Goal: Transaction & Acquisition: Book appointment/travel/reservation

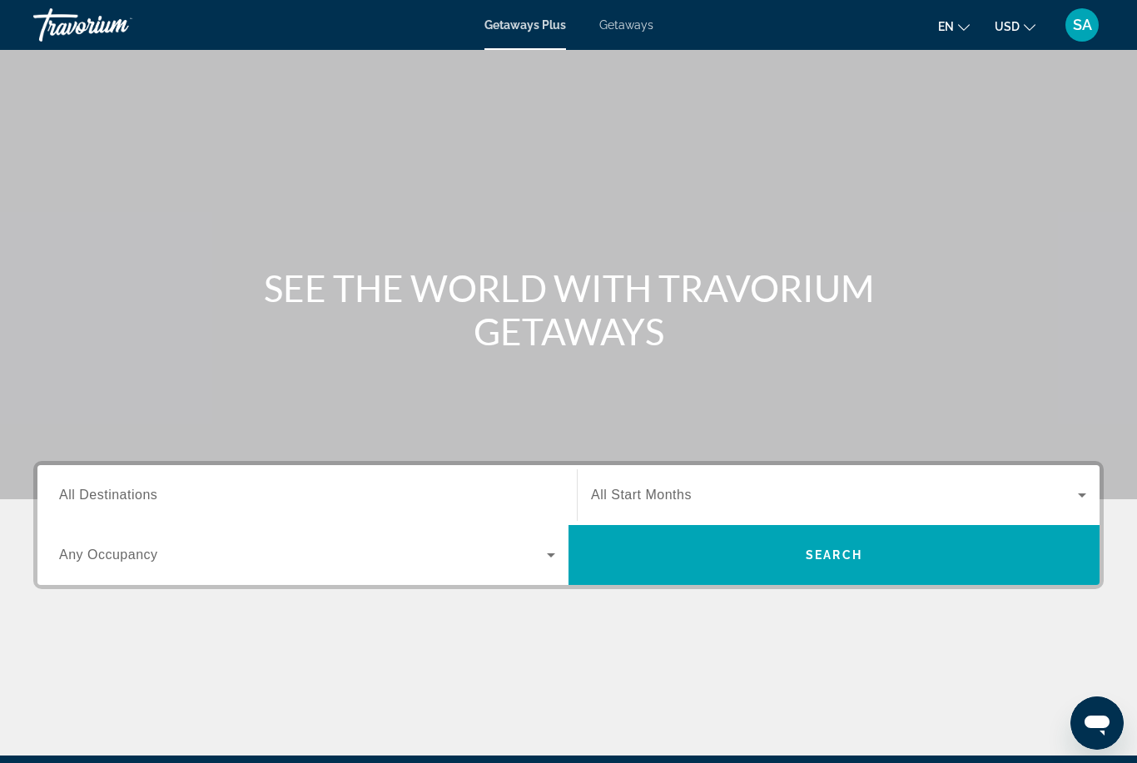
click at [126, 488] on span "All Destinations" at bounding box center [108, 495] width 98 height 14
click at [126, 487] on input "Destination All Destinations" at bounding box center [307, 496] width 496 height 20
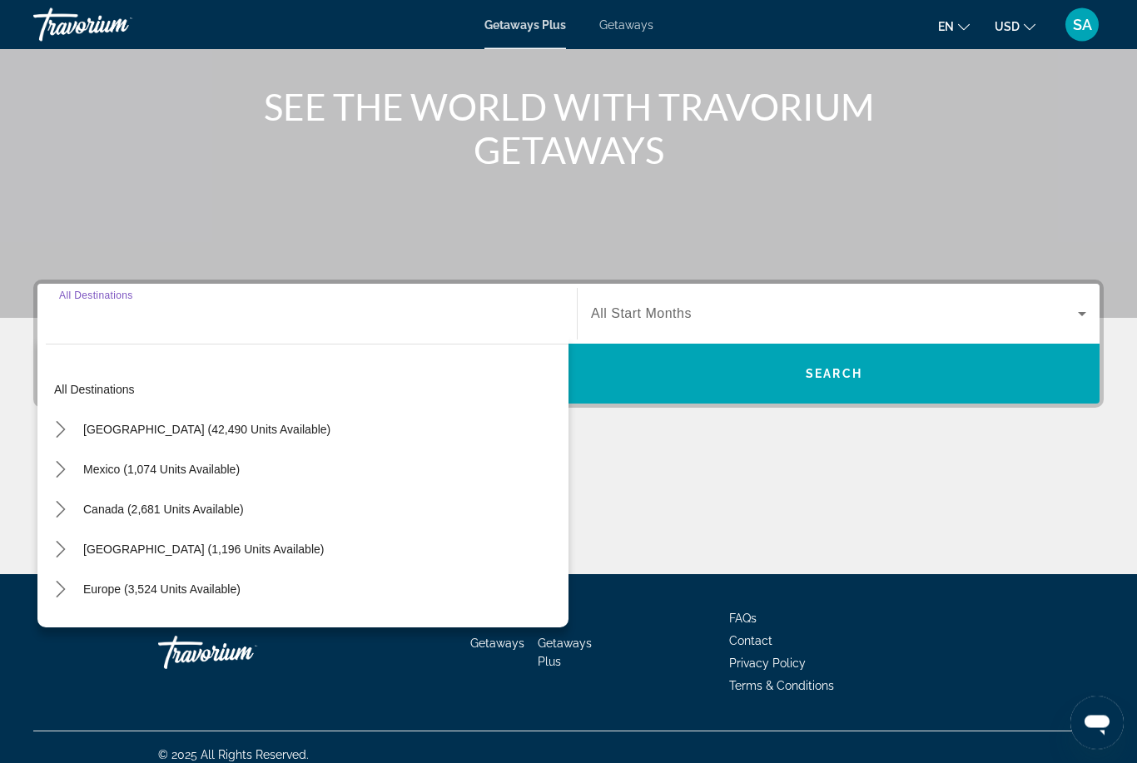
scroll to position [196, 0]
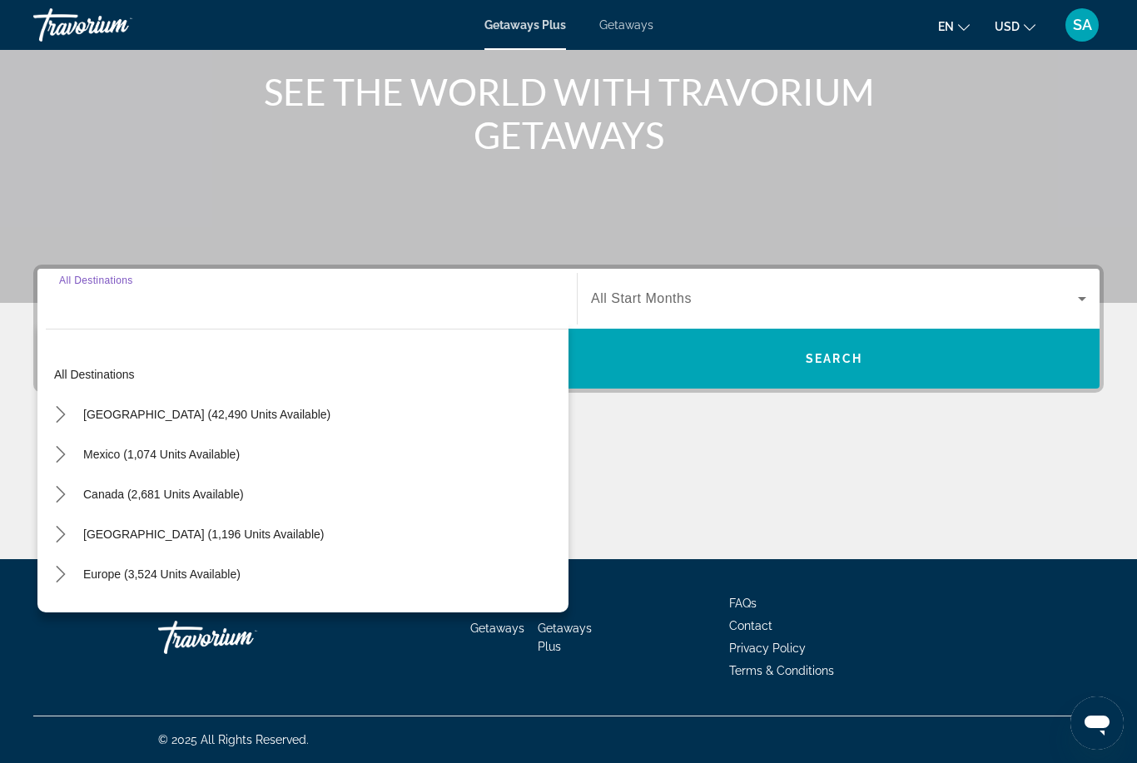
click at [64, 414] on icon "Toggle United States (42,490 units available) submenu" at bounding box center [60, 414] width 9 height 17
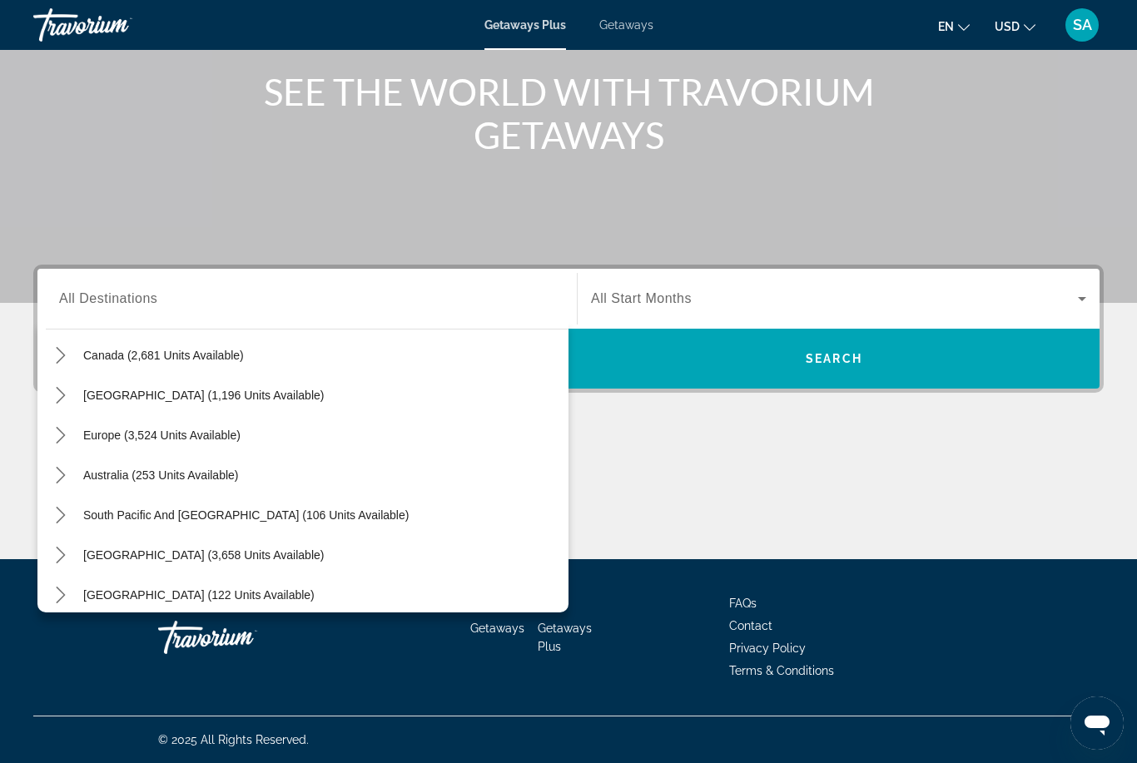
scroll to position [1735, 0]
click at [65, 444] on icon "Toggle Europe (3,524 units available) submenu" at bounding box center [60, 437] width 17 height 17
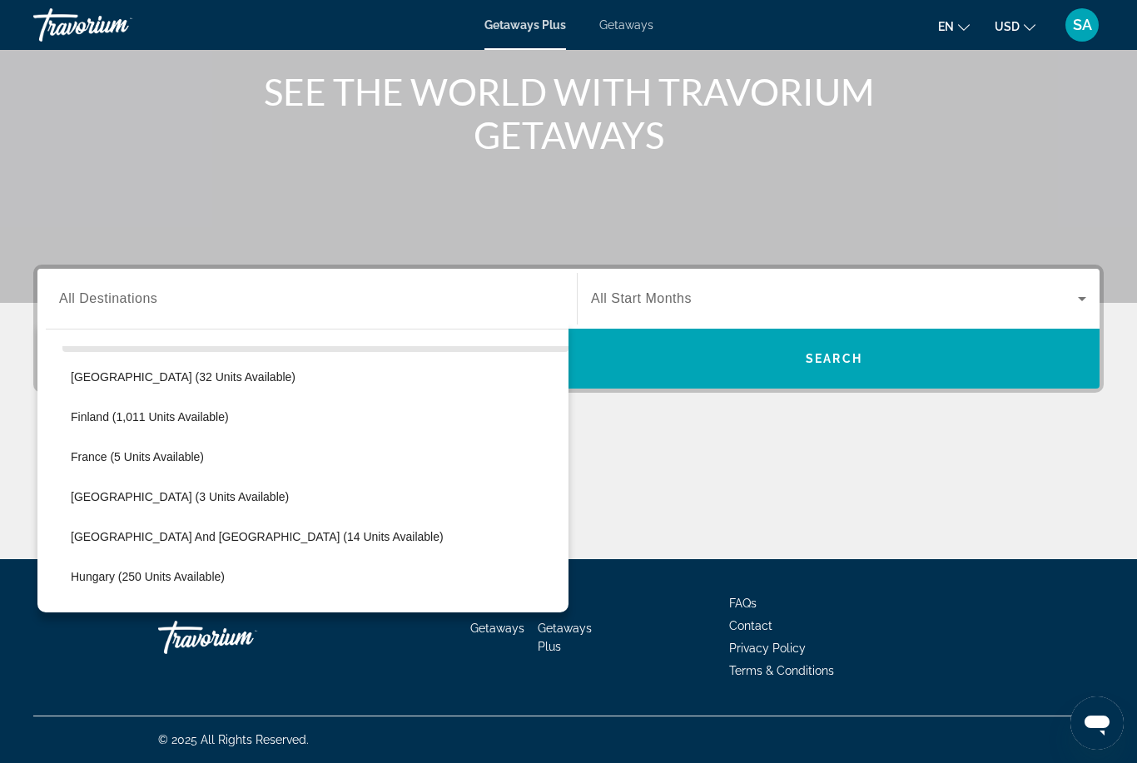
scroll to position [1923, 0]
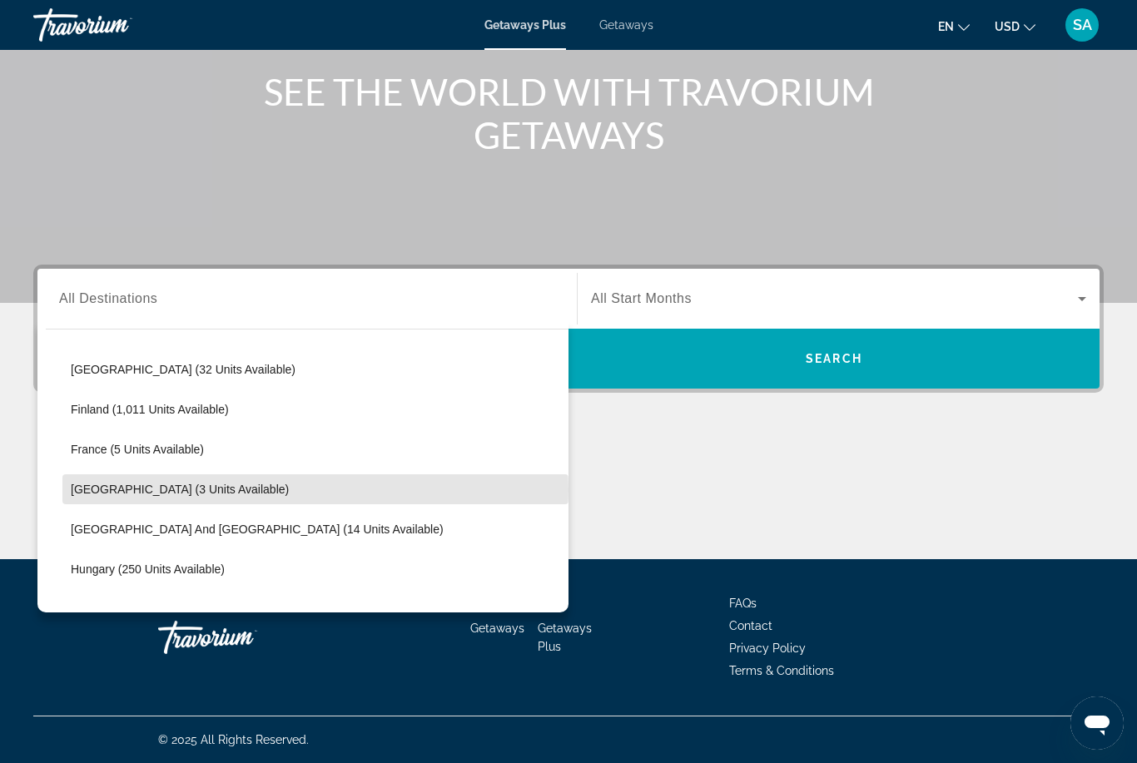
click at [190, 490] on span "[GEOGRAPHIC_DATA] (3 units available)" at bounding box center [180, 489] width 218 height 13
type input "**********"
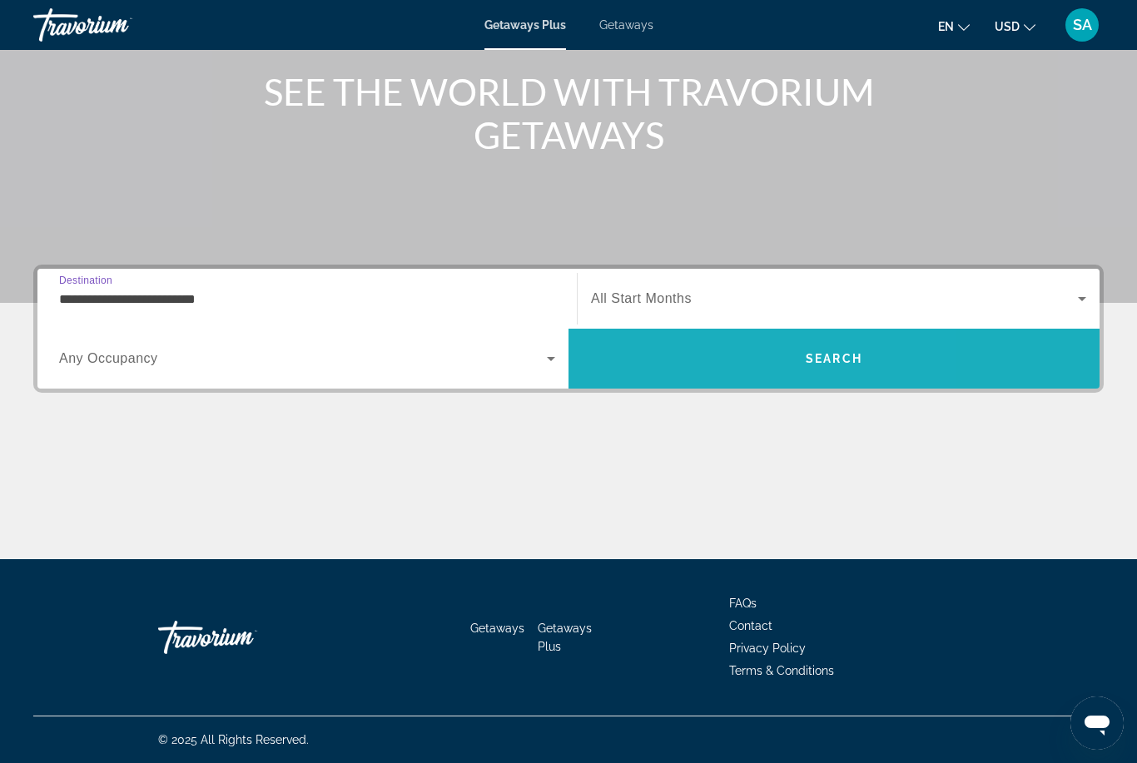
click at [711, 355] on span "Search" at bounding box center [833, 359] width 531 height 40
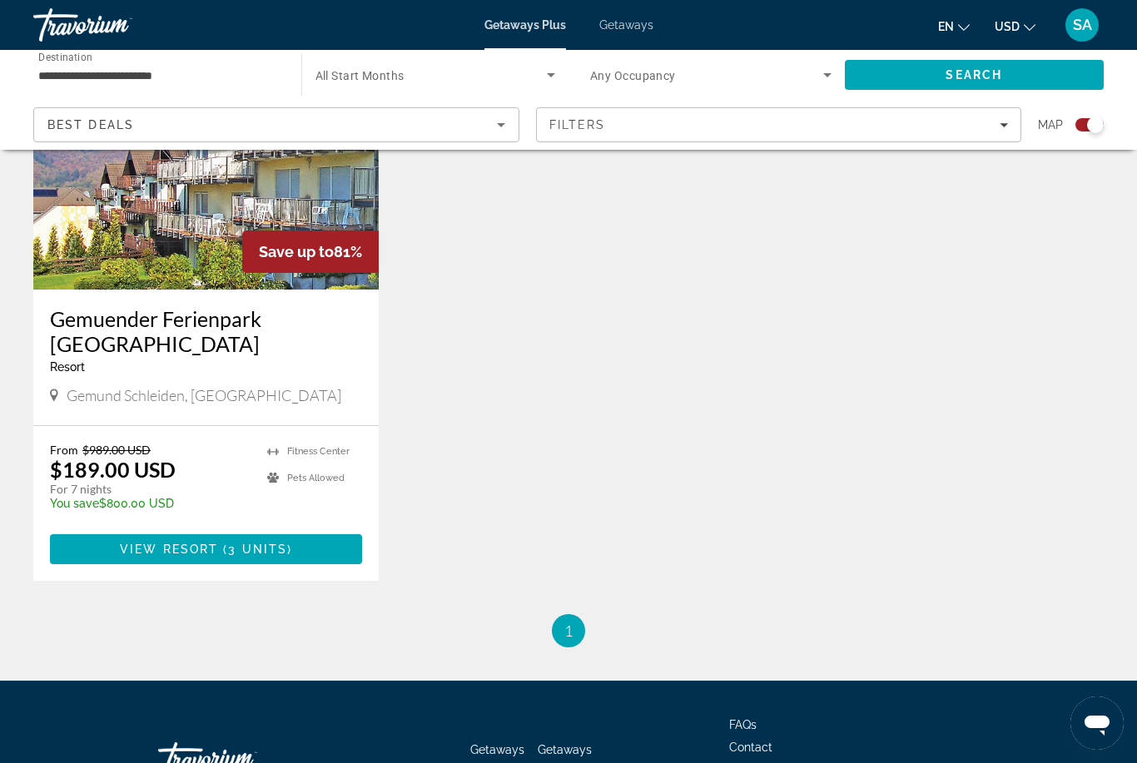
scroll to position [691, 0]
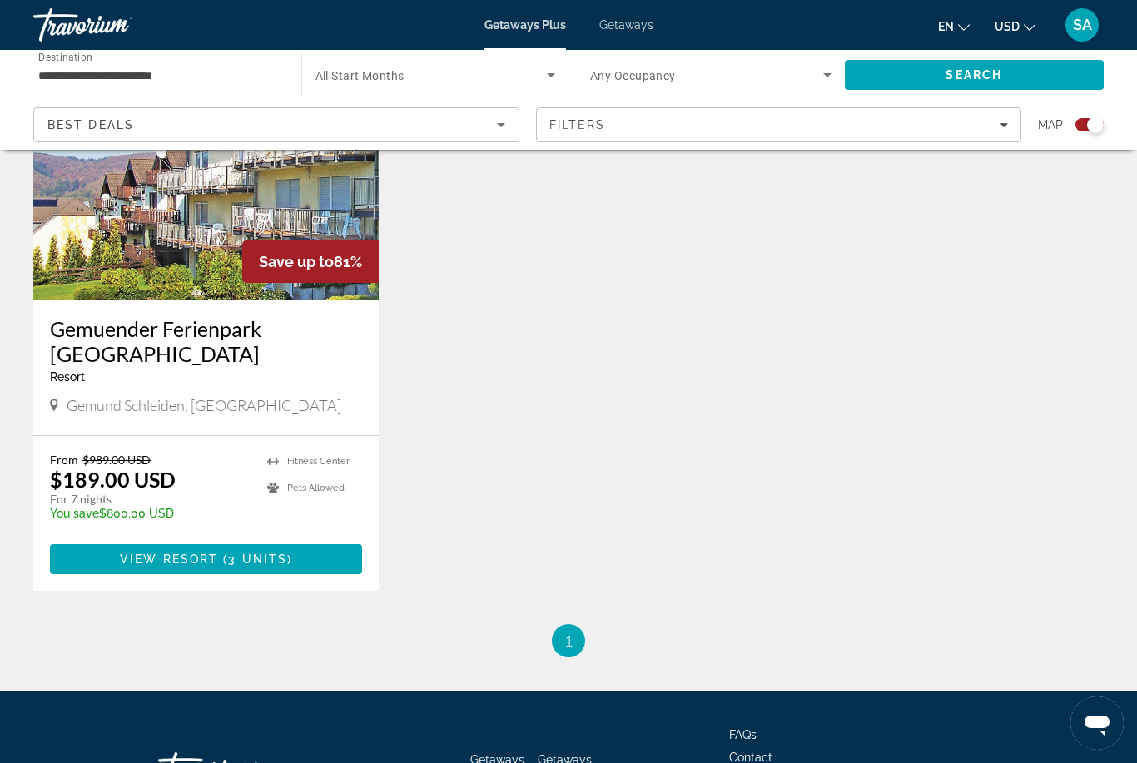
click at [284, 553] on span "3 units" at bounding box center [257, 559] width 59 height 13
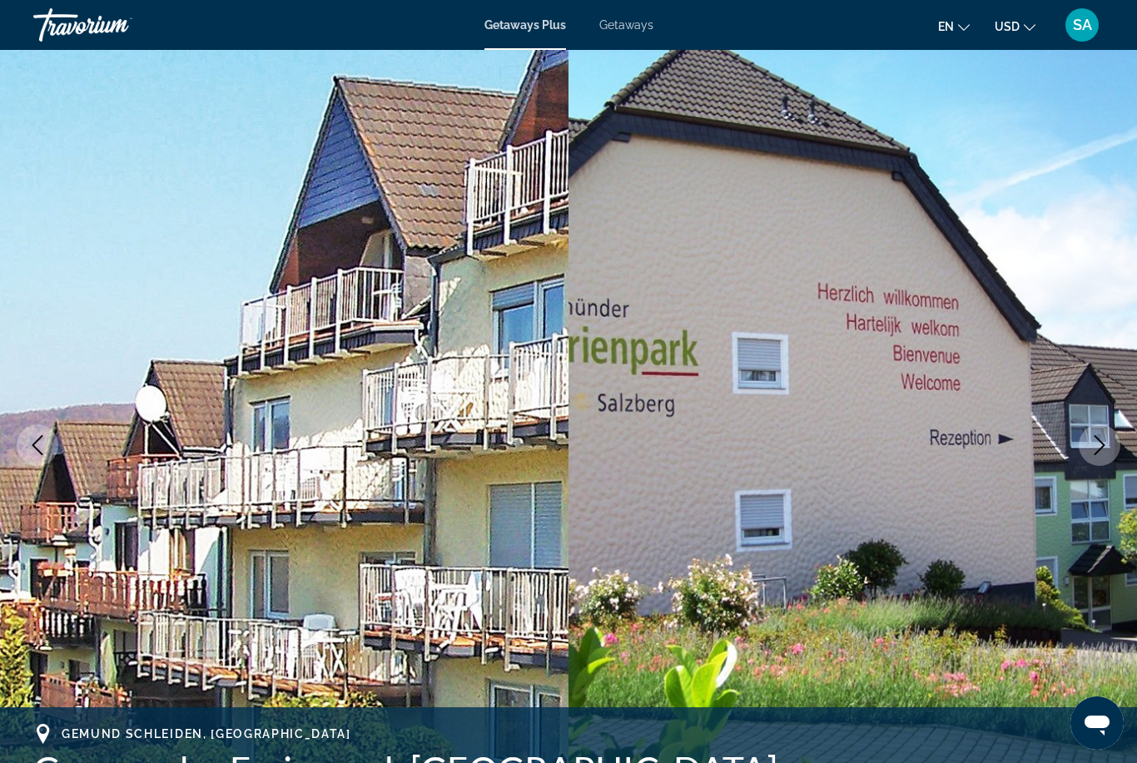
click at [1104, 428] on button "Next image" at bounding box center [1100, 445] width 42 height 42
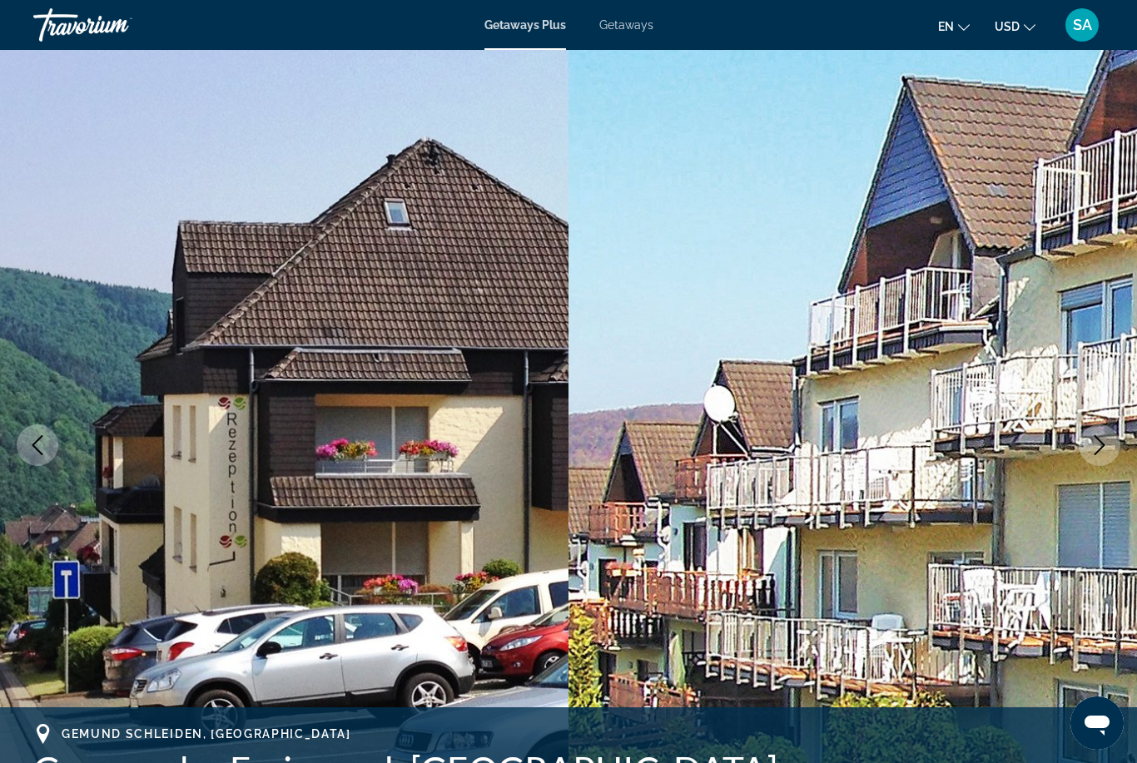
click at [1094, 448] on icon "Next image" at bounding box center [1100, 445] width 20 height 20
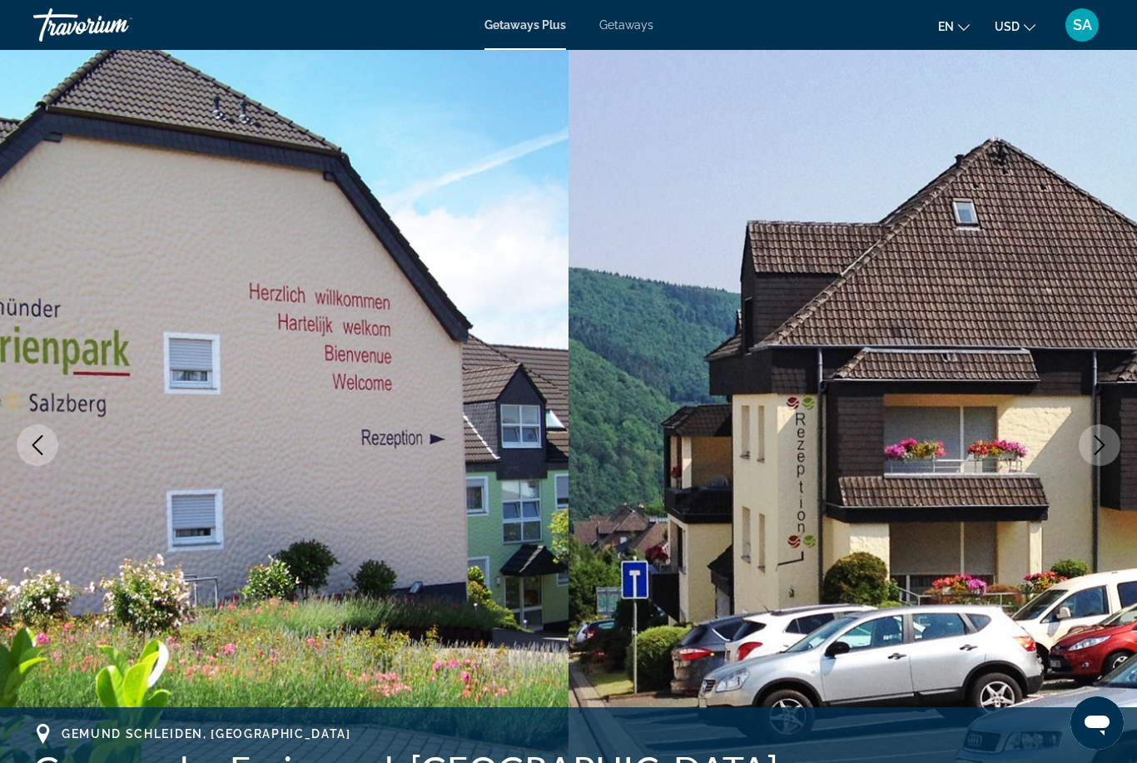
click at [1092, 452] on icon "Next image" at bounding box center [1100, 445] width 20 height 20
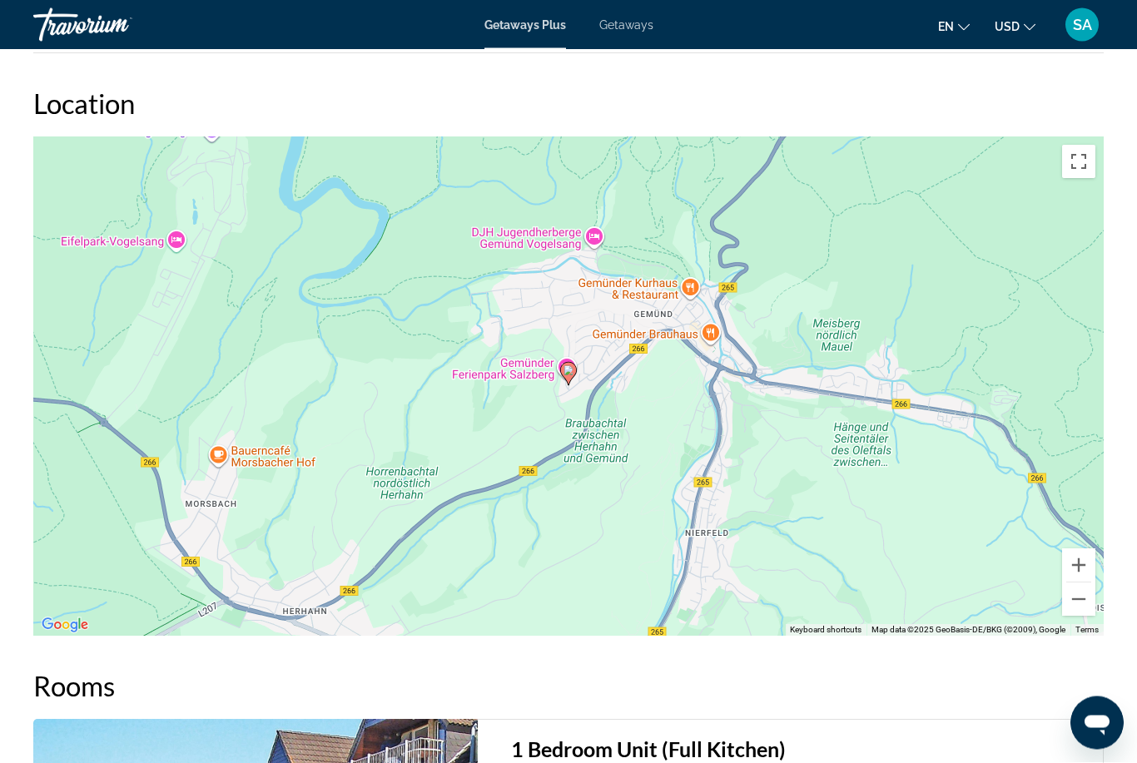
scroll to position [2127, 0]
click at [1075, 586] on button "Zoom out" at bounding box center [1078, 599] width 33 height 33
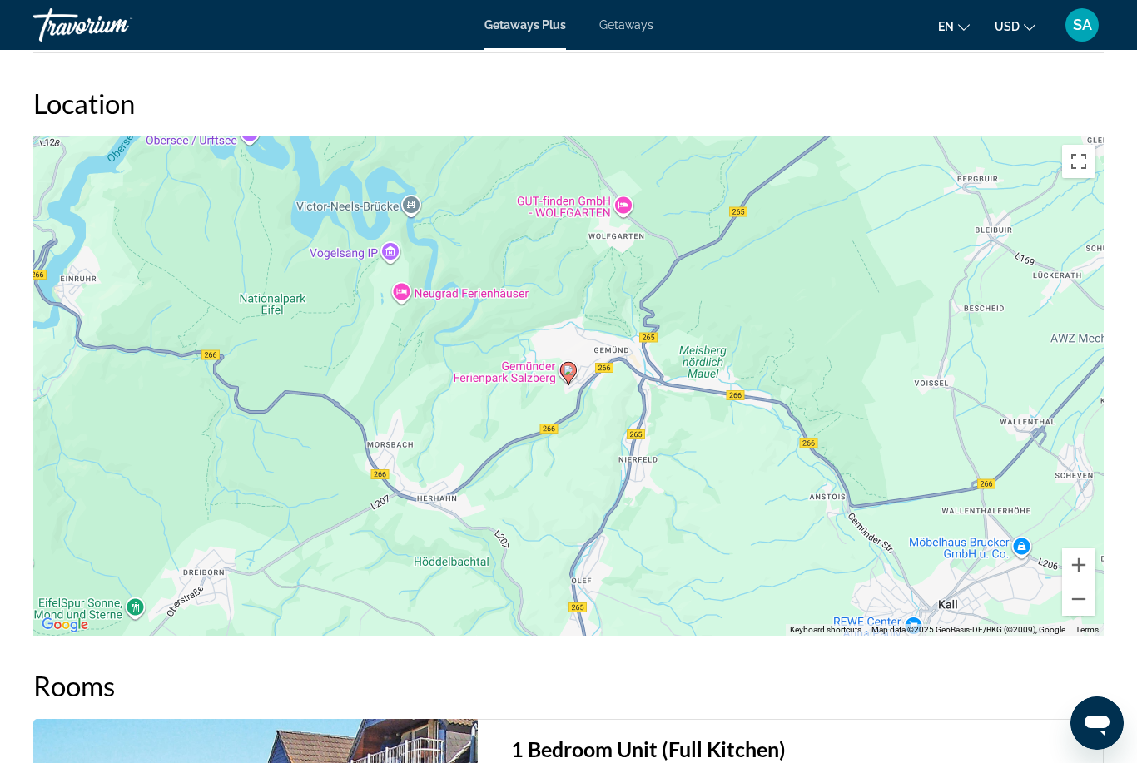
click at [1071, 587] on button "Zoom out" at bounding box center [1078, 599] width 33 height 33
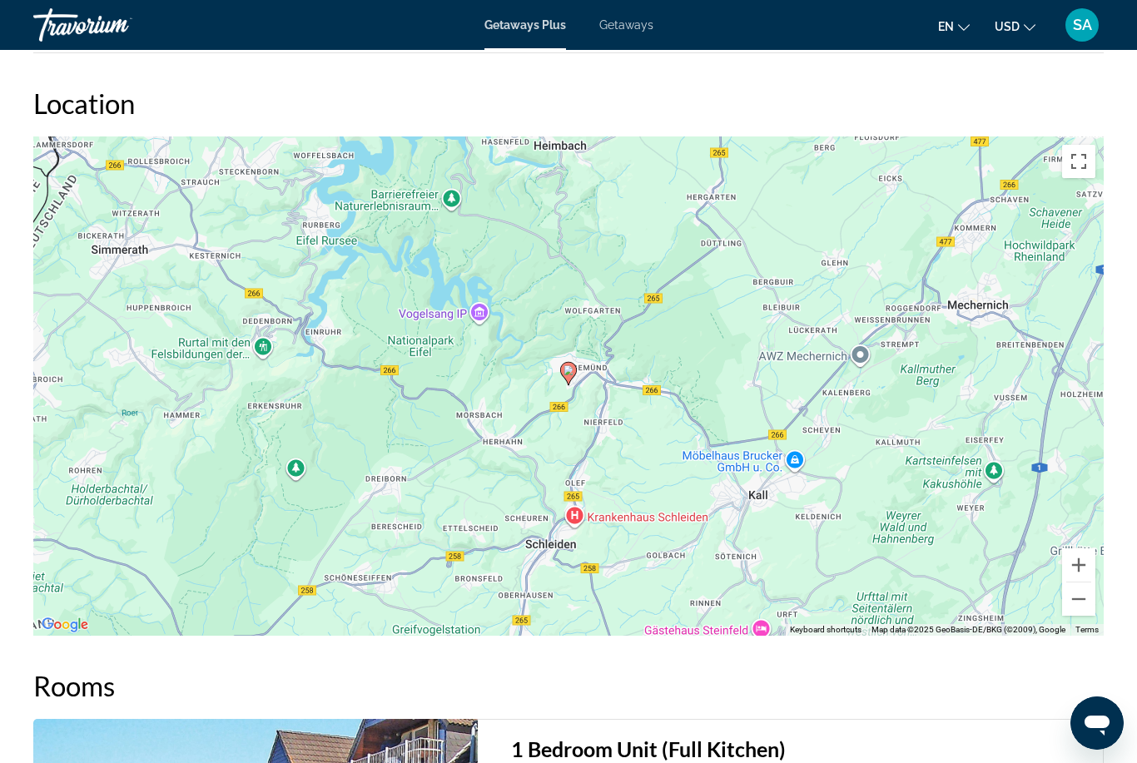
click at [1072, 548] on button "Zoom in" at bounding box center [1078, 564] width 33 height 33
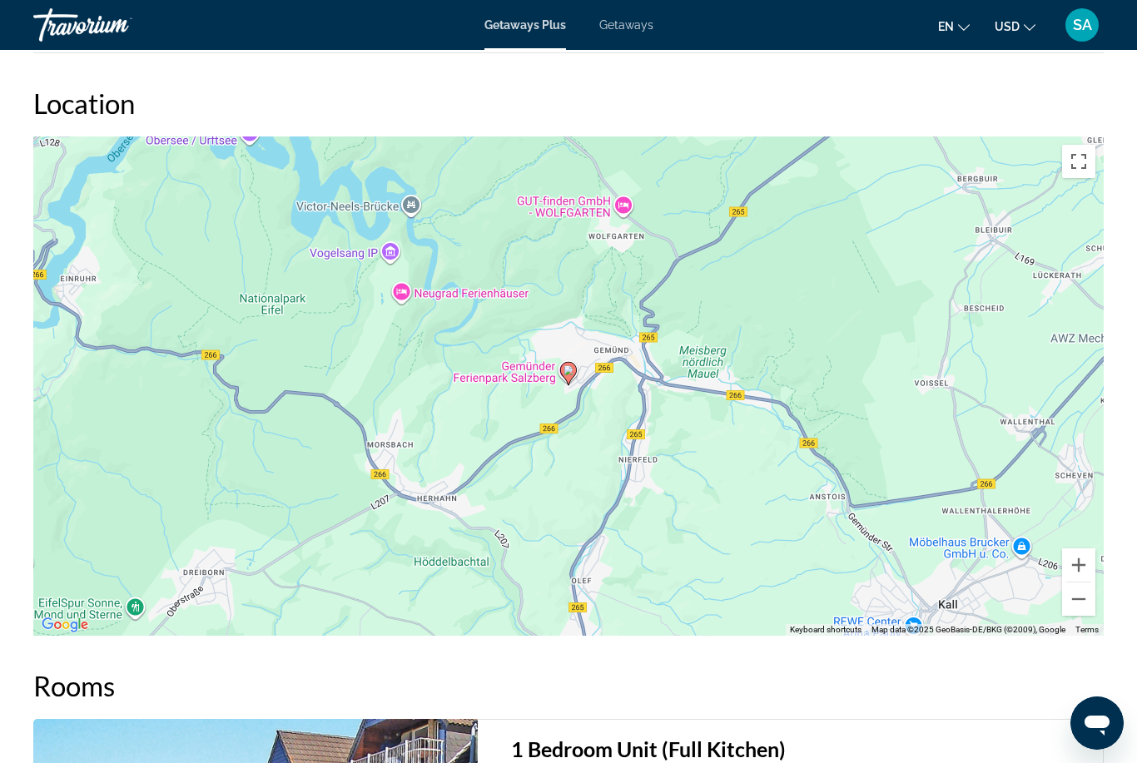
click at [1073, 589] on button "Zoom out" at bounding box center [1078, 599] width 33 height 33
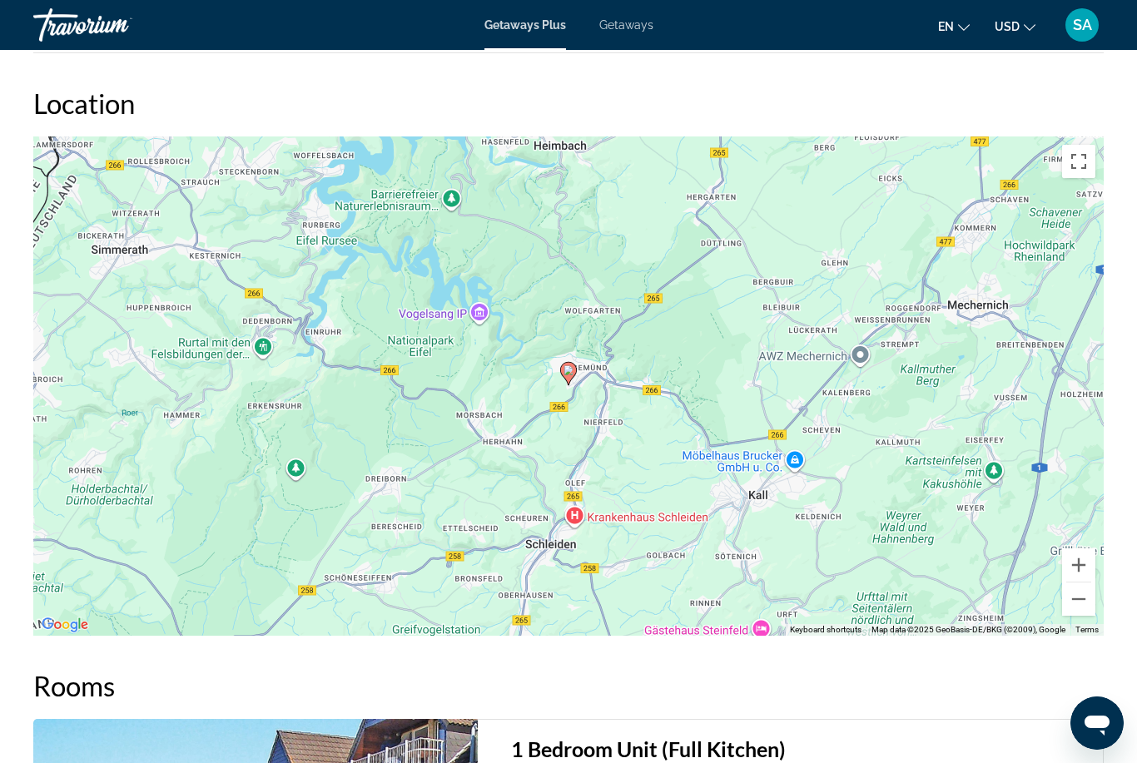
click at [1074, 588] on button "Zoom out" at bounding box center [1078, 599] width 33 height 33
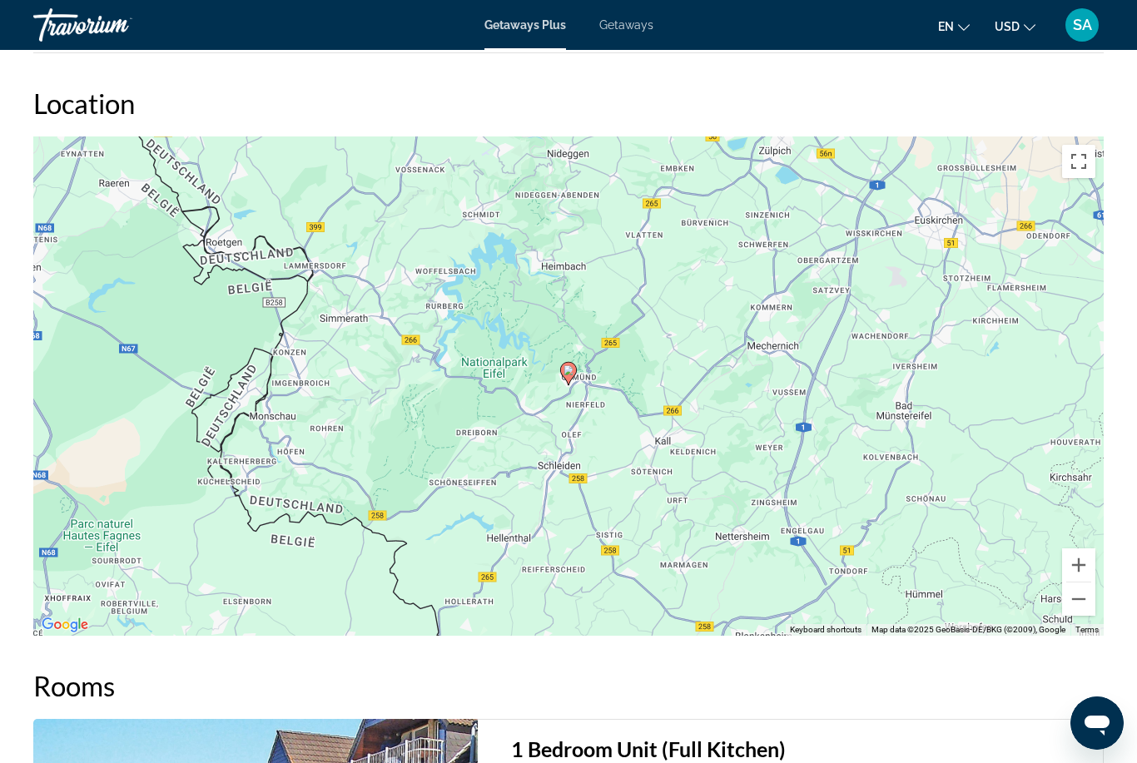
click at [1075, 590] on button "Zoom out" at bounding box center [1078, 599] width 33 height 33
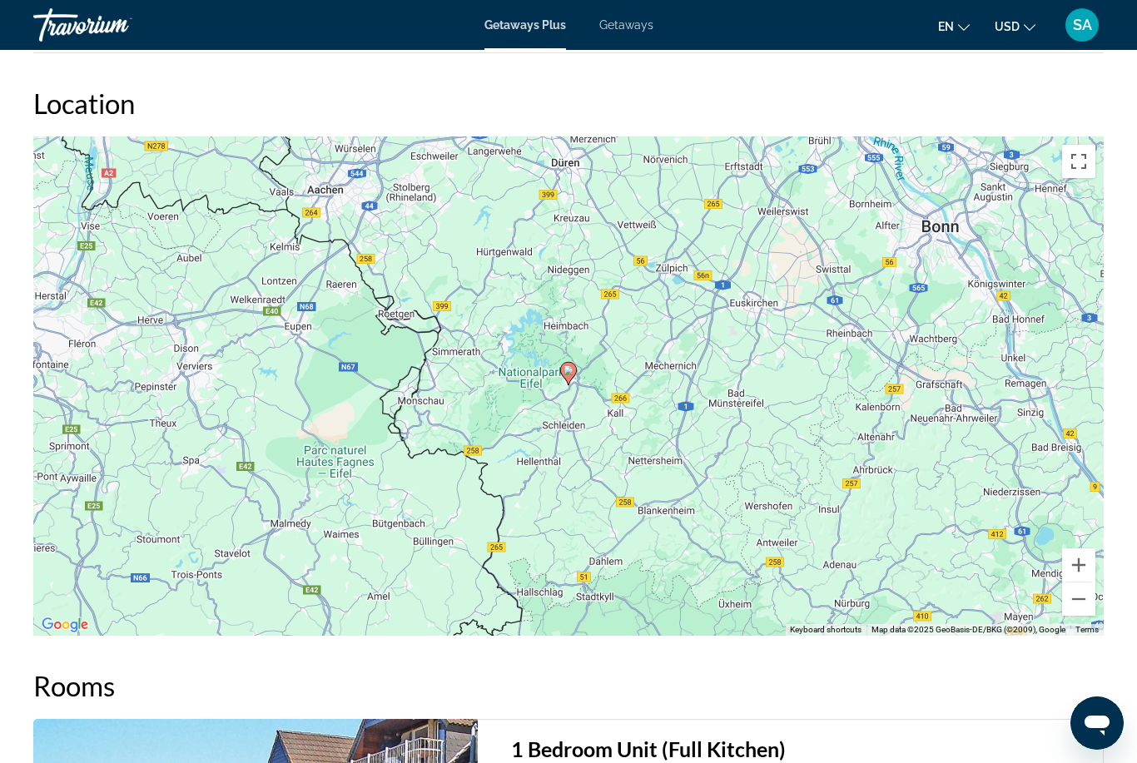
click at [1076, 587] on button "Zoom out" at bounding box center [1078, 599] width 33 height 33
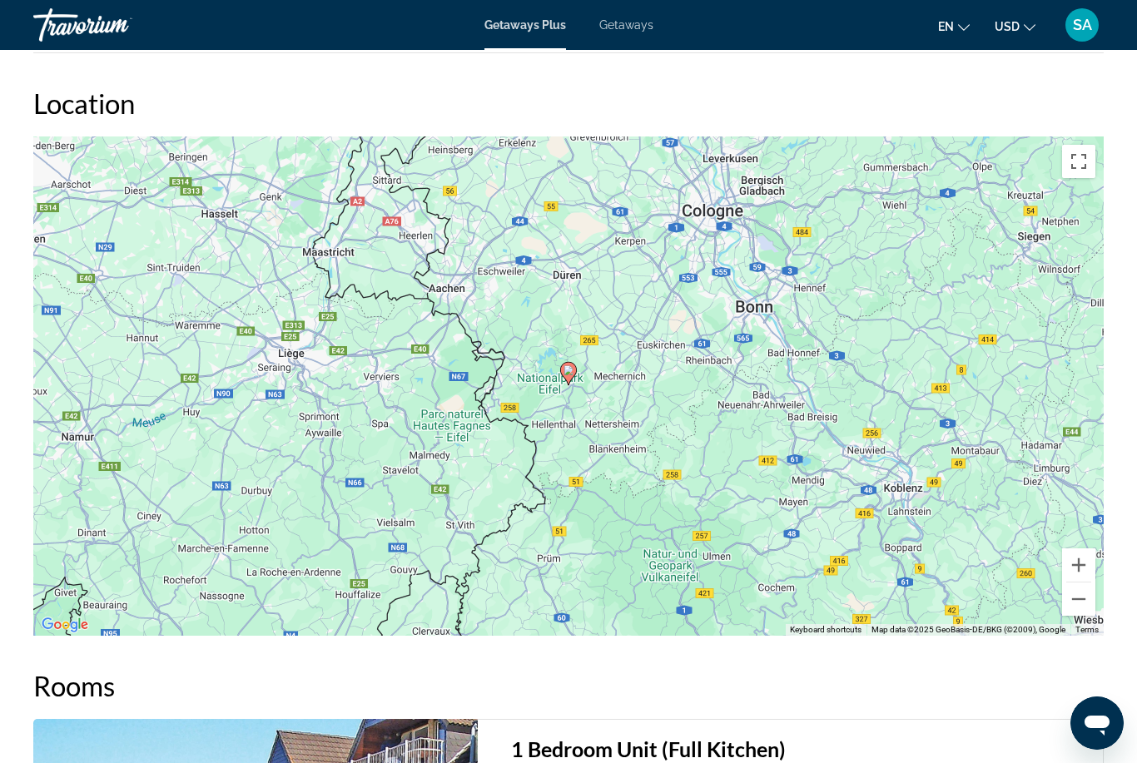
click at [1077, 588] on button "Zoom out" at bounding box center [1078, 599] width 33 height 33
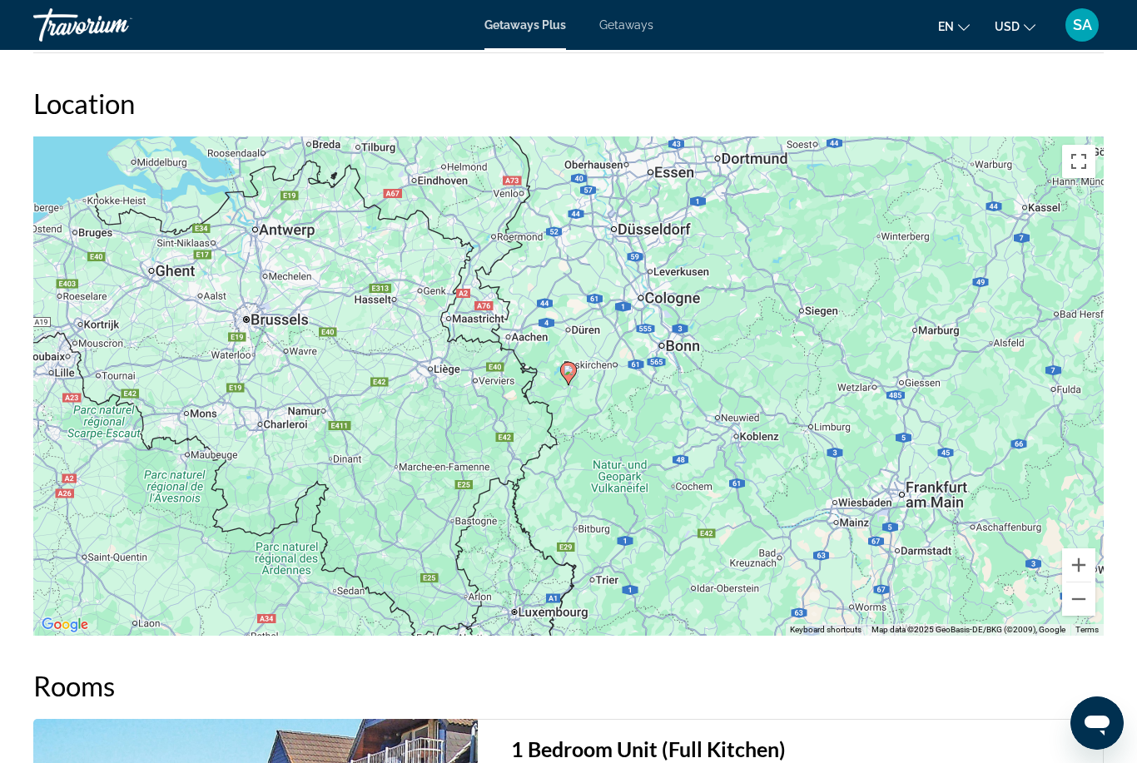
click at [1070, 583] on button "Zoom out" at bounding box center [1078, 599] width 33 height 33
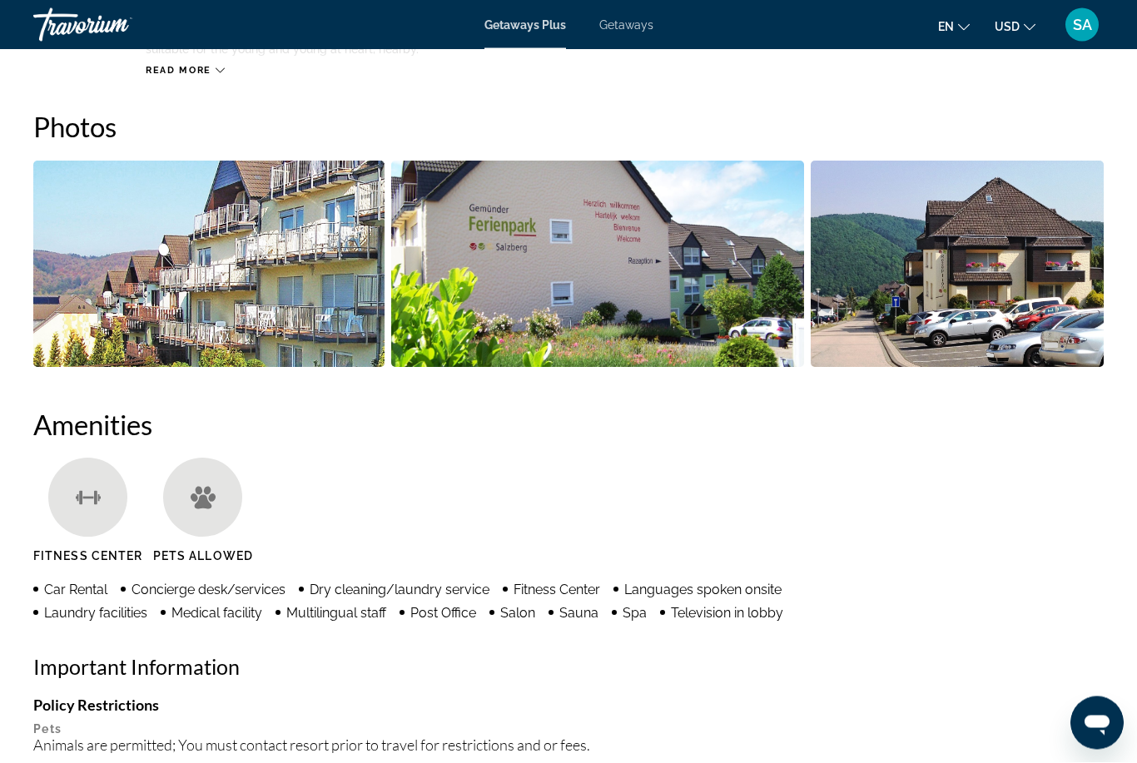
scroll to position [1030, 0]
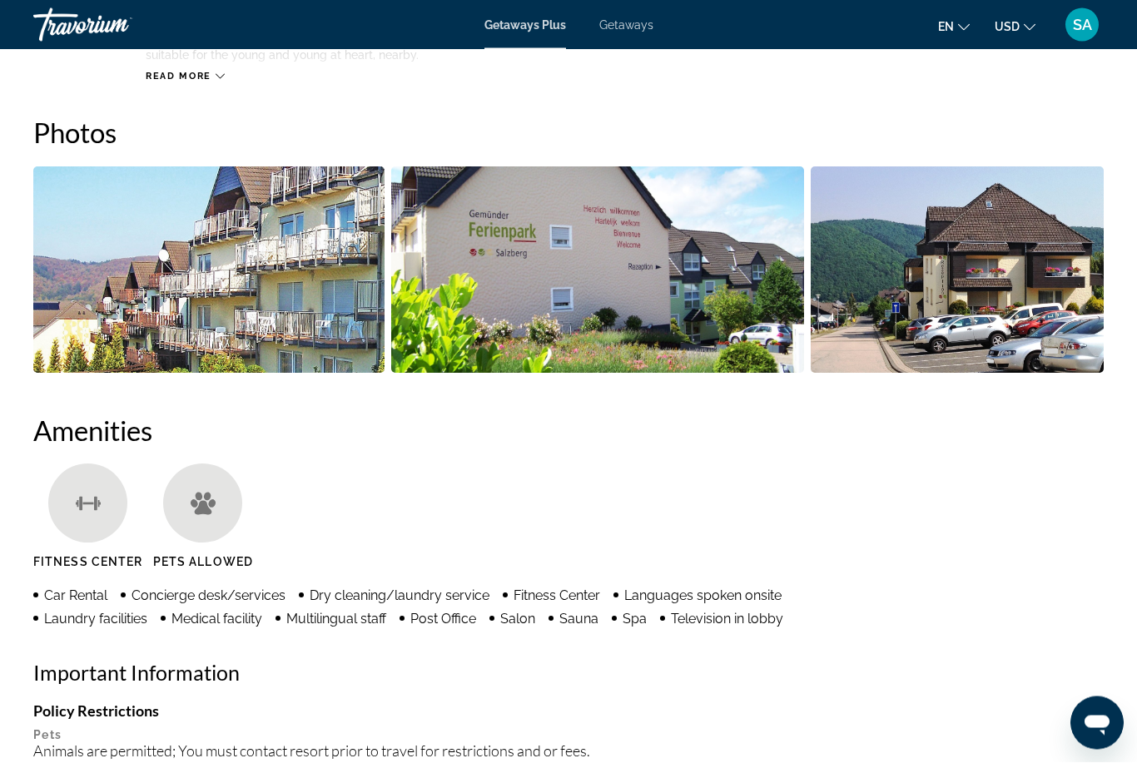
click at [621, 31] on span "Getaways" at bounding box center [626, 24] width 54 height 13
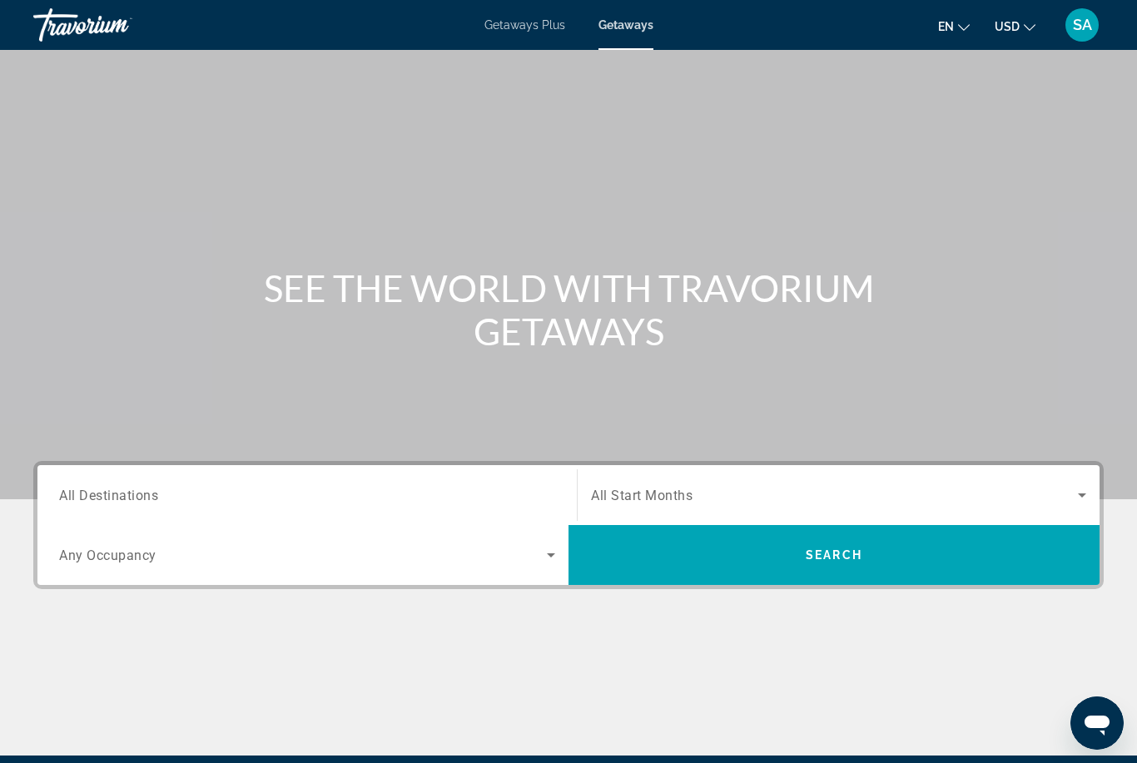
click at [108, 490] on span "All Destinations" at bounding box center [108, 495] width 99 height 16
click at [108, 490] on input "Destination All Destinations" at bounding box center [307, 496] width 496 height 20
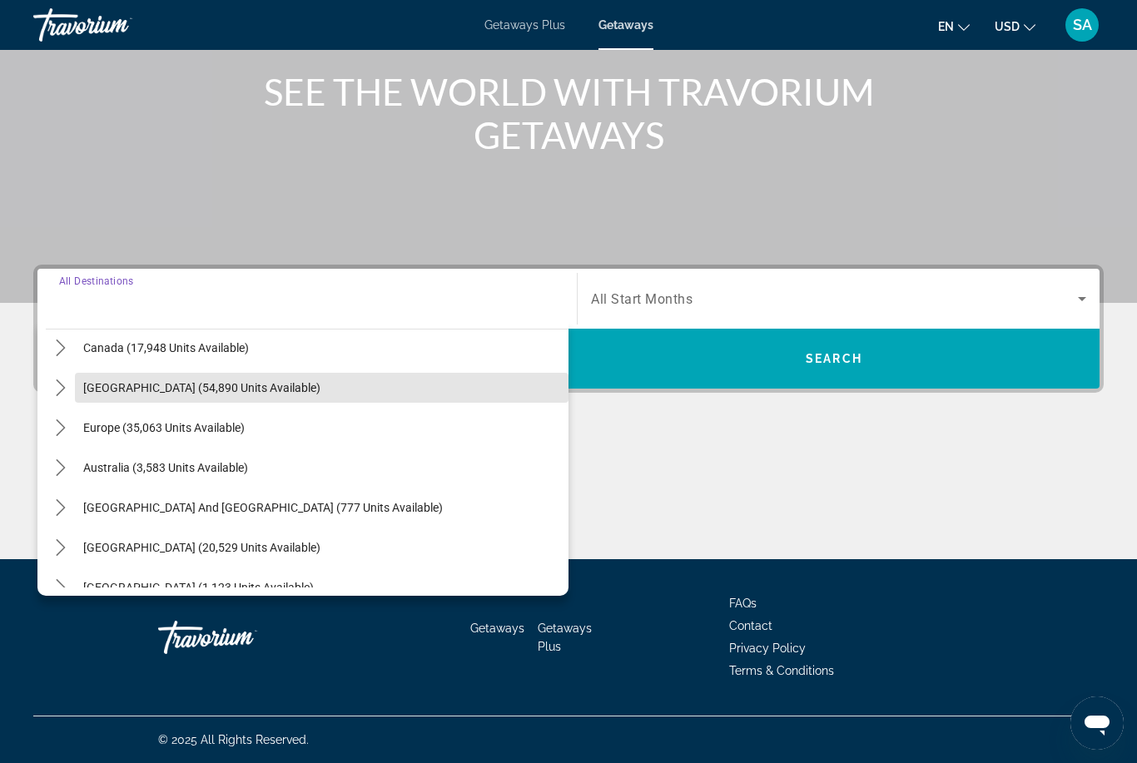
scroll to position [135, 0]
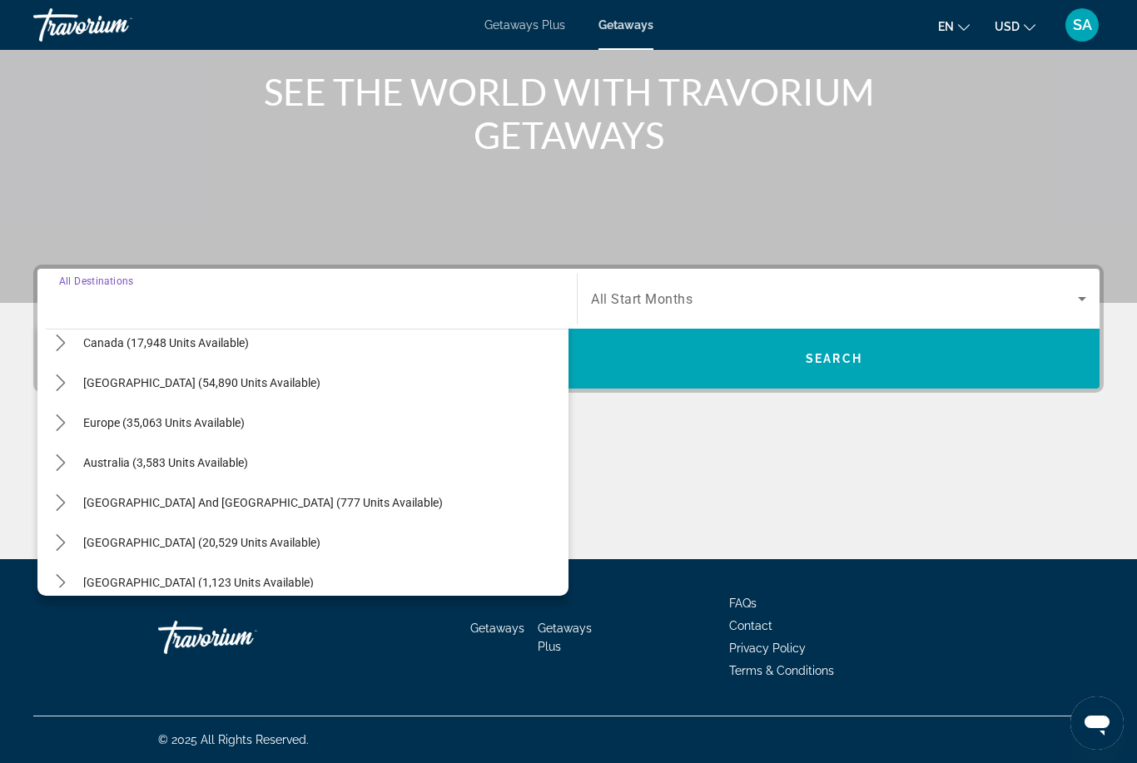
click at [68, 419] on icon "Toggle Europe (35,063 units available) submenu" at bounding box center [60, 422] width 17 height 17
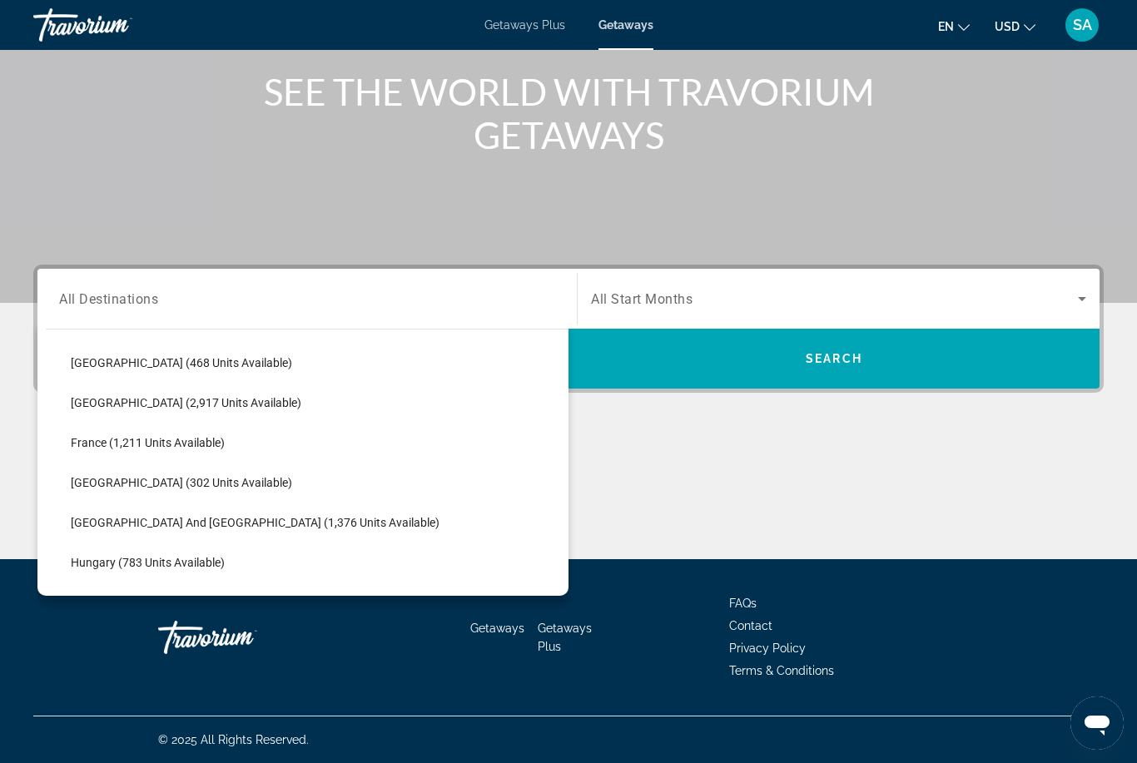
scroll to position [424, 0]
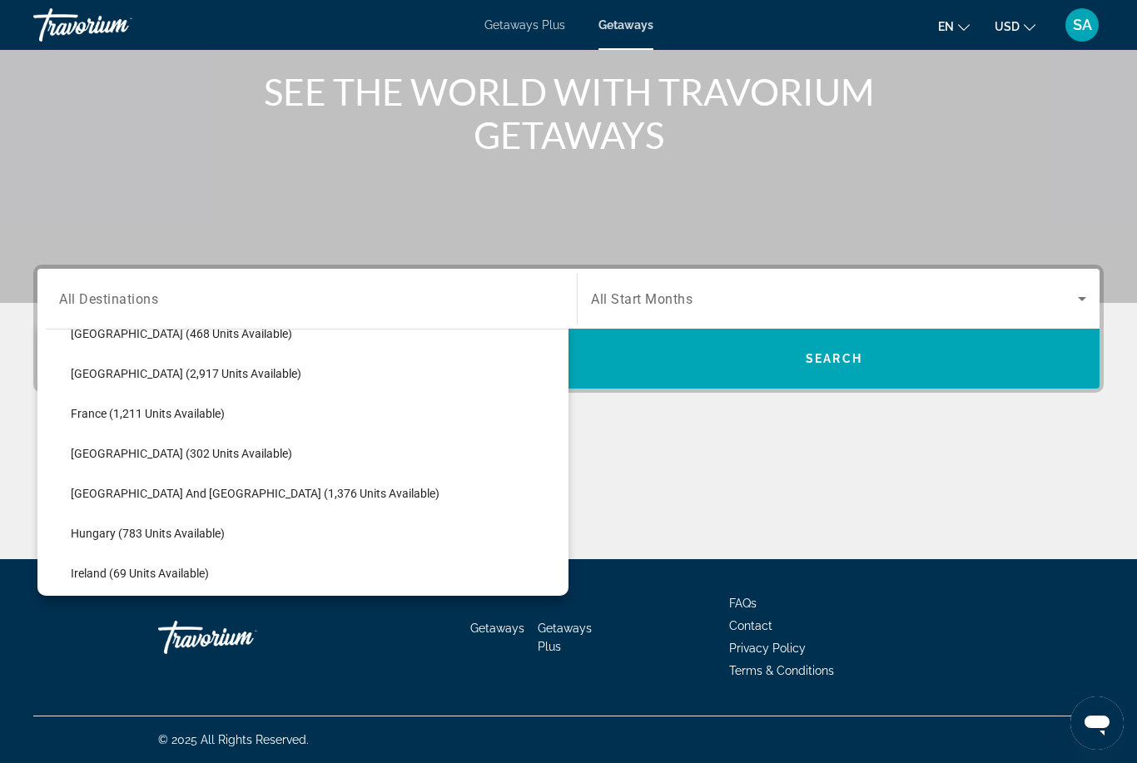
click at [191, 456] on span "[GEOGRAPHIC_DATA] (302 units available)" at bounding box center [181, 453] width 221 height 13
type input "**********"
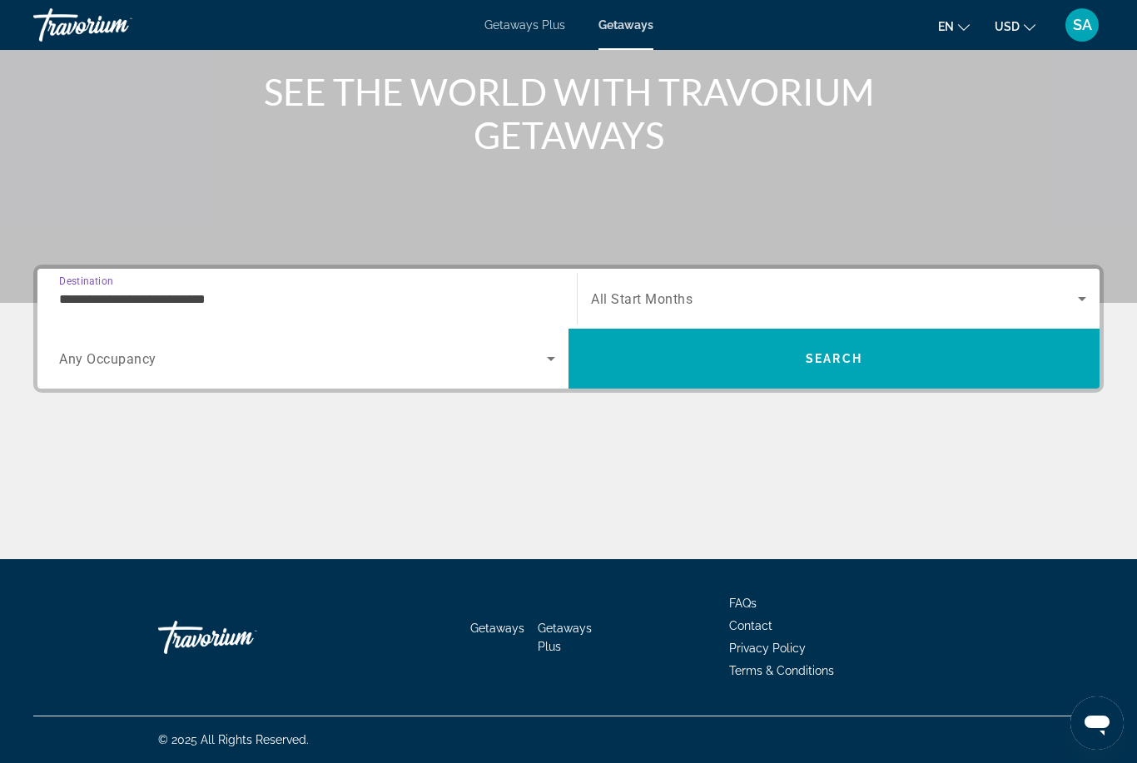
click at [1065, 292] on span "Search widget" at bounding box center [834, 299] width 487 height 20
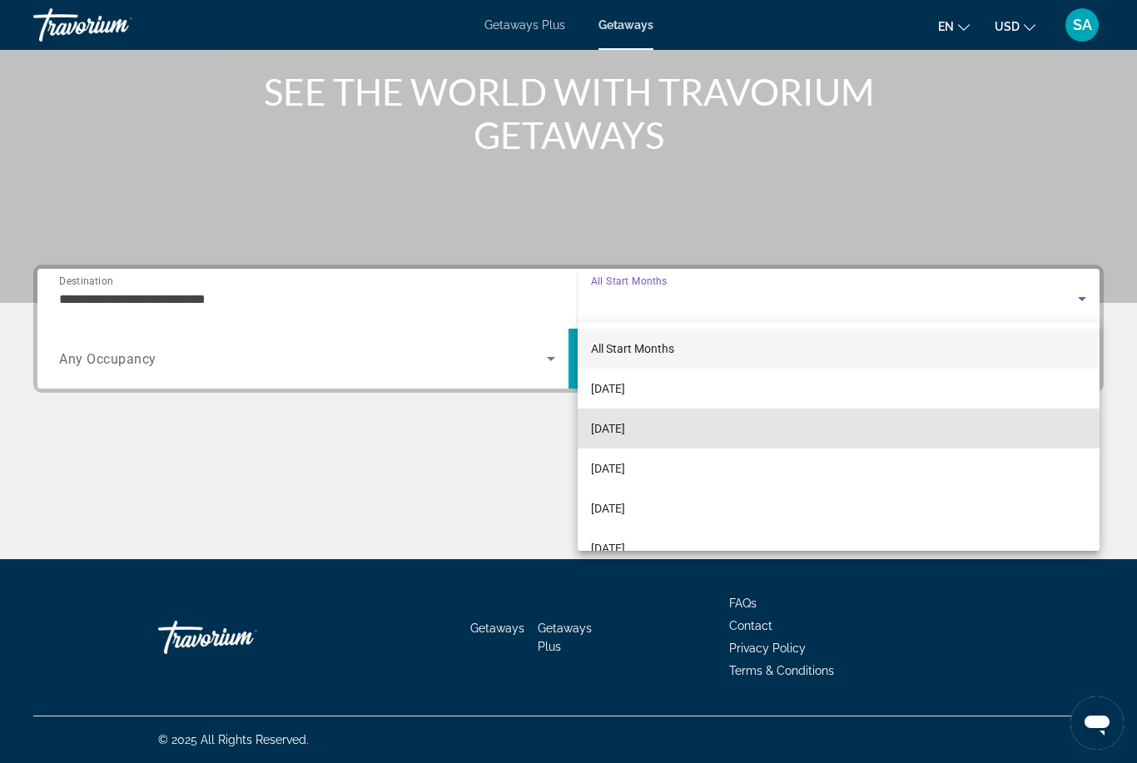
click at [625, 425] on span "[DATE]" at bounding box center [608, 429] width 34 height 20
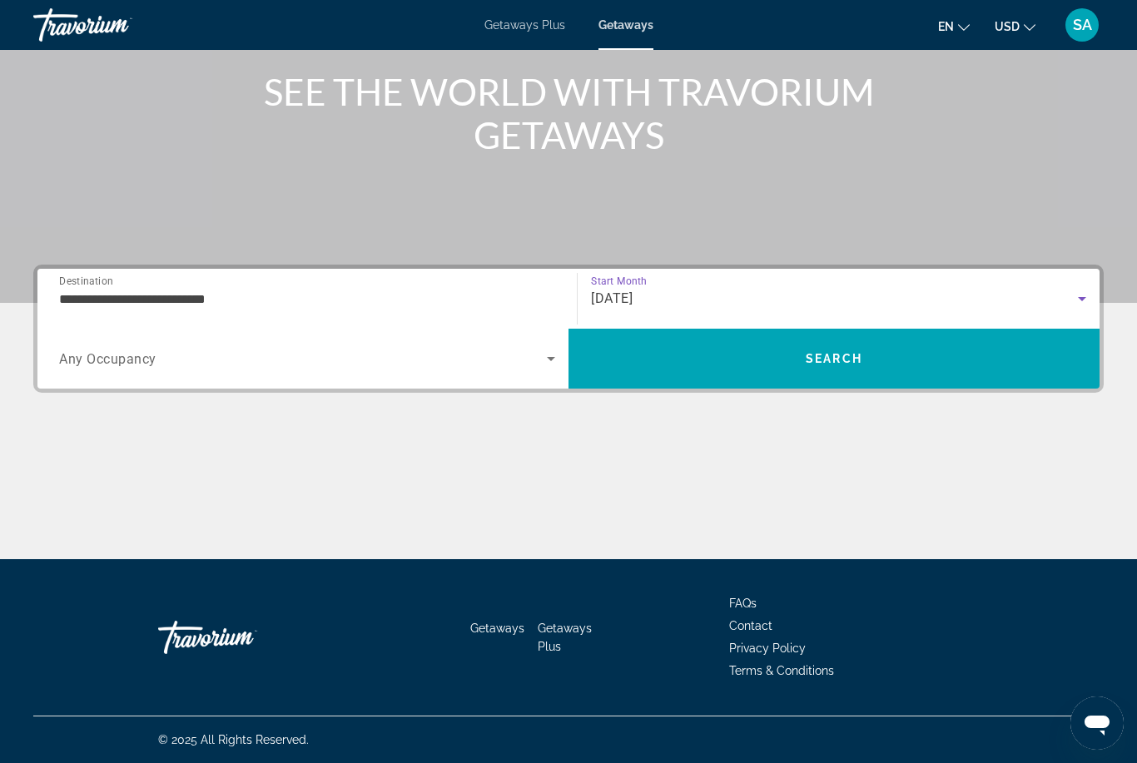
click at [784, 353] on span "Search" at bounding box center [833, 359] width 531 height 40
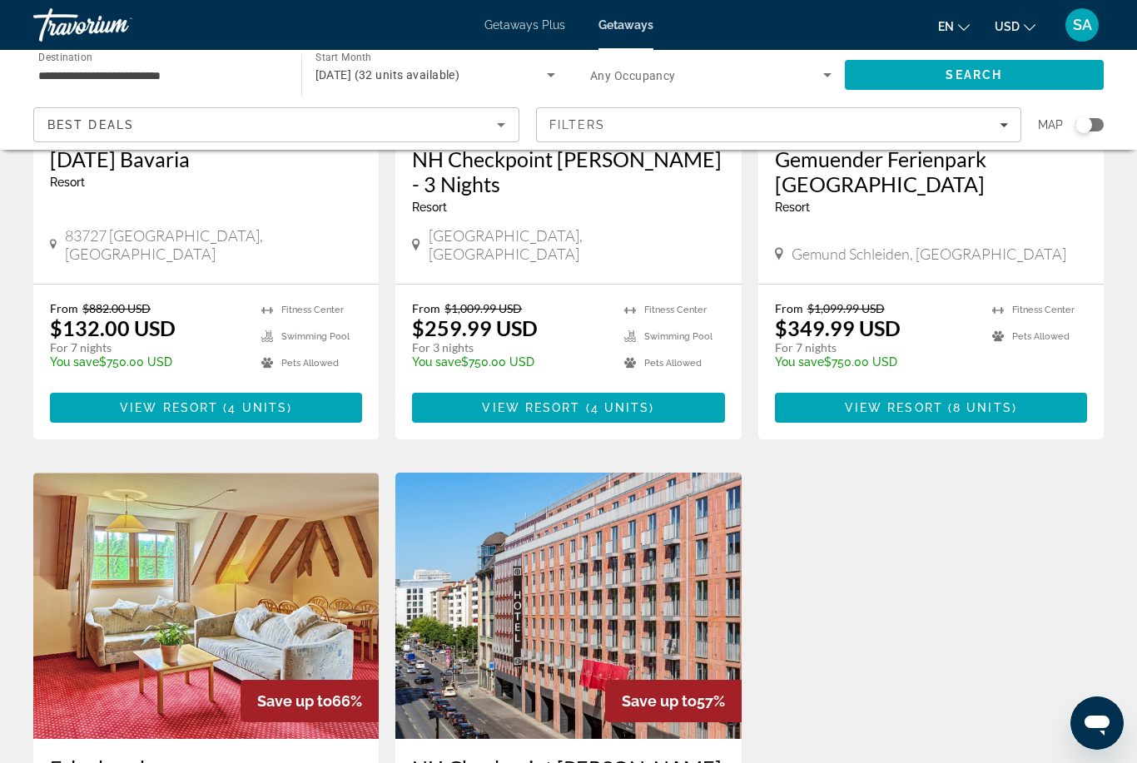
scroll to position [341, 0]
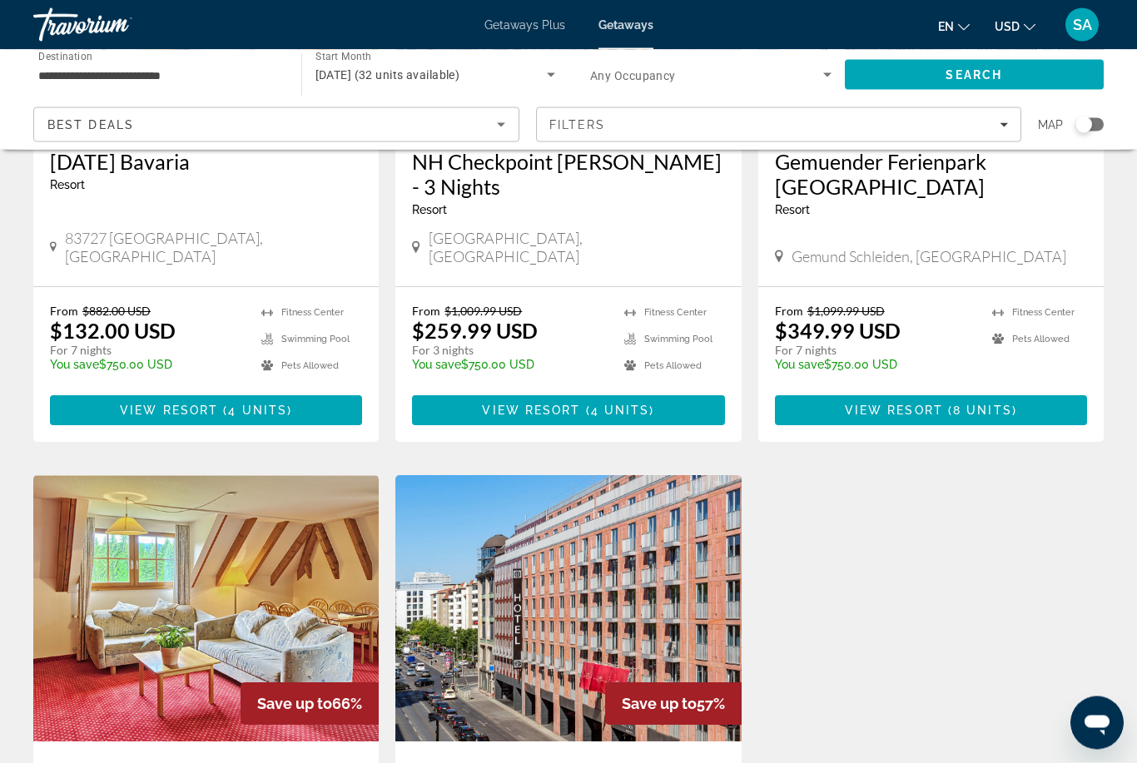
click at [291, 391] on span "Main content" at bounding box center [206, 411] width 312 height 40
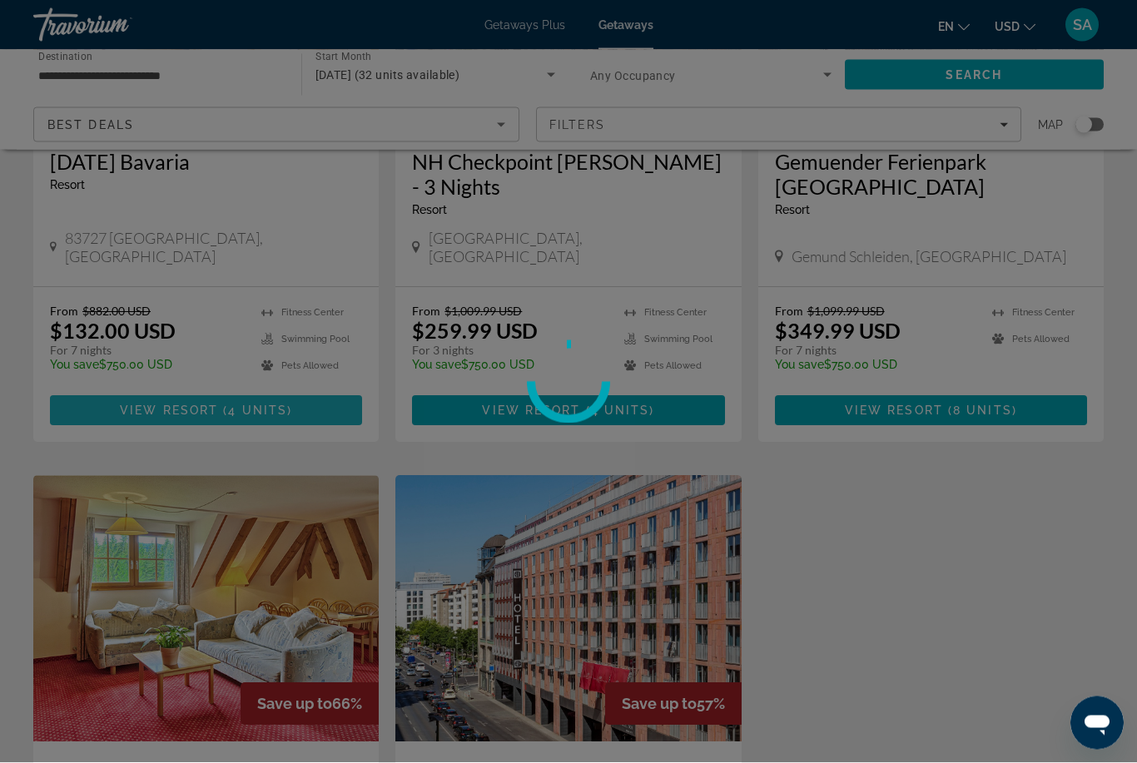
scroll to position [342, 0]
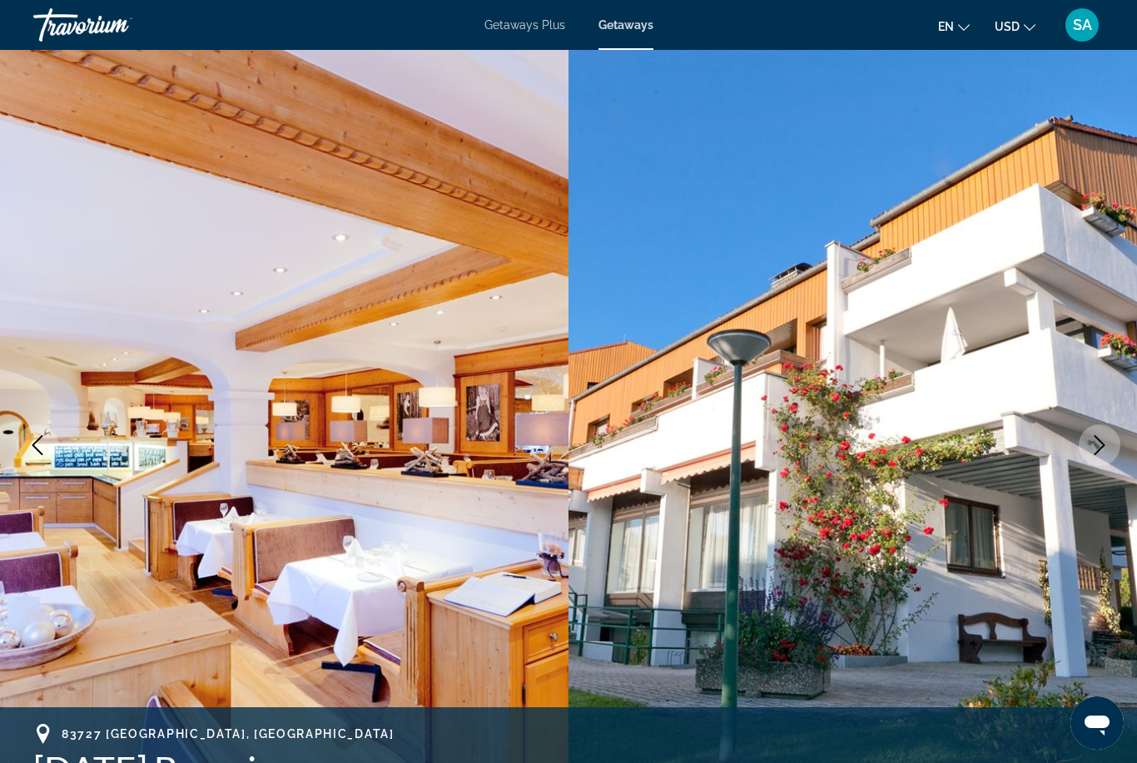
click at [1095, 444] on icon "Next image" at bounding box center [1100, 445] width 20 height 20
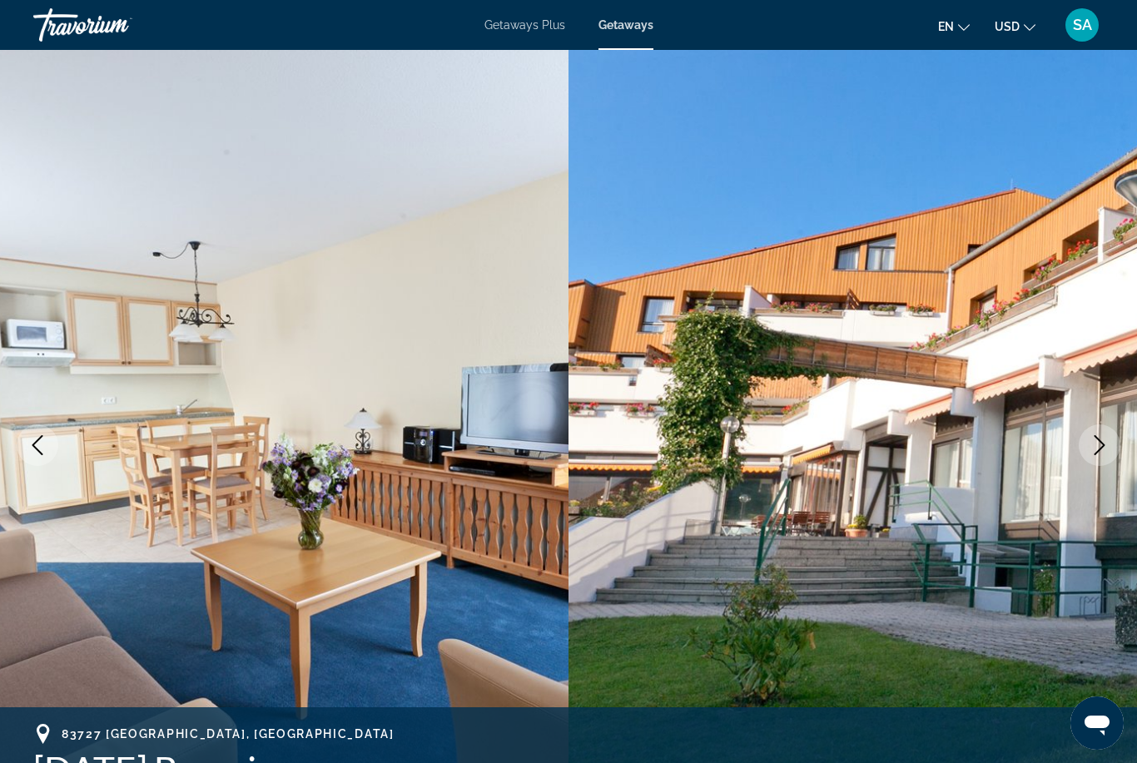
click at [1089, 444] on button "Next image" at bounding box center [1100, 445] width 42 height 42
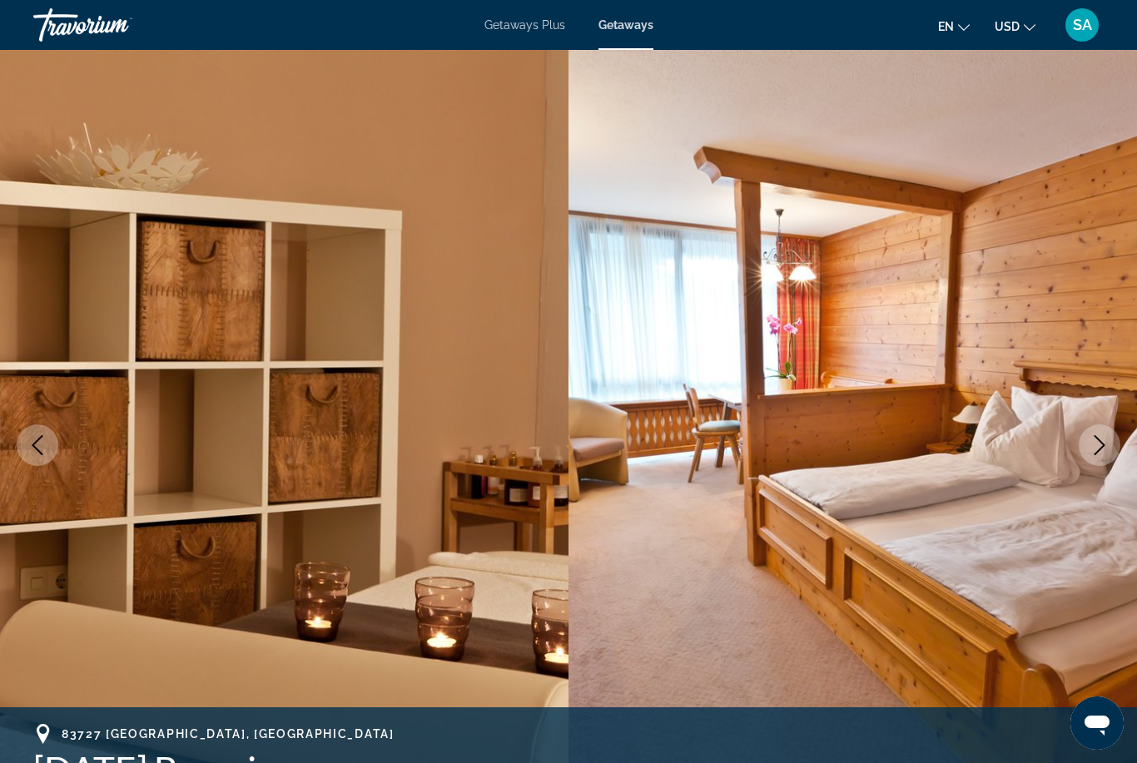
click at [1087, 449] on button "Next image" at bounding box center [1100, 445] width 42 height 42
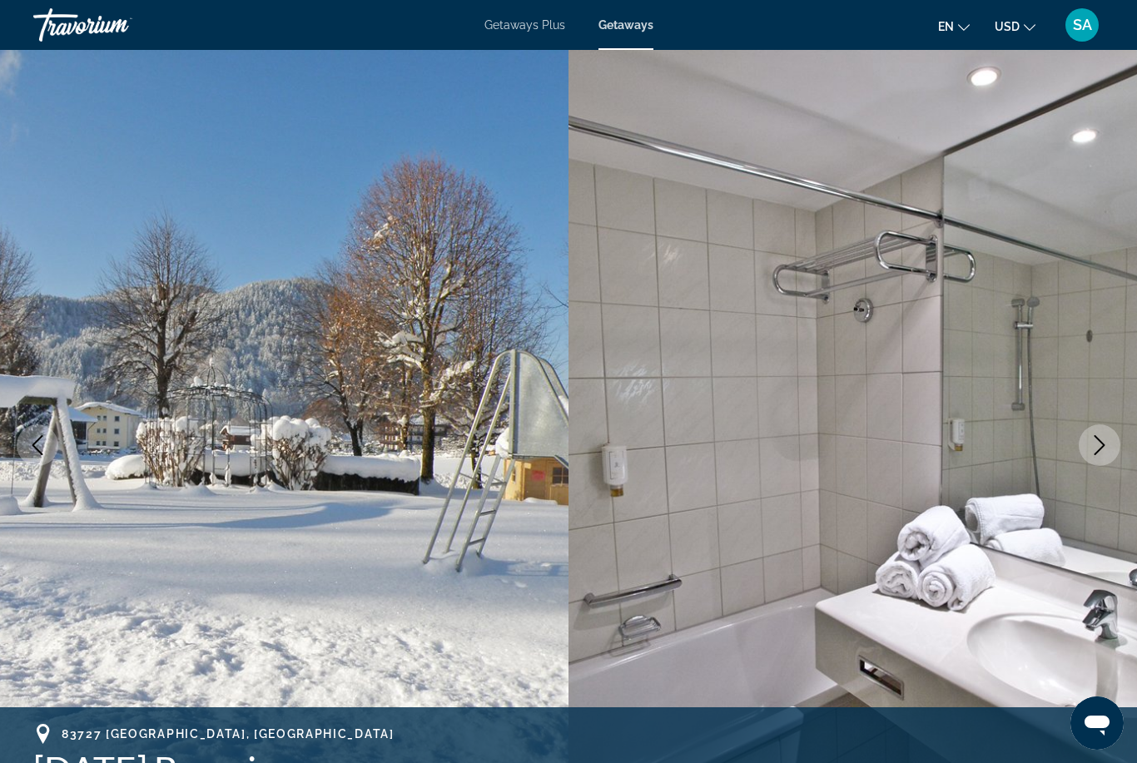
click at [1094, 456] on button "Next image" at bounding box center [1100, 445] width 42 height 42
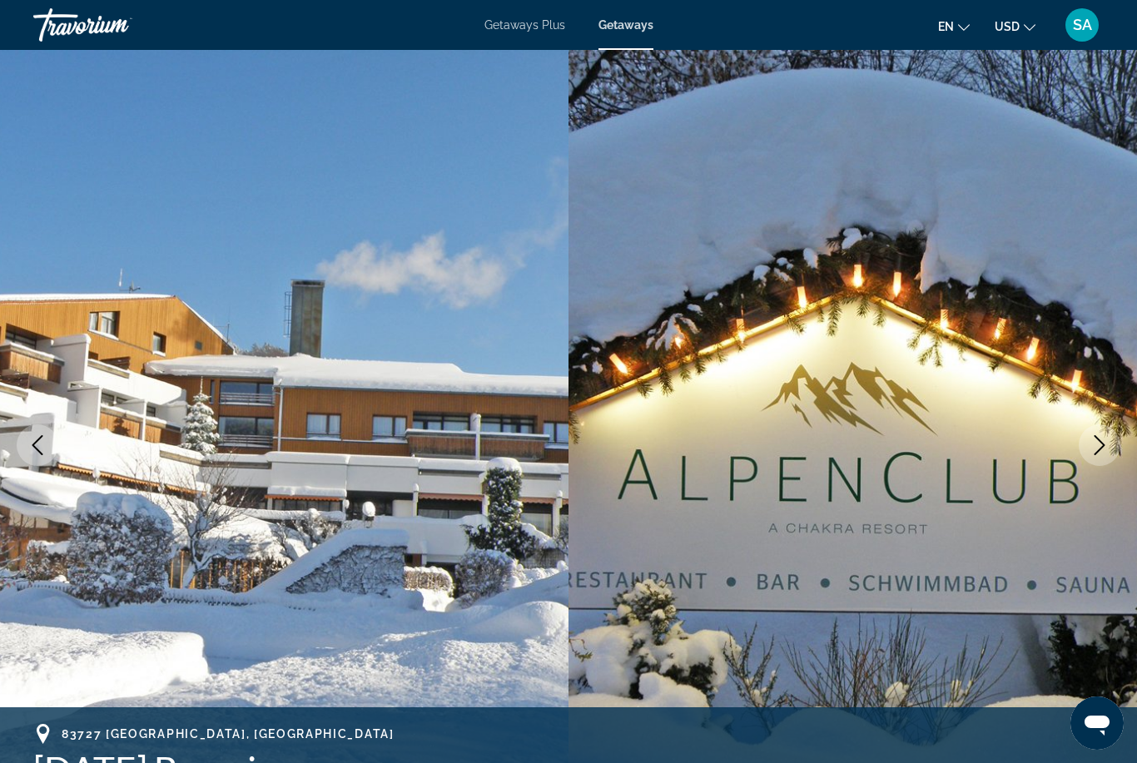
click at [1102, 446] on icon "Next image" at bounding box center [1100, 445] width 20 height 20
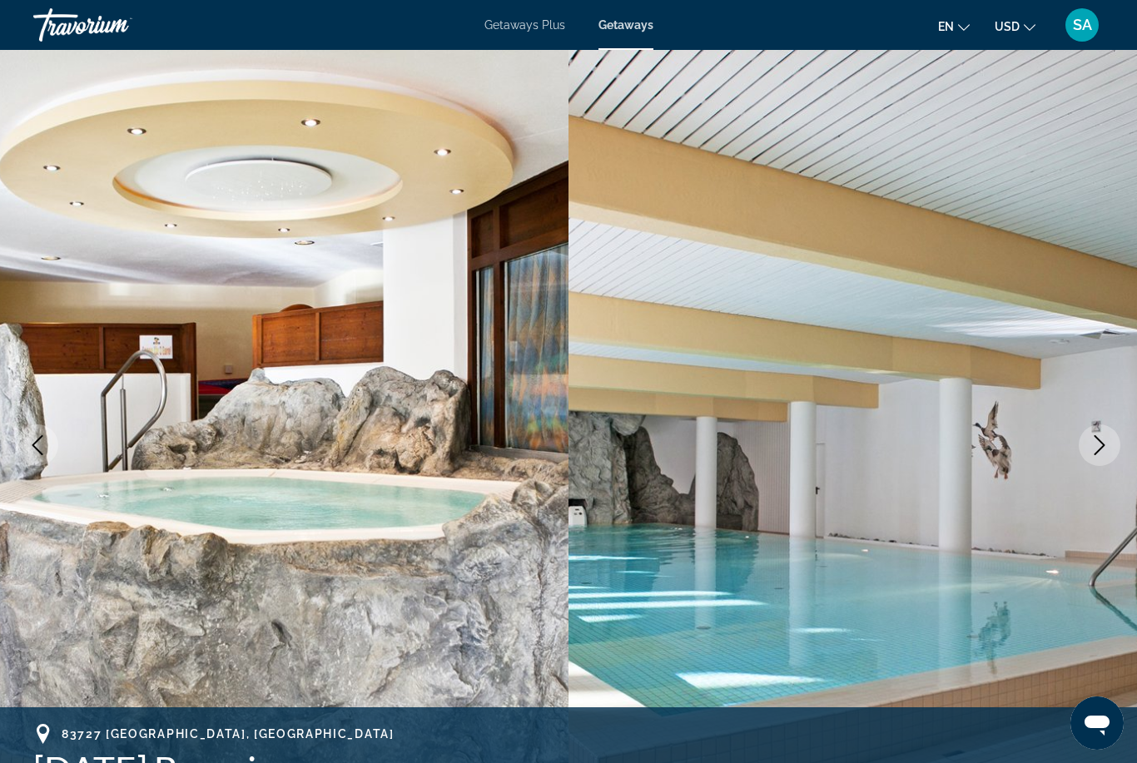
click at [1099, 448] on icon "Next image" at bounding box center [1100, 445] width 20 height 20
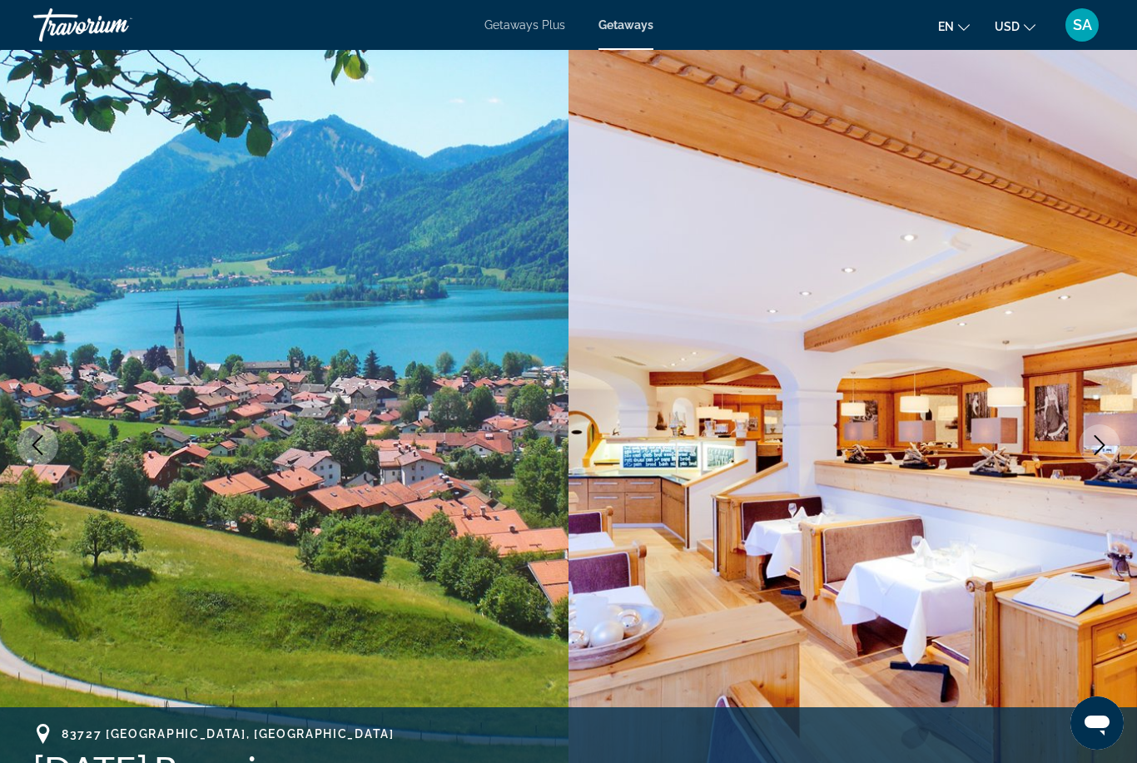
click at [1084, 442] on button "Next image" at bounding box center [1100, 445] width 42 height 42
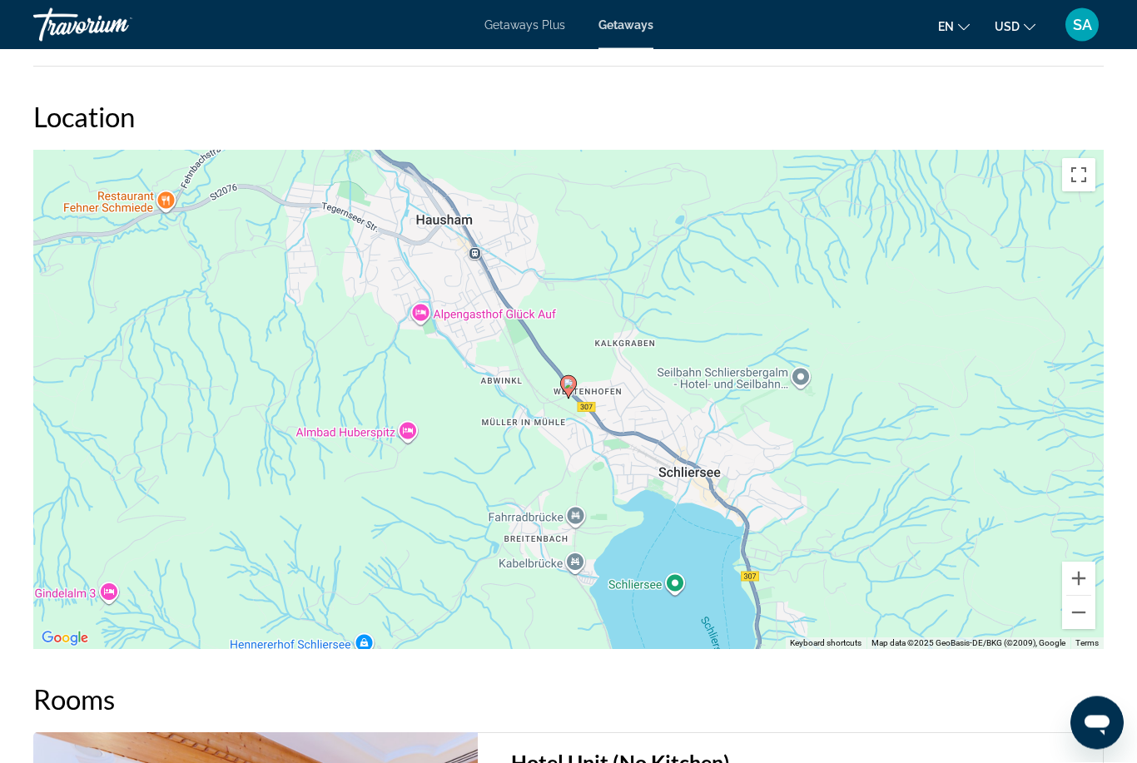
scroll to position [2420, 0]
click at [1071, 617] on button "Zoom out" at bounding box center [1078, 612] width 33 height 33
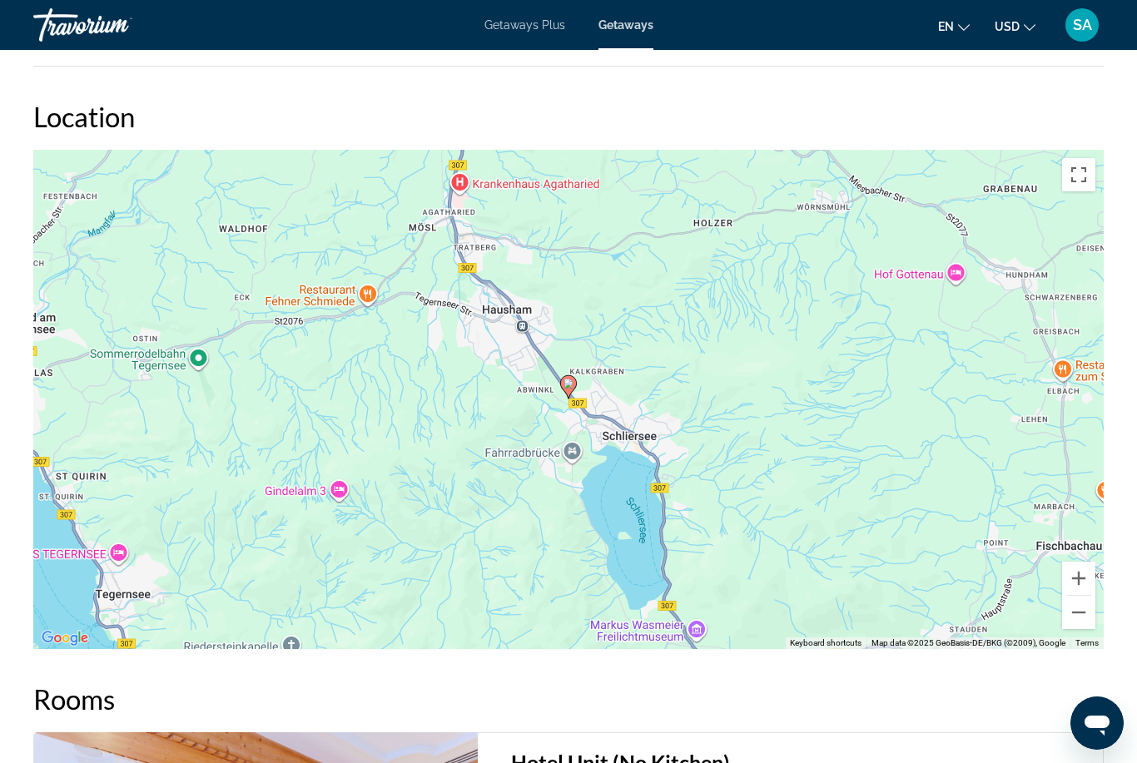
click at [1075, 613] on button "Zoom out" at bounding box center [1078, 612] width 33 height 33
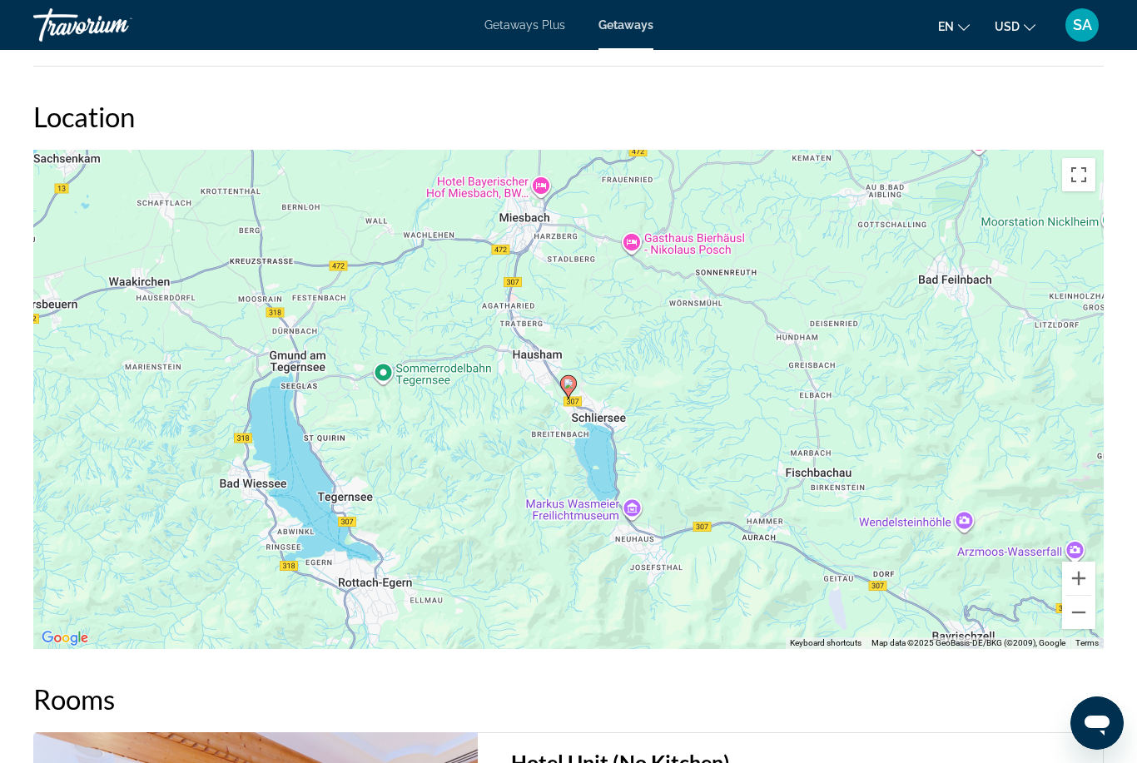
click at [1075, 623] on button "Zoom out" at bounding box center [1078, 612] width 33 height 33
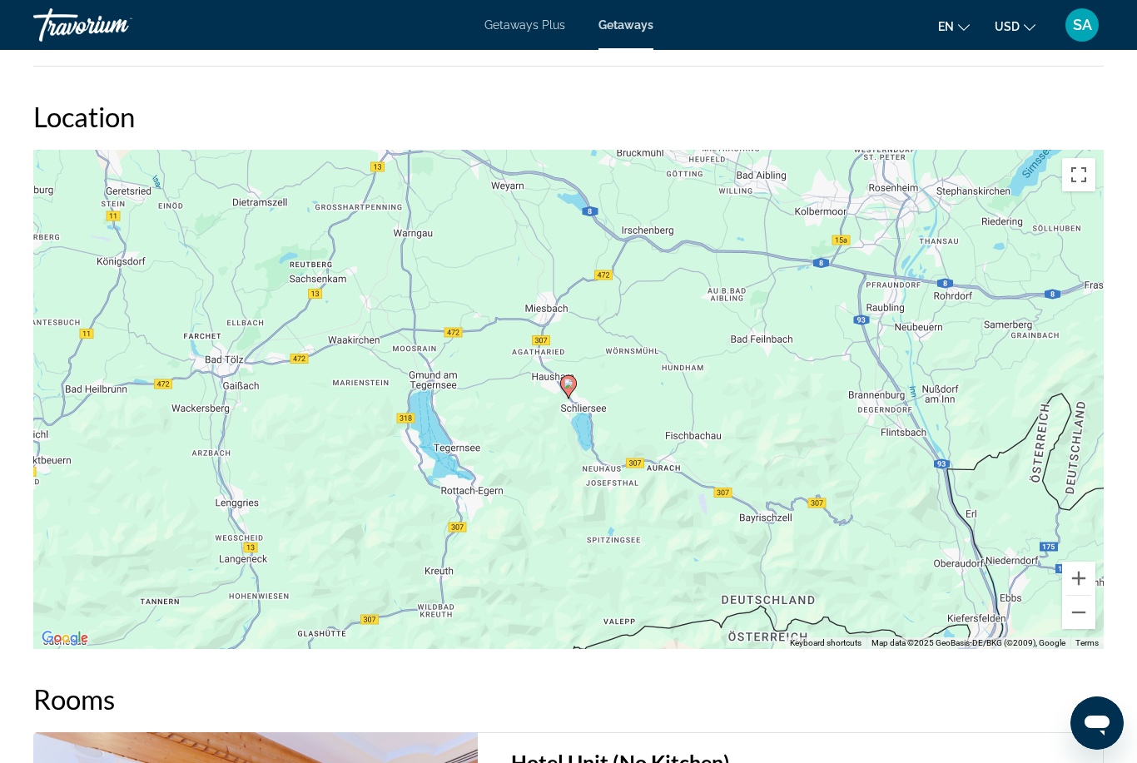
click at [1075, 614] on button "Zoom out" at bounding box center [1078, 612] width 33 height 33
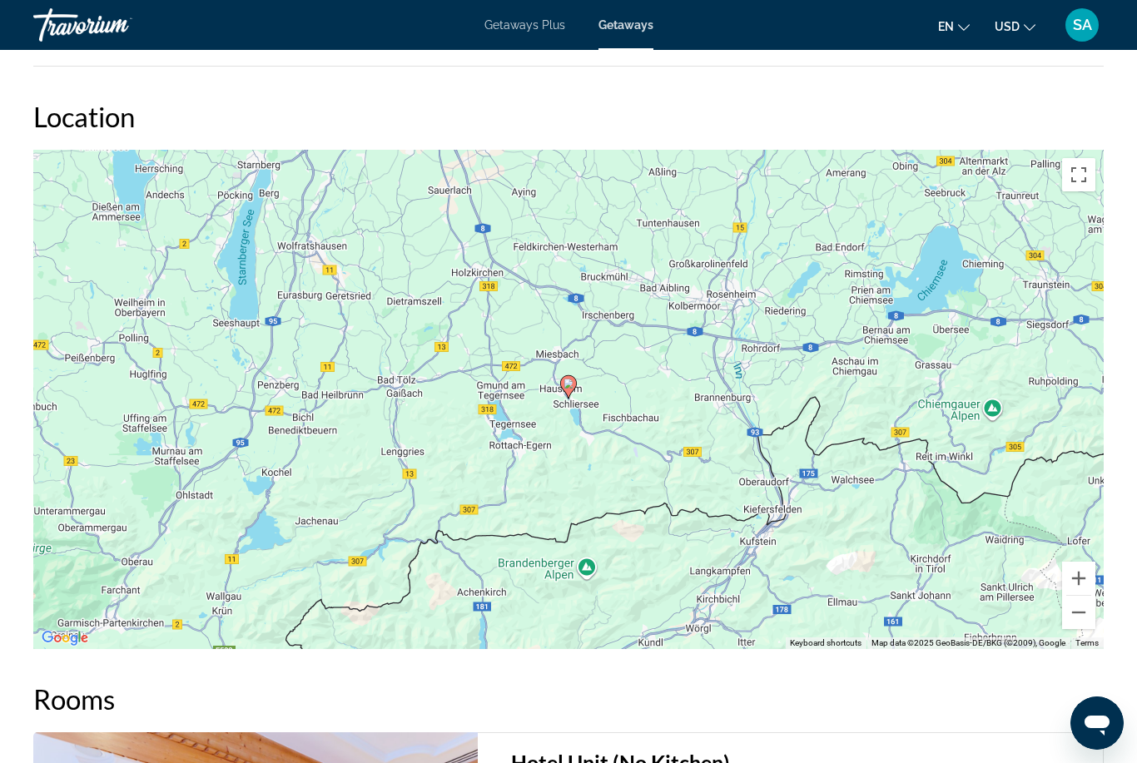
click at [1075, 618] on button "Zoom out" at bounding box center [1078, 612] width 33 height 33
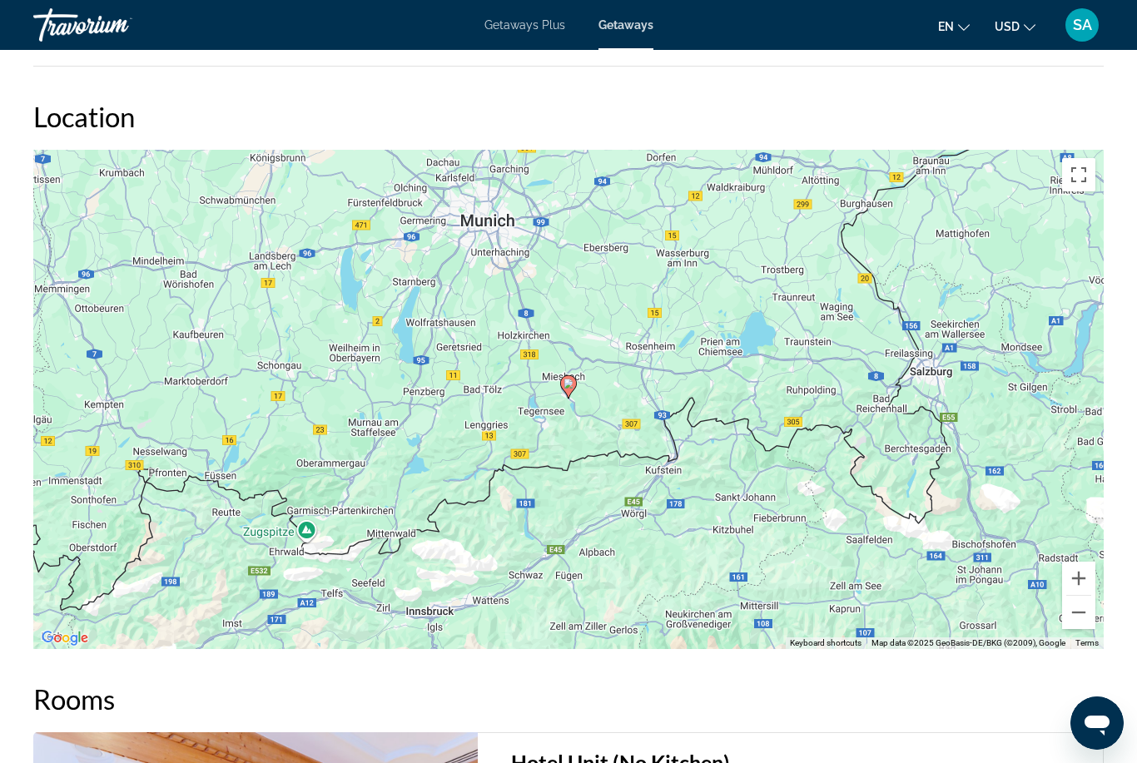
click at [1074, 621] on button "Zoom out" at bounding box center [1078, 612] width 33 height 33
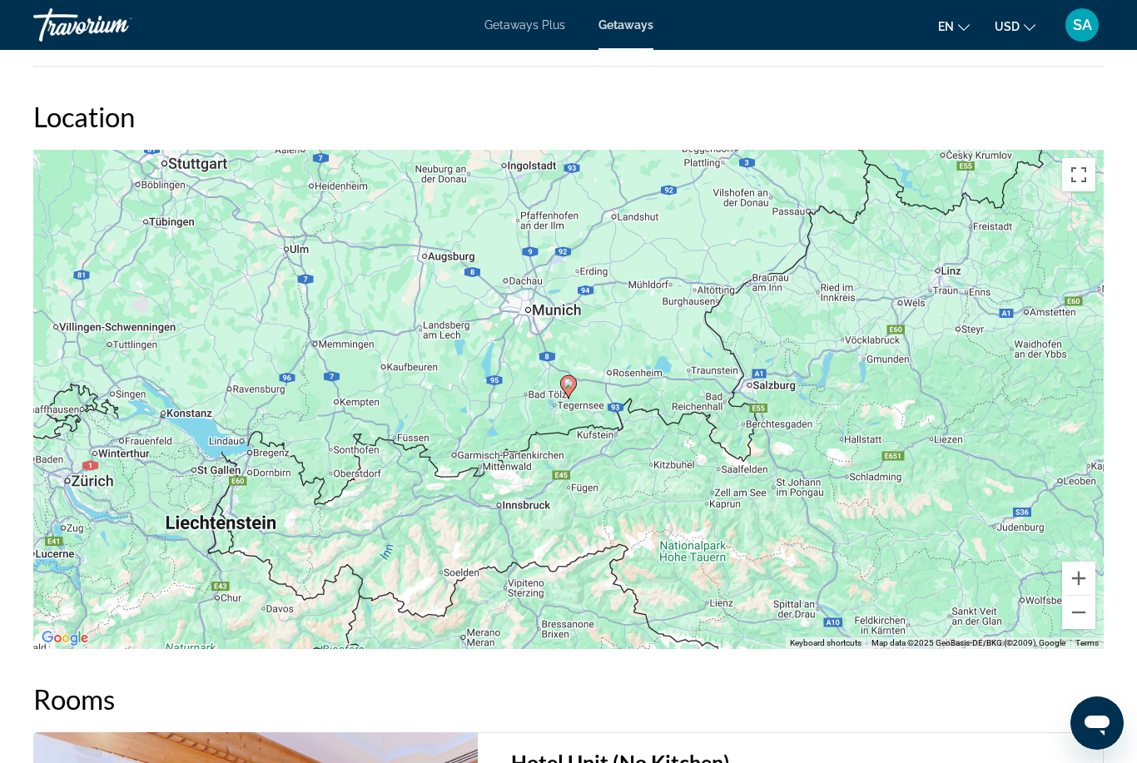
click at [1075, 620] on button "Zoom out" at bounding box center [1078, 612] width 33 height 33
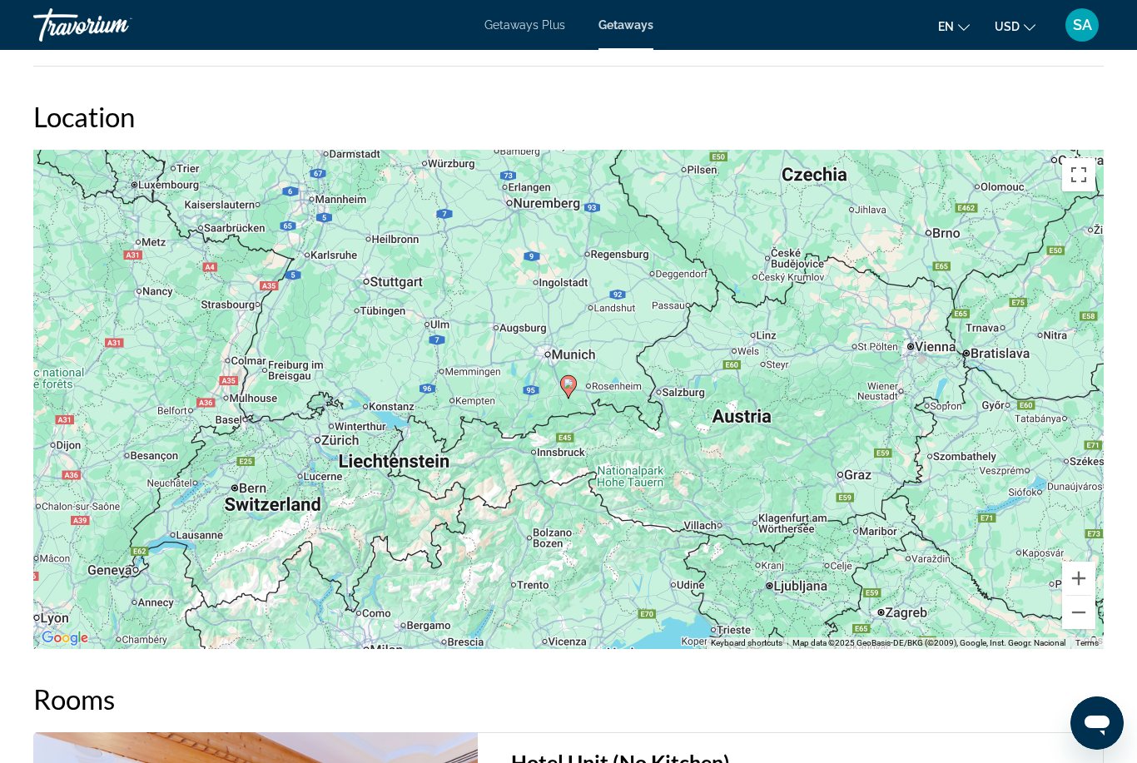
click at [1075, 618] on button "Zoom out" at bounding box center [1078, 612] width 33 height 33
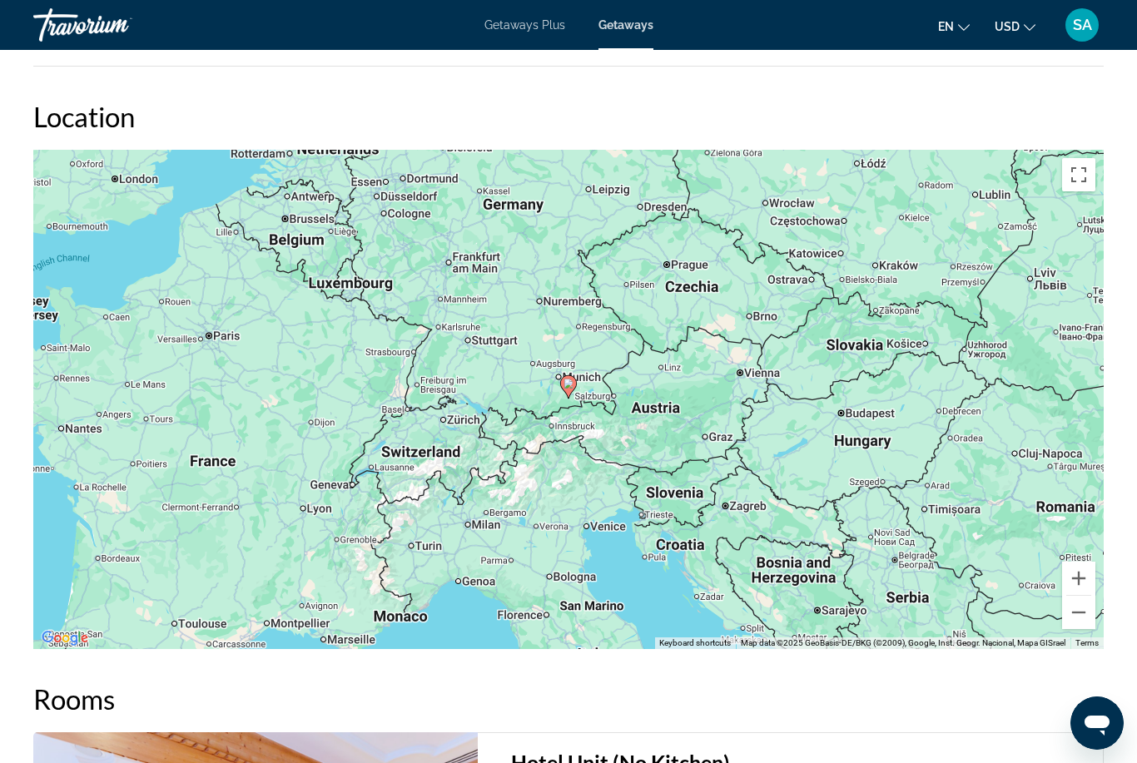
click at [1076, 629] on button "Zoom out" at bounding box center [1078, 612] width 33 height 33
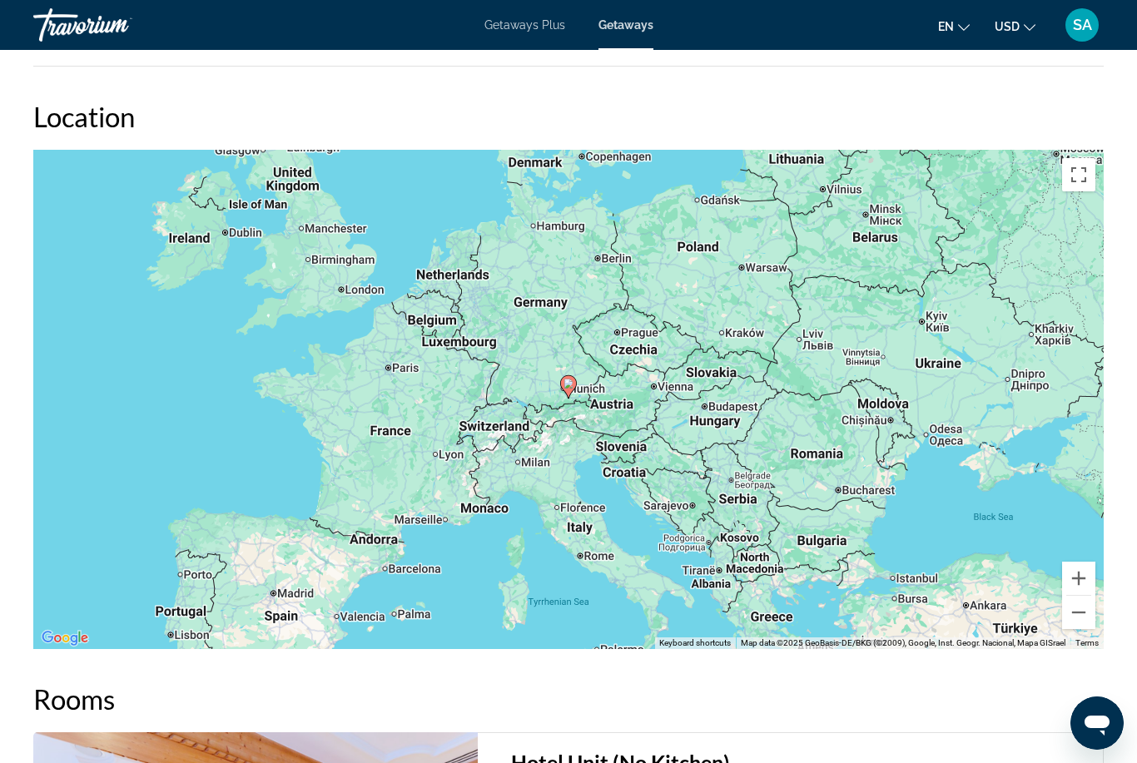
click at [1076, 572] on button "Zoom in" at bounding box center [1078, 578] width 33 height 33
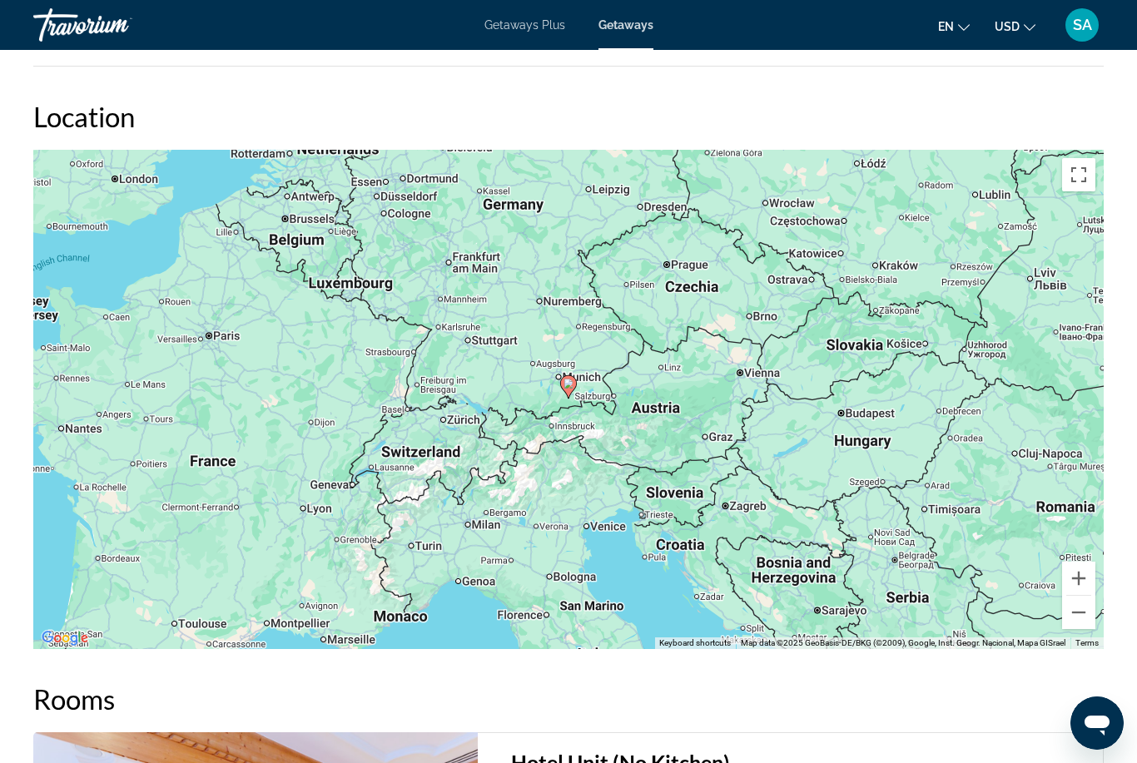
click at [1077, 579] on button "Zoom in" at bounding box center [1078, 578] width 33 height 33
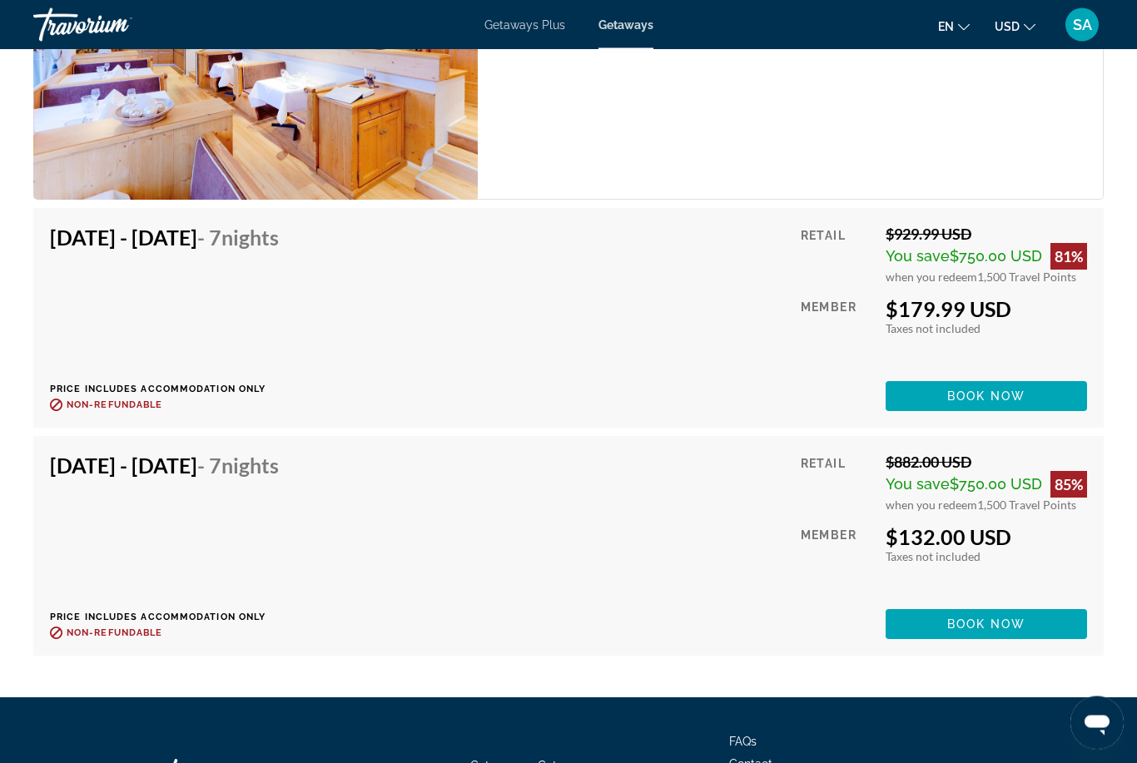
scroll to position [3330, 0]
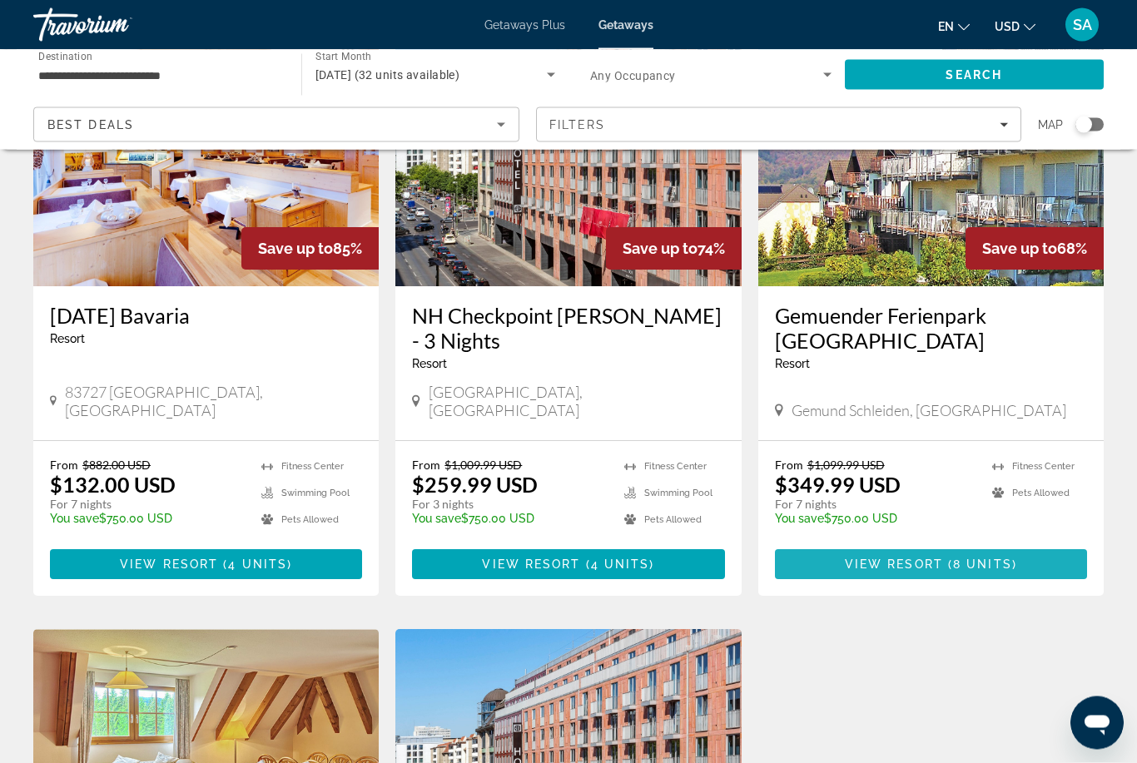
scroll to position [188, 0]
click at [986, 558] on span "8 units" at bounding box center [982, 564] width 59 height 13
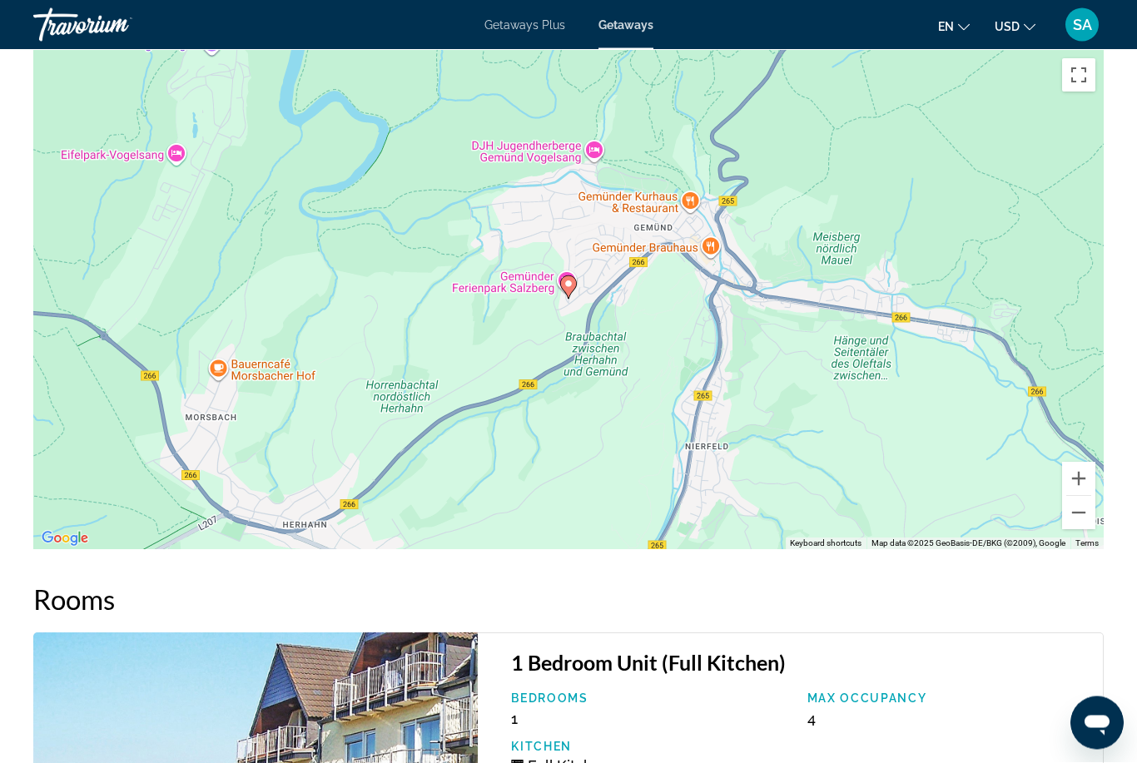
scroll to position [2218, 0]
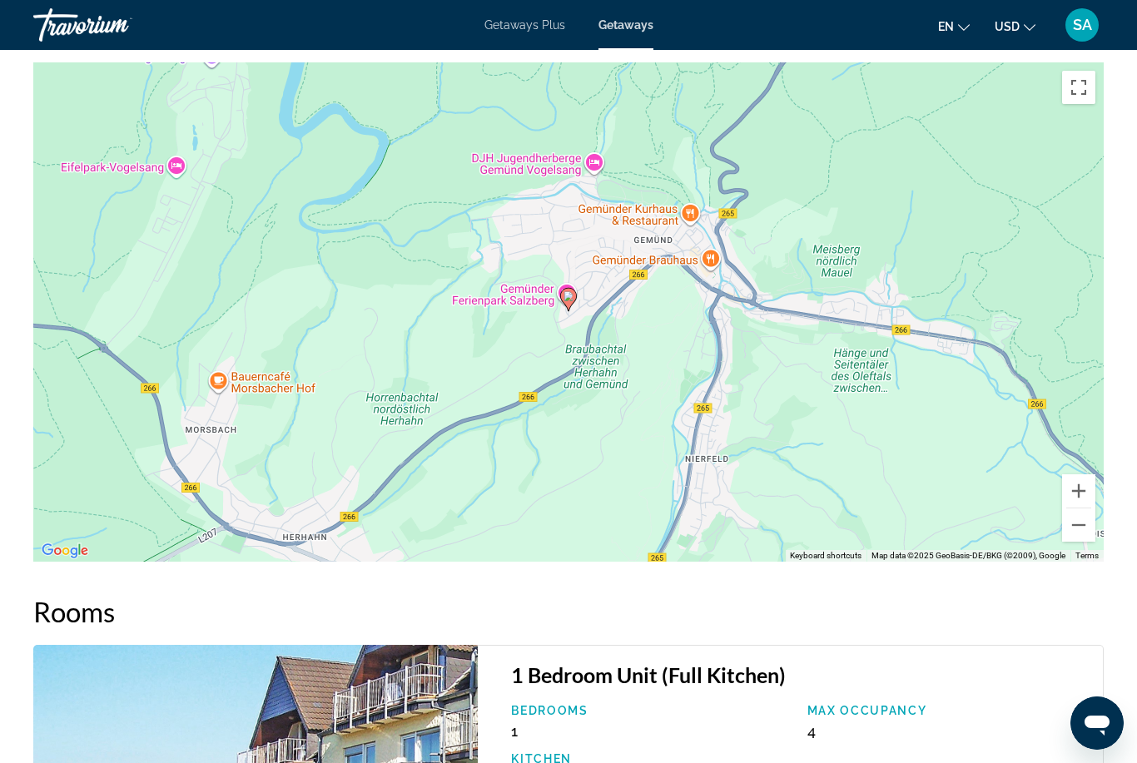
click at [1077, 514] on button "Zoom out" at bounding box center [1078, 525] width 33 height 33
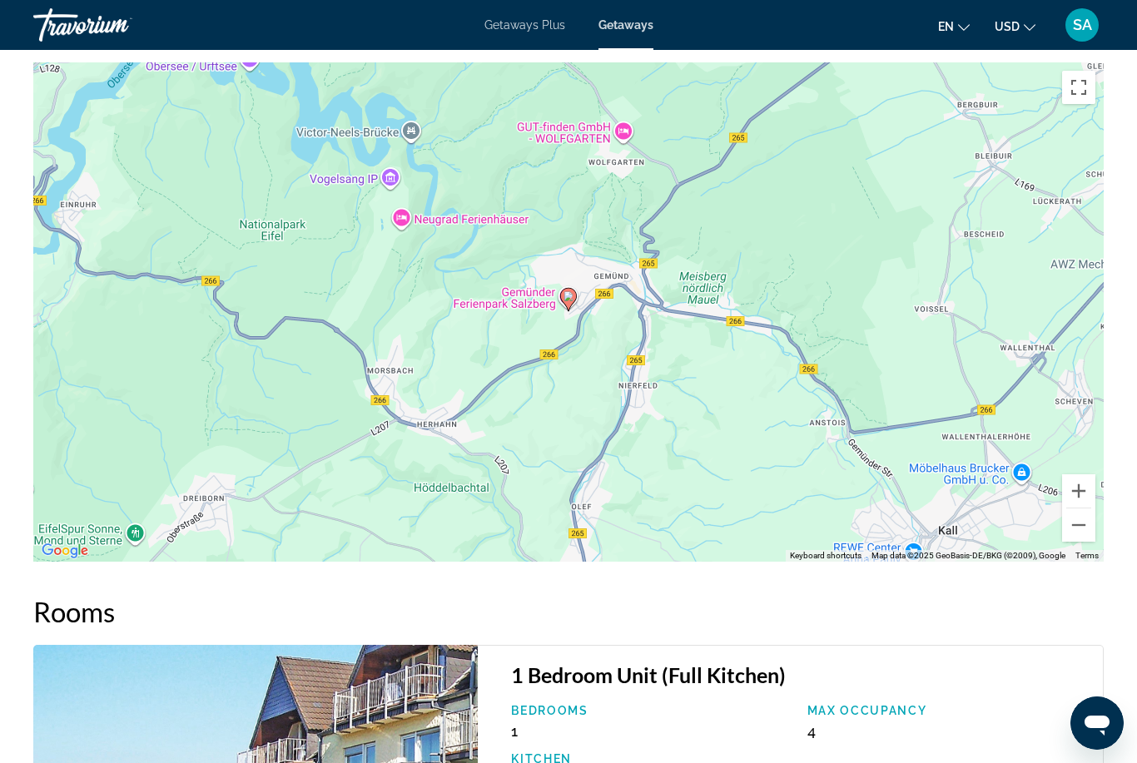
click at [1075, 513] on button "Zoom out" at bounding box center [1078, 525] width 33 height 33
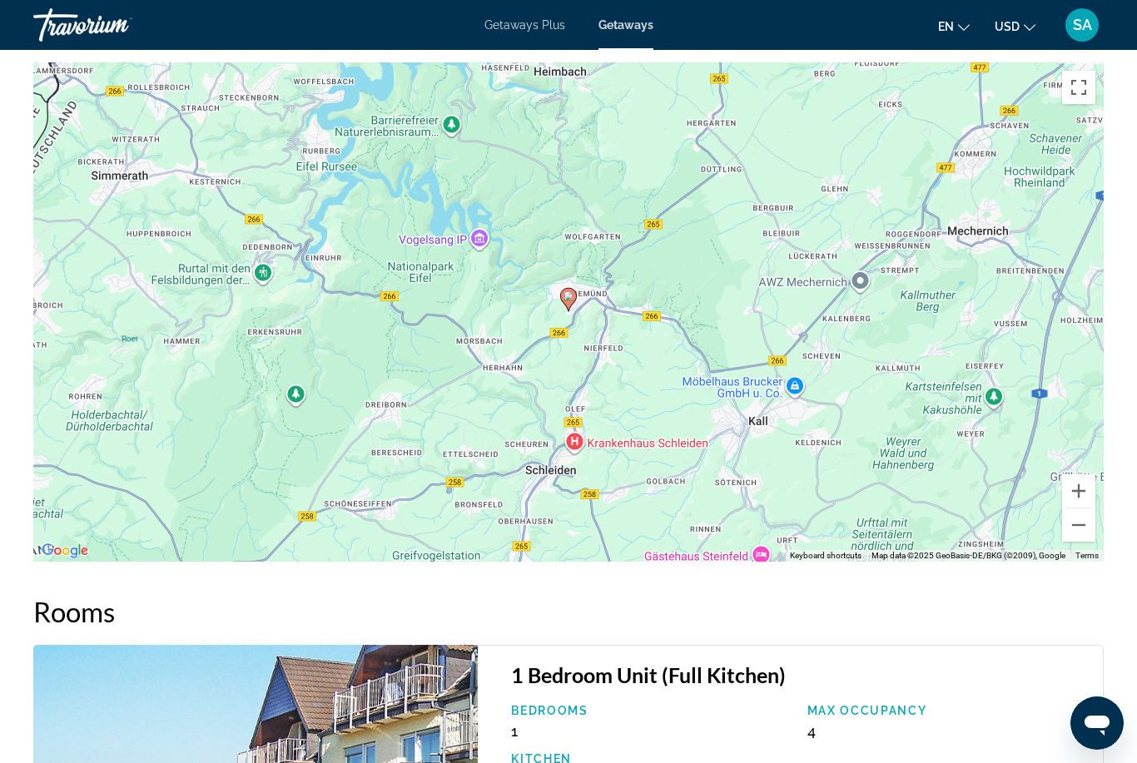
click at [1077, 512] on button "Zoom out" at bounding box center [1078, 525] width 33 height 33
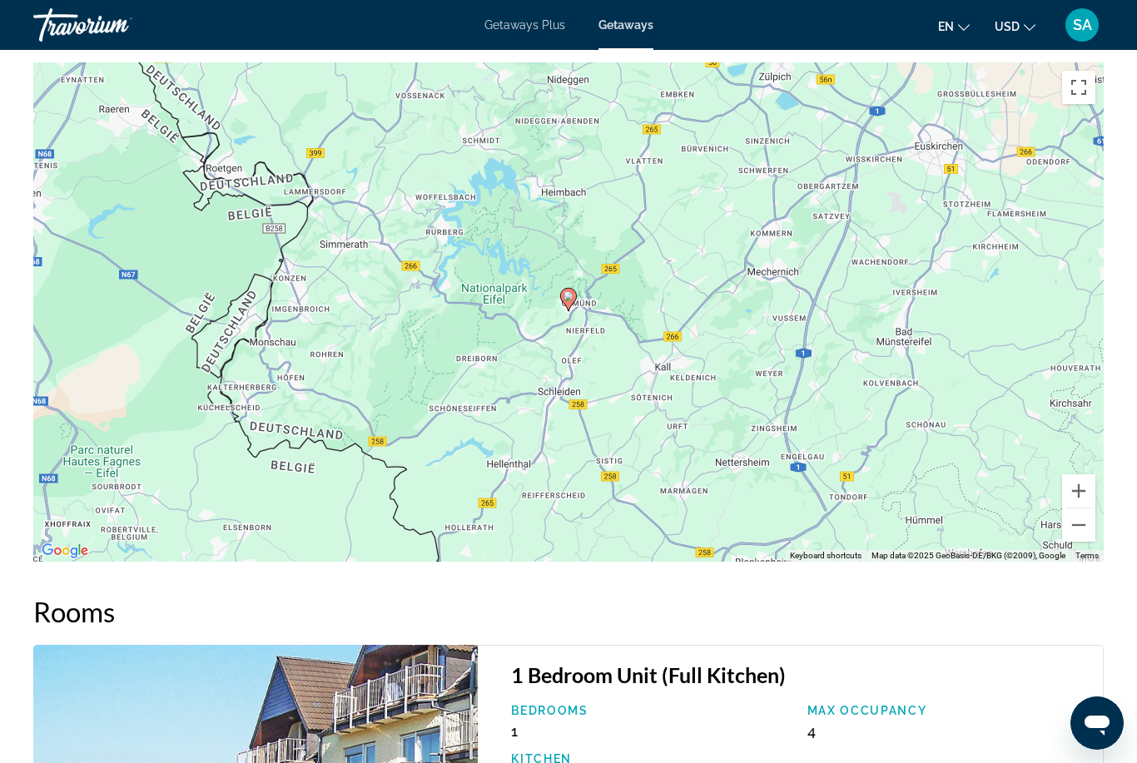
click at [1076, 512] on button "Zoom out" at bounding box center [1078, 525] width 33 height 33
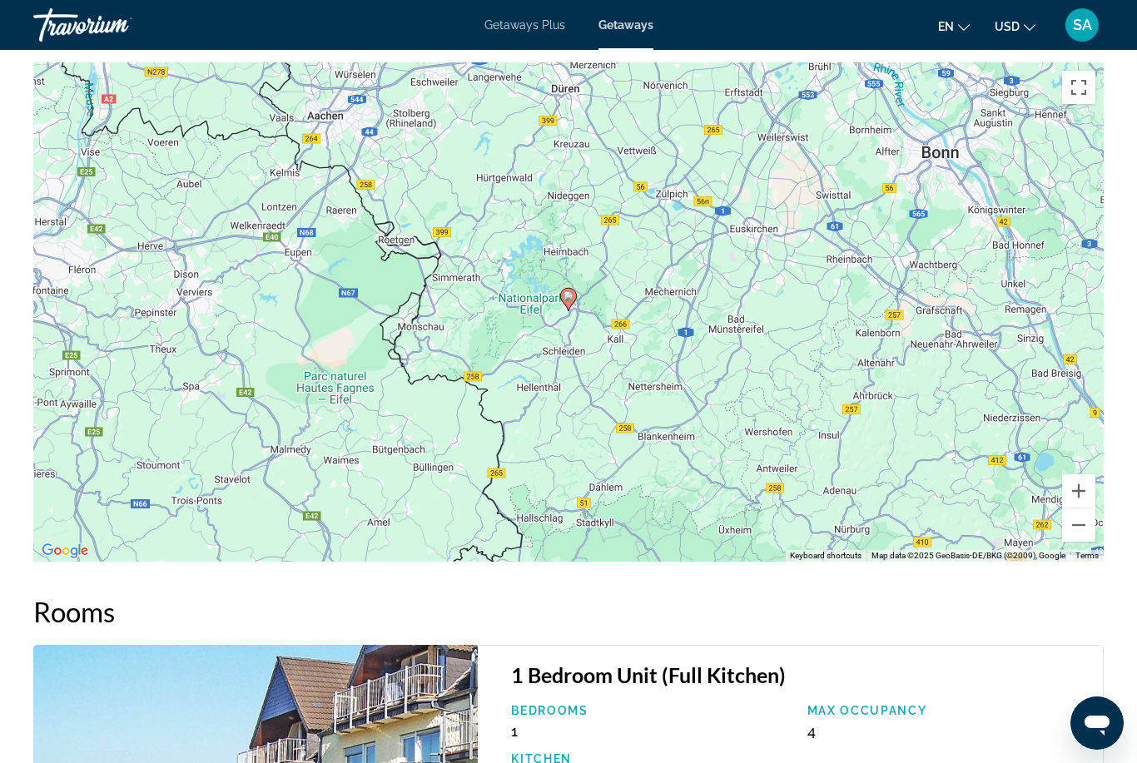
click at [1077, 510] on button "Zoom out" at bounding box center [1078, 525] width 33 height 33
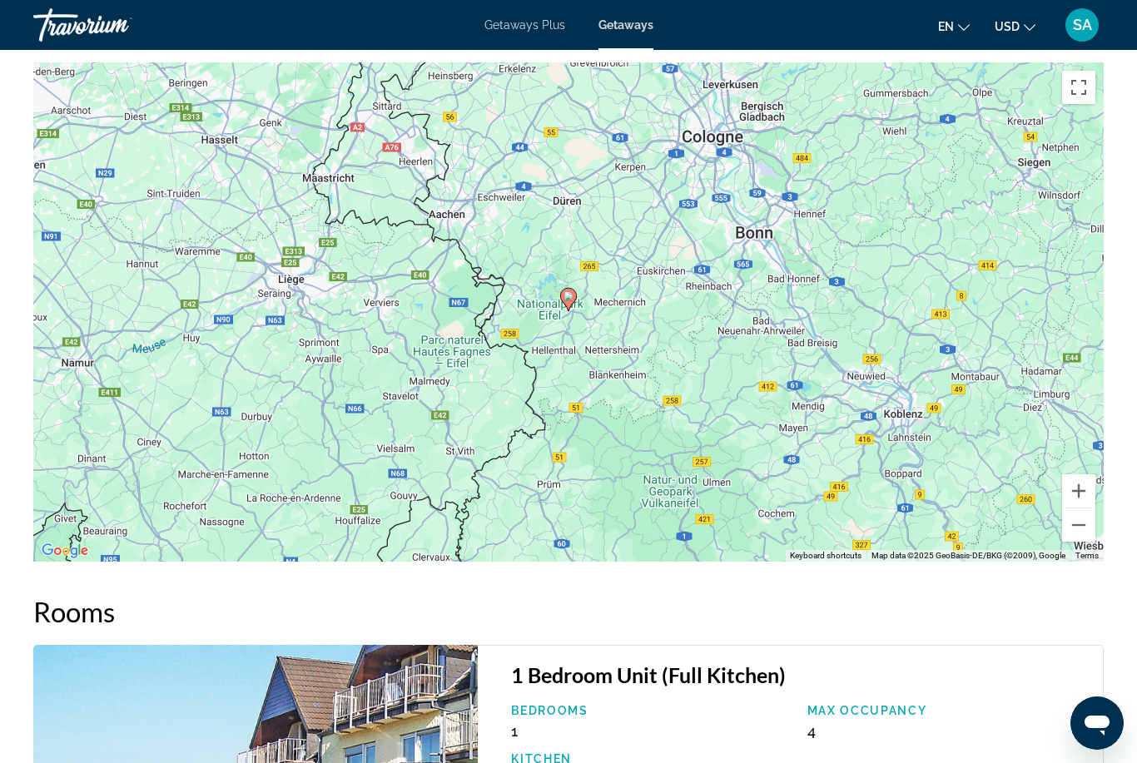
click at [1075, 512] on button "Zoom out" at bounding box center [1078, 525] width 33 height 33
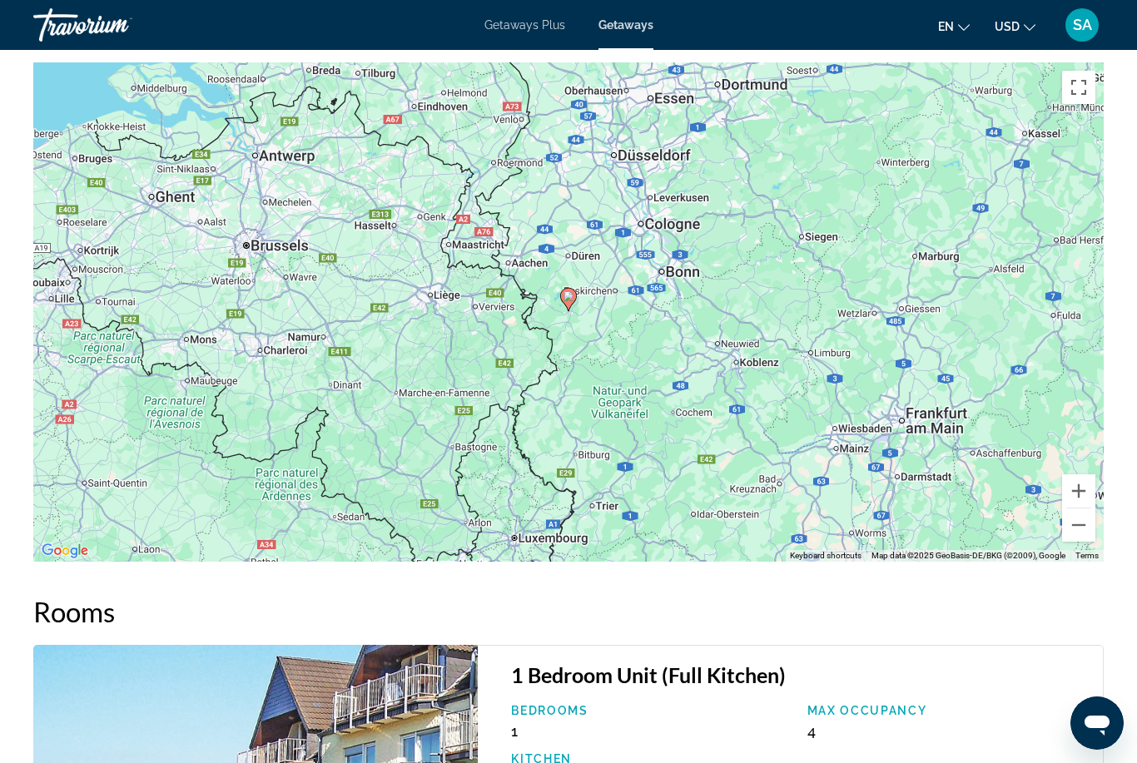
click at [1075, 509] on button "Zoom out" at bounding box center [1078, 525] width 33 height 33
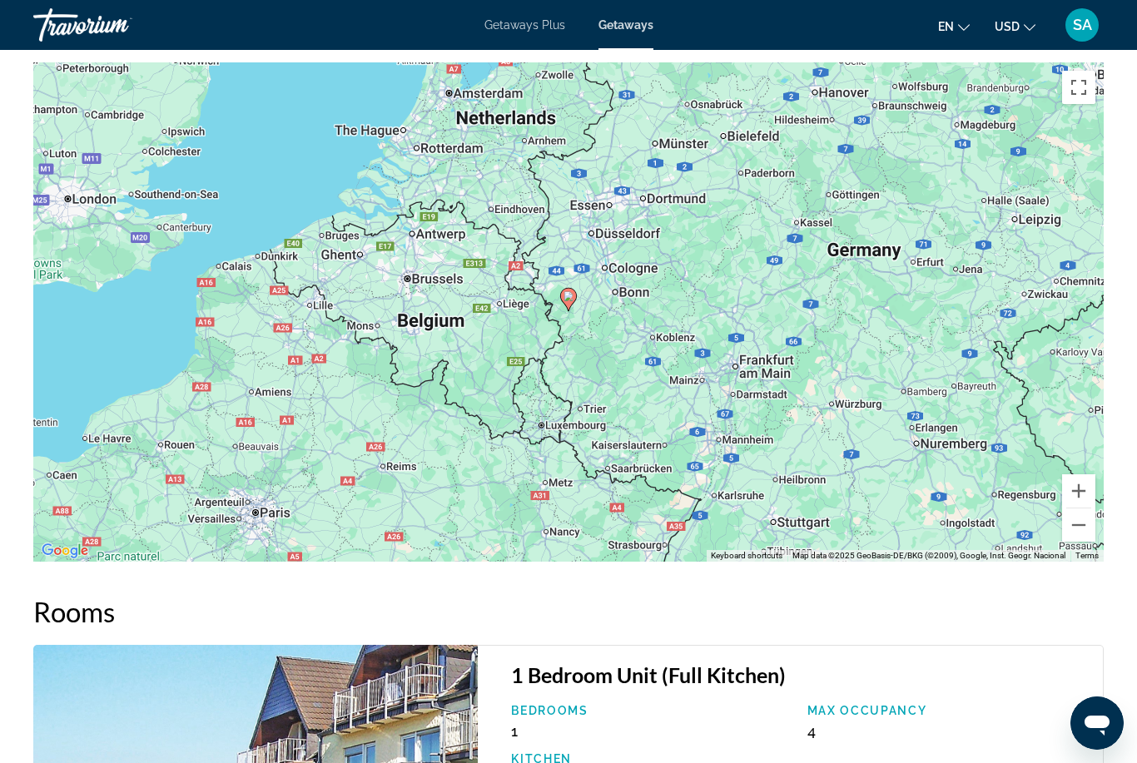
click at [1076, 474] on button "Zoom in" at bounding box center [1078, 490] width 33 height 33
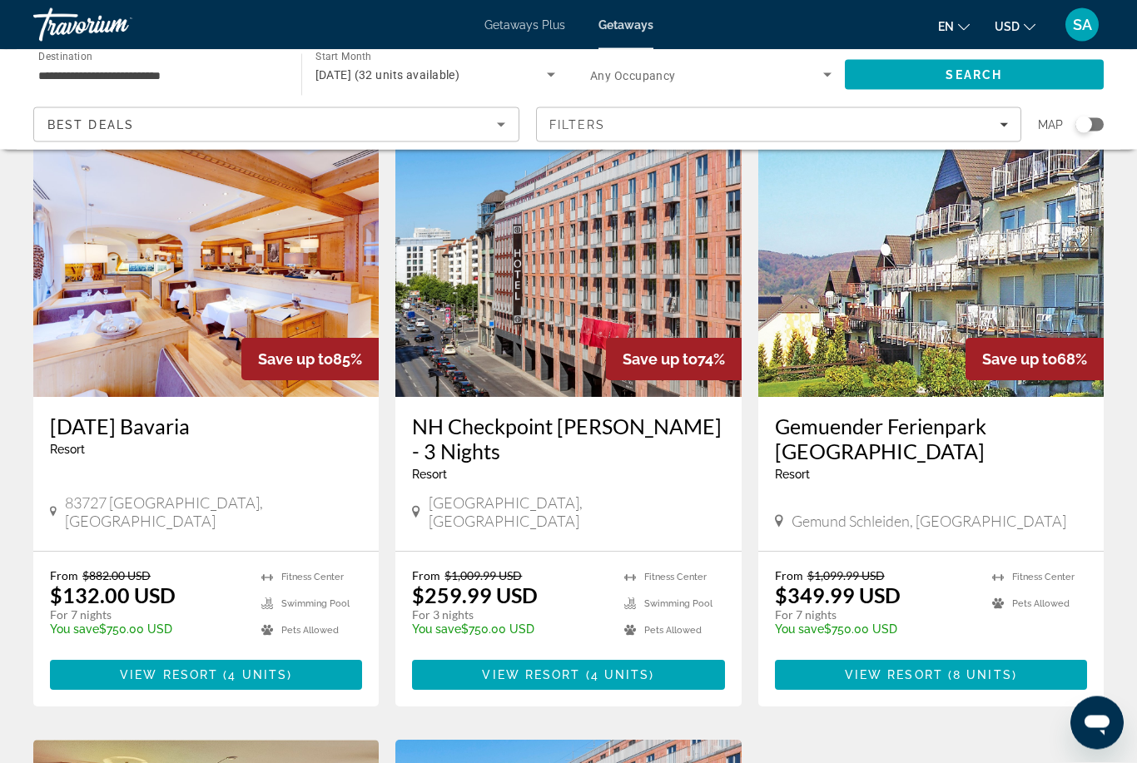
scroll to position [77, 0]
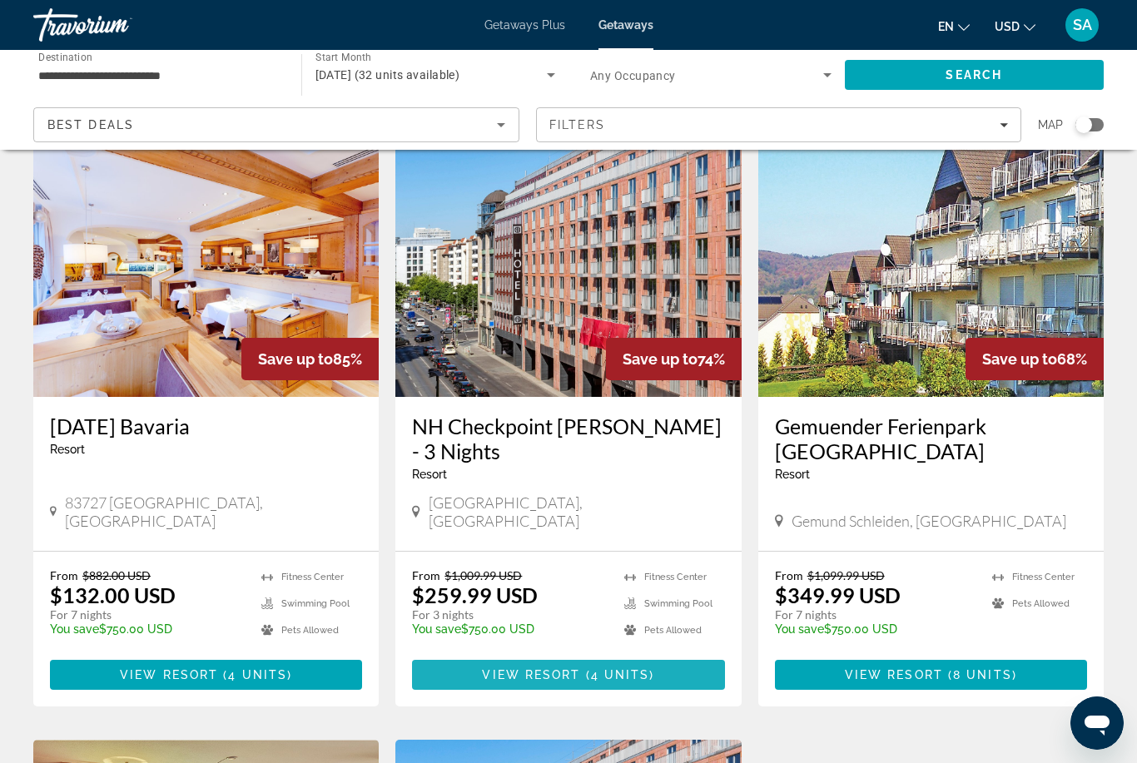
click at [535, 655] on span "Main content" at bounding box center [568, 675] width 312 height 40
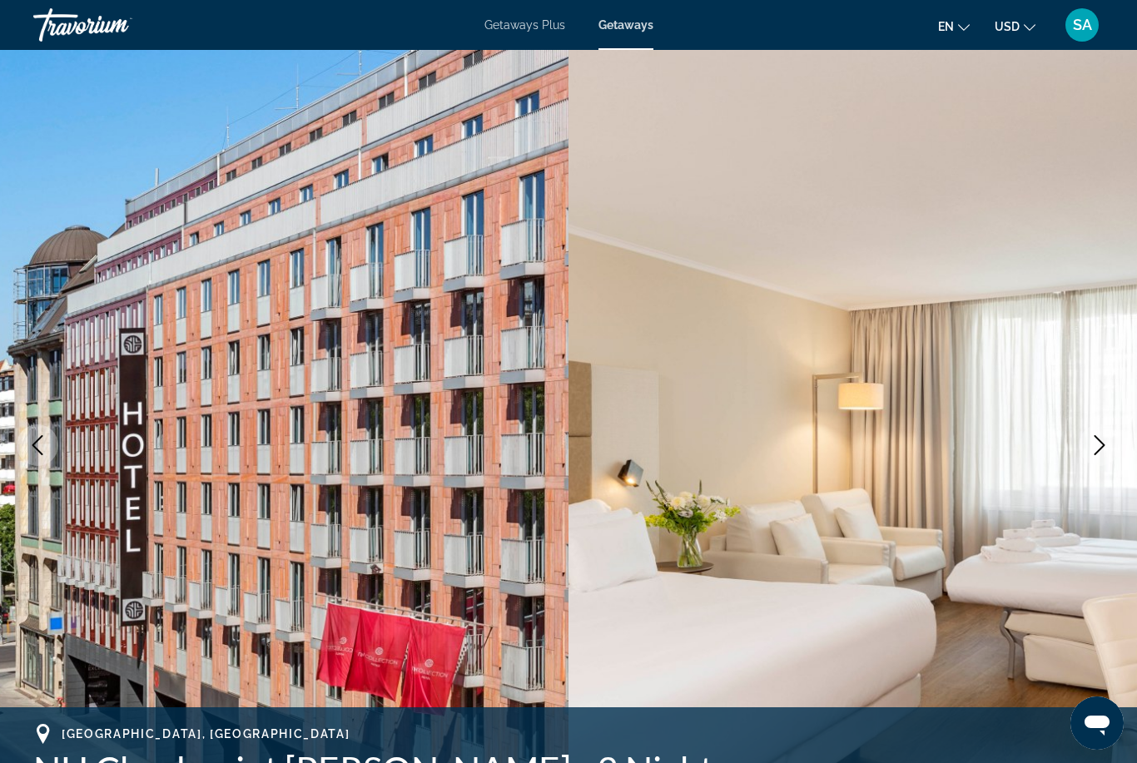
click at [1096, 447] on icon "Next image" at bounding box center [1100, 445] width 20 height 20
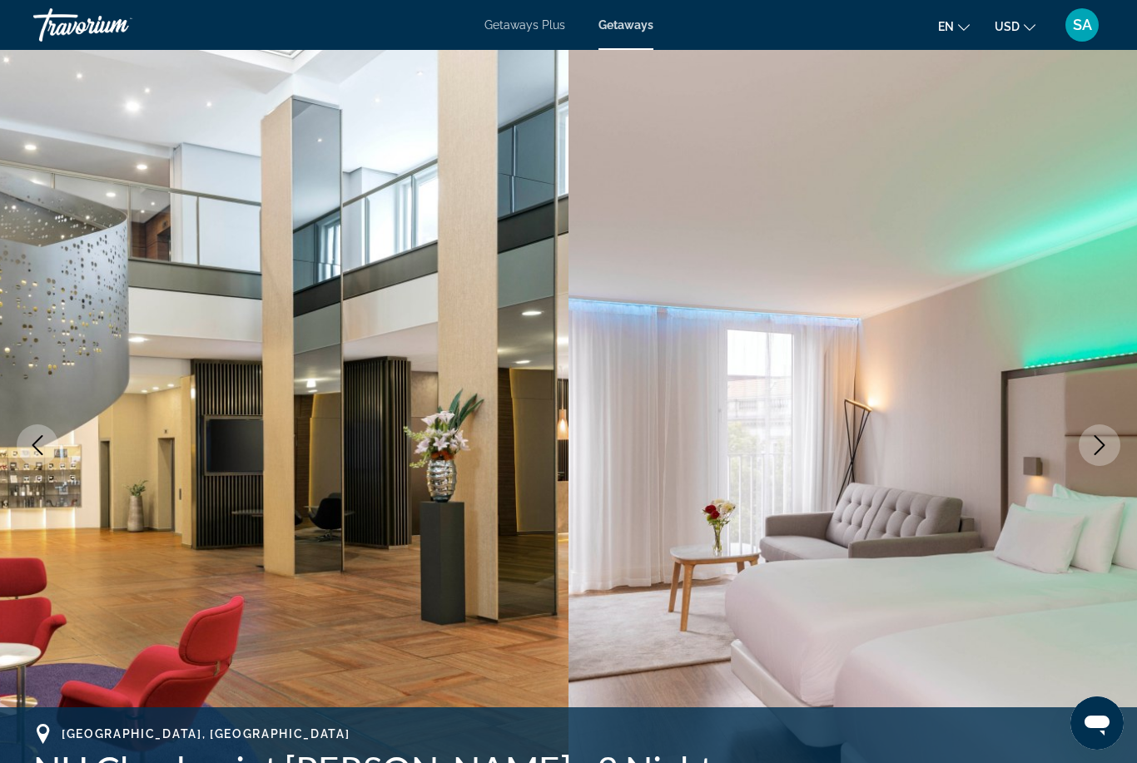
click at [1088, 450] on button "Next image" at bounding box center [1100, 445] width 42 height 42
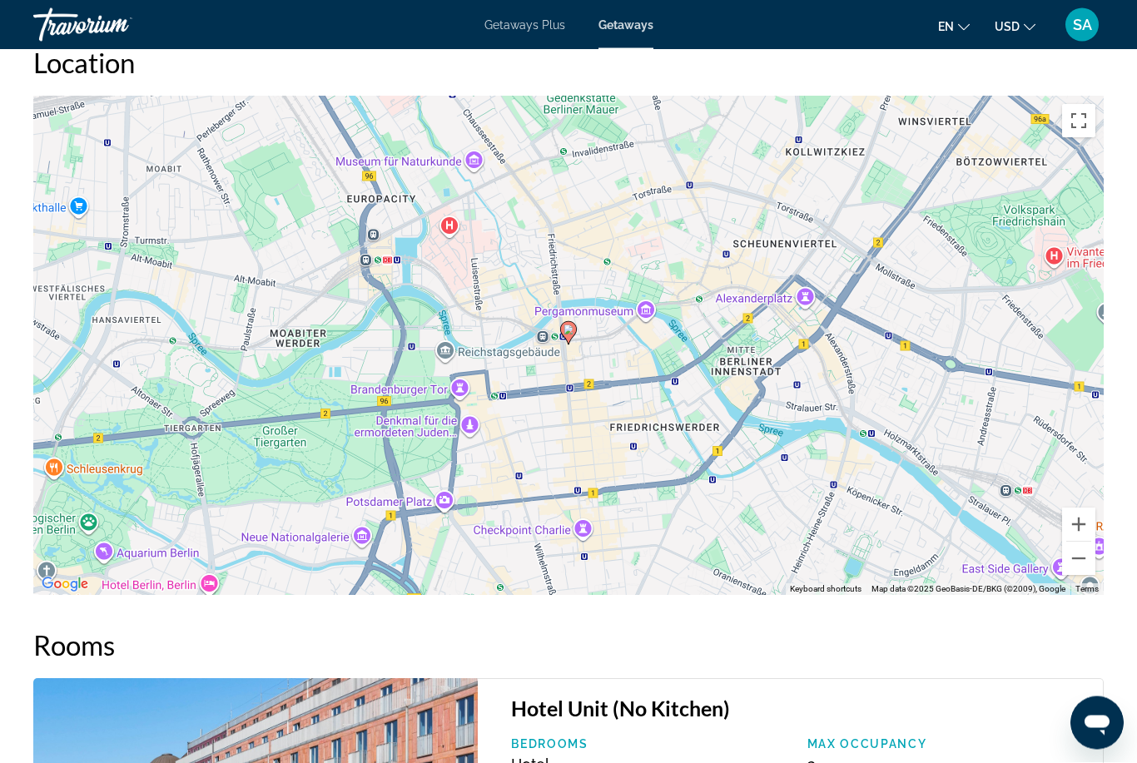
scroll to position [2174, 0]
click at [1071, 561] on button "Zoom out" at bounding box center [1078, 558] width 33 height 33
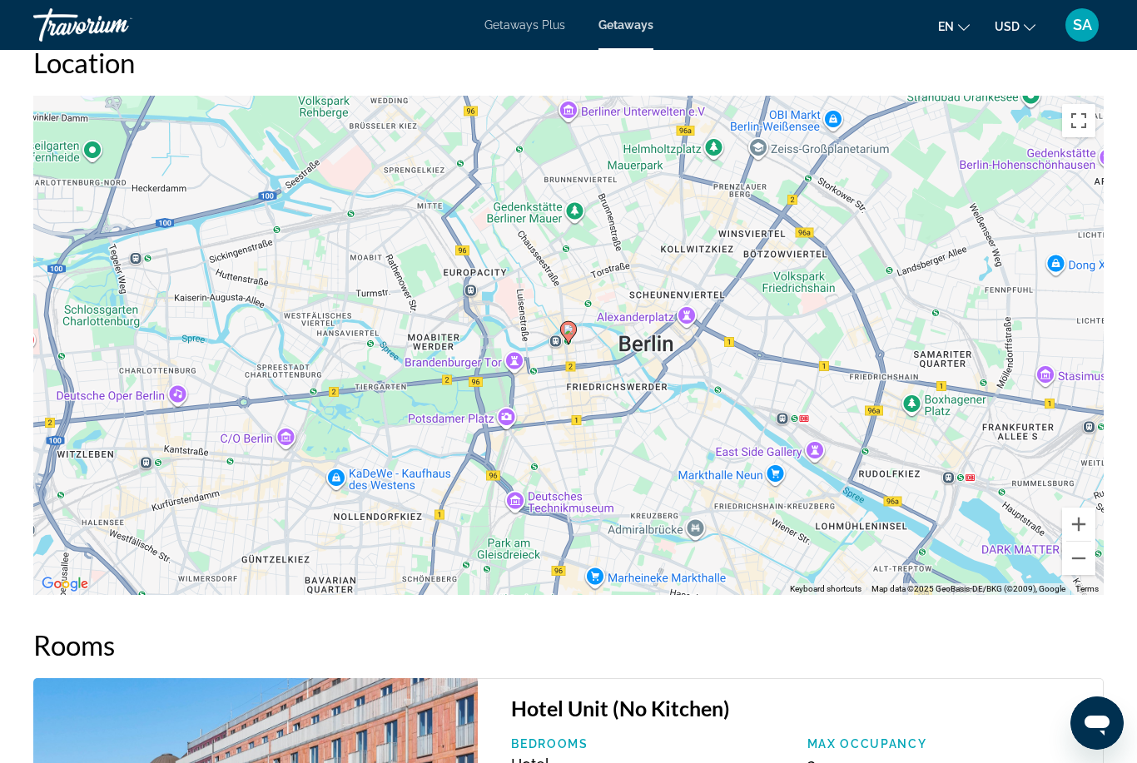
click at [1072, 559] on button "Zoom out" at bounding box center [1078, 558] width 33 height 33
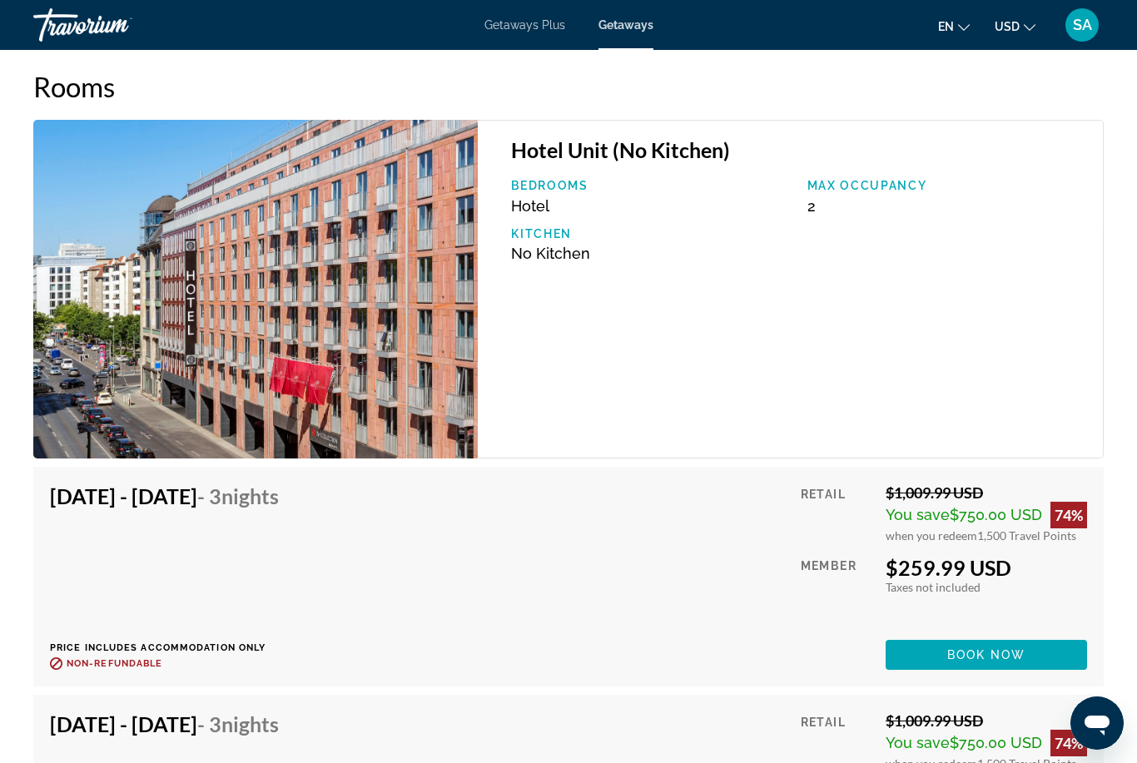
scroll to position [2704, 0]
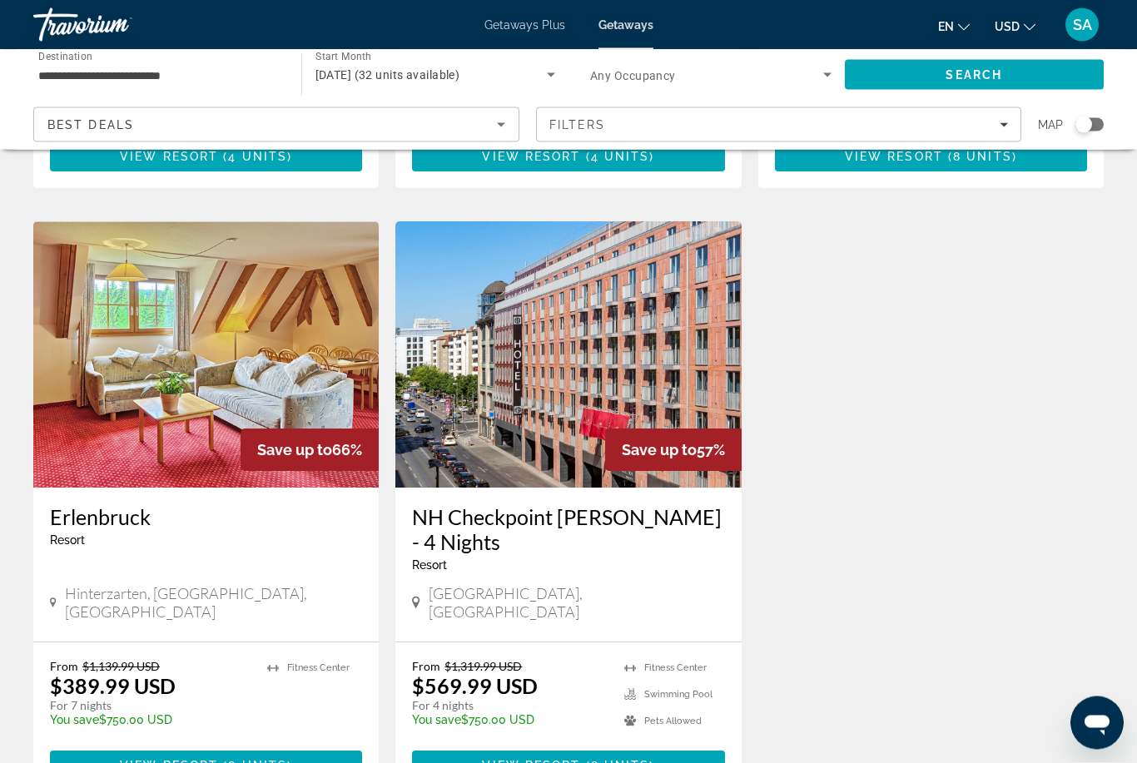
scroll to position [596, 0]
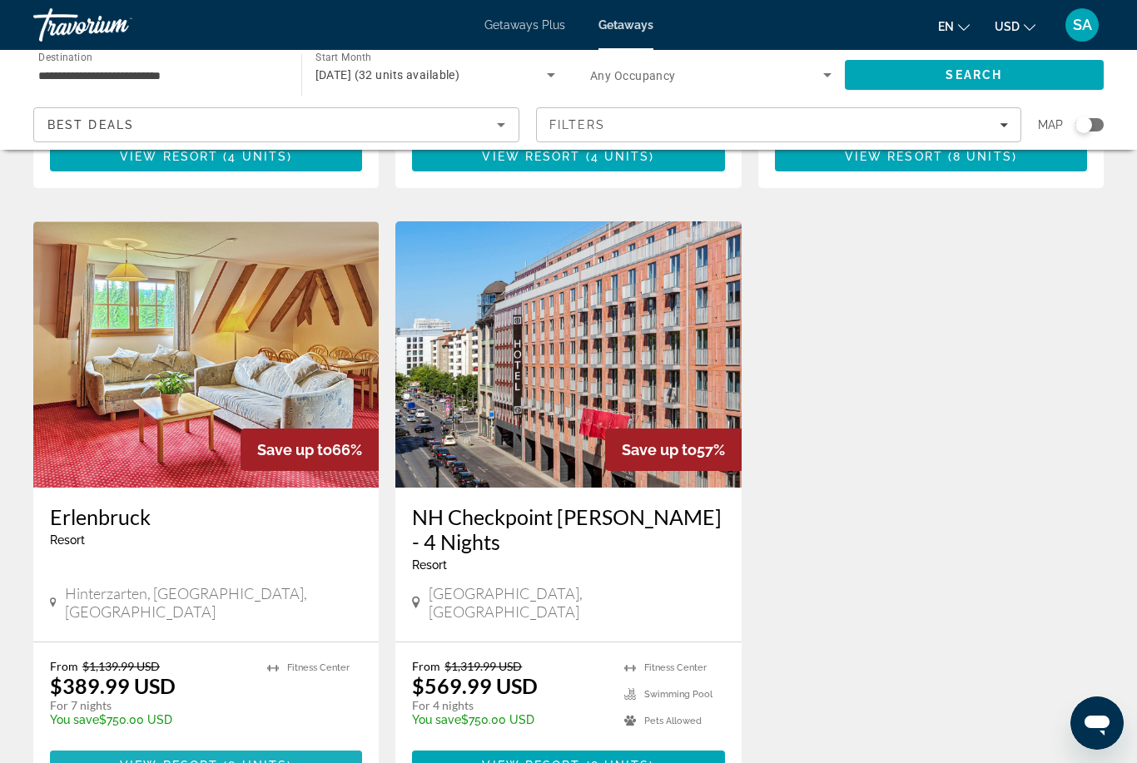
click at [280, 759] on span "8 units" at bounding box center [257, 765] width 59 height 13
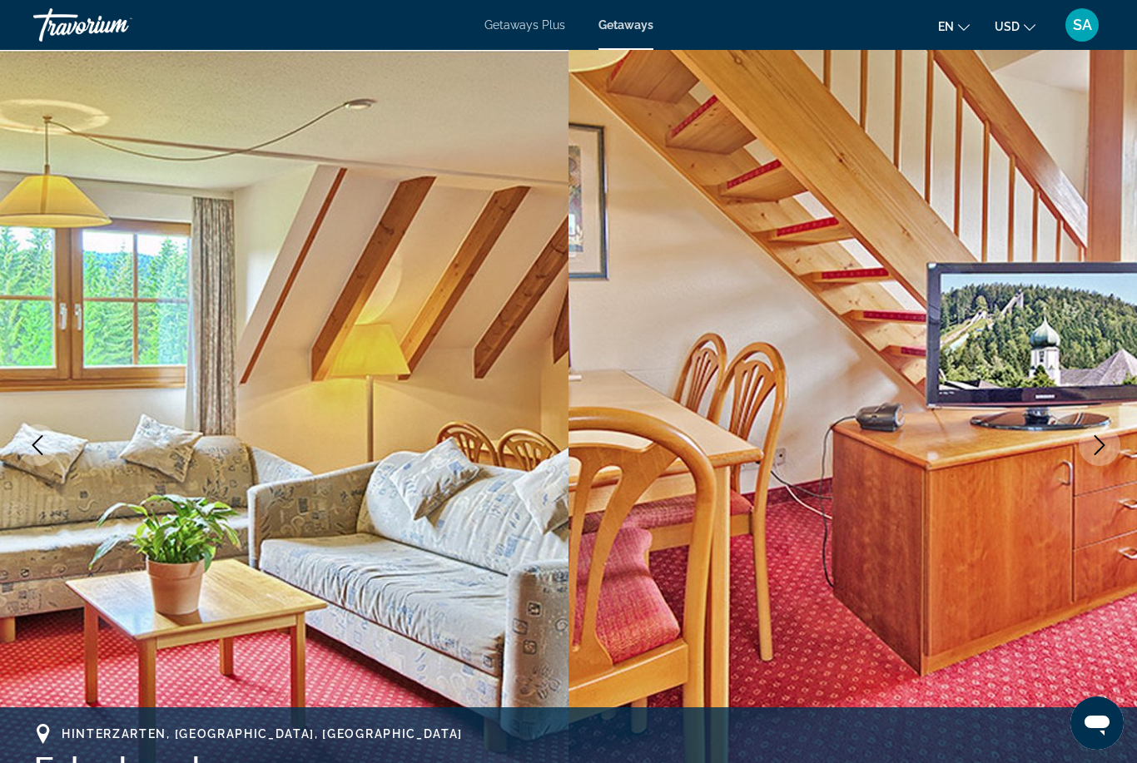
click at [1094, 442] on icon "Next image" at bounding box center [1100, 445] width 20 height 20
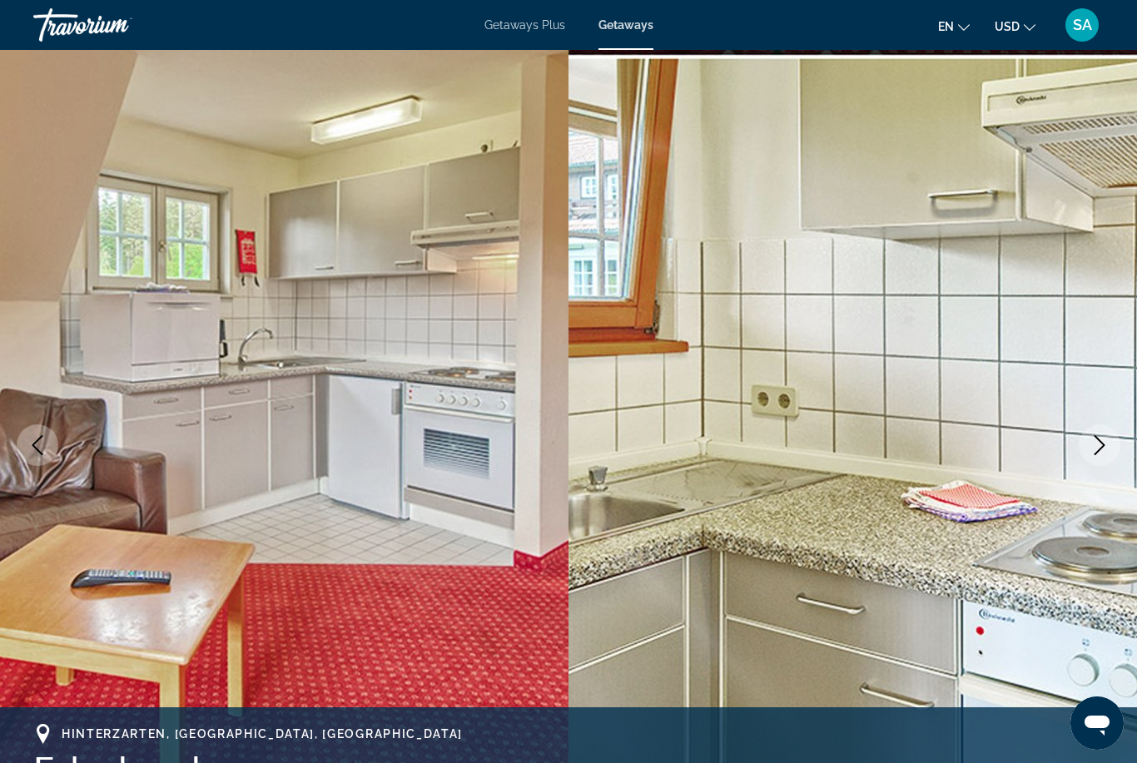
click at [1093, 444] on icon "Next image" at bounding box center [1100, 445] width 20 height 20
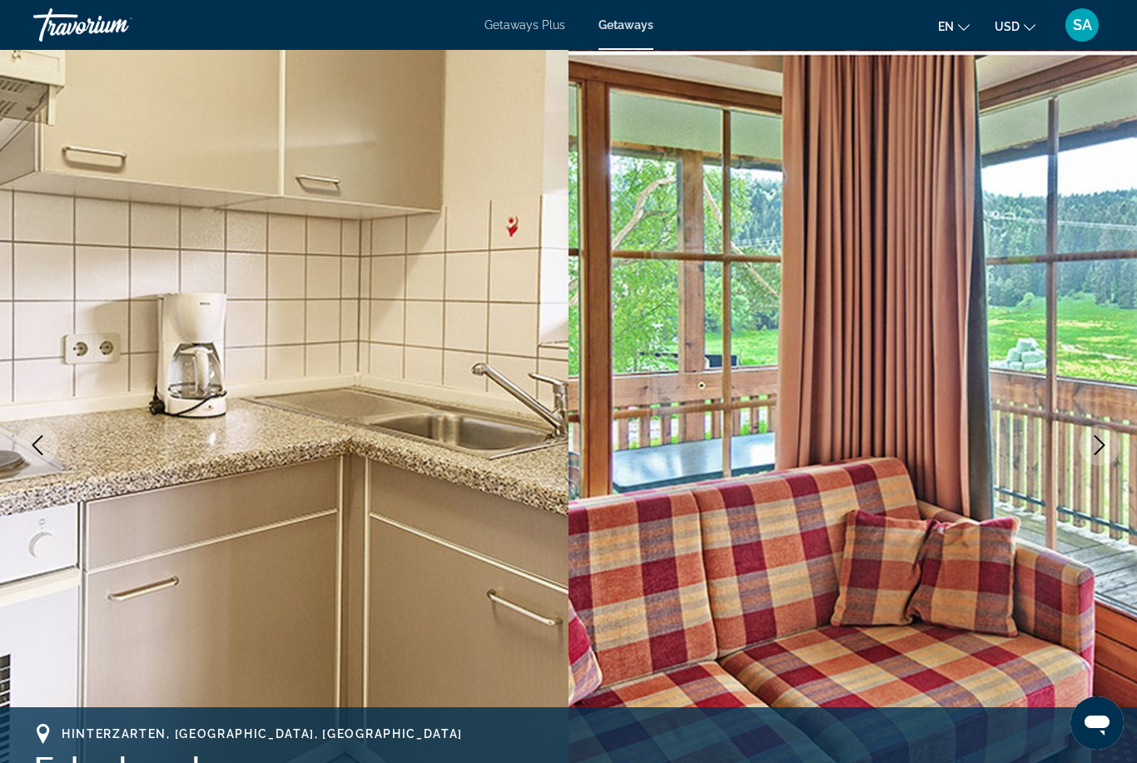
click at [1096, 444] on icon "Next image" at bounding box center [1100, 445] width 20 height 20
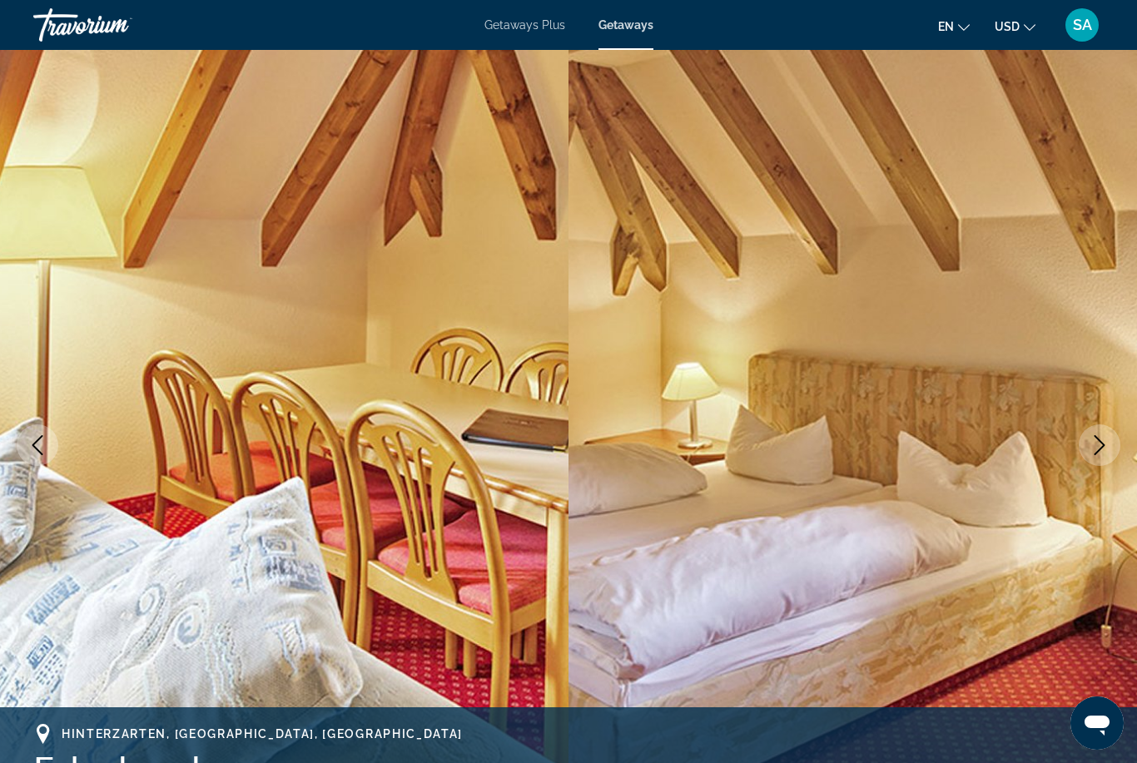
click at [1092, 438] on icon "Next image" at bounding box center [1100, 445] width 20 height 20
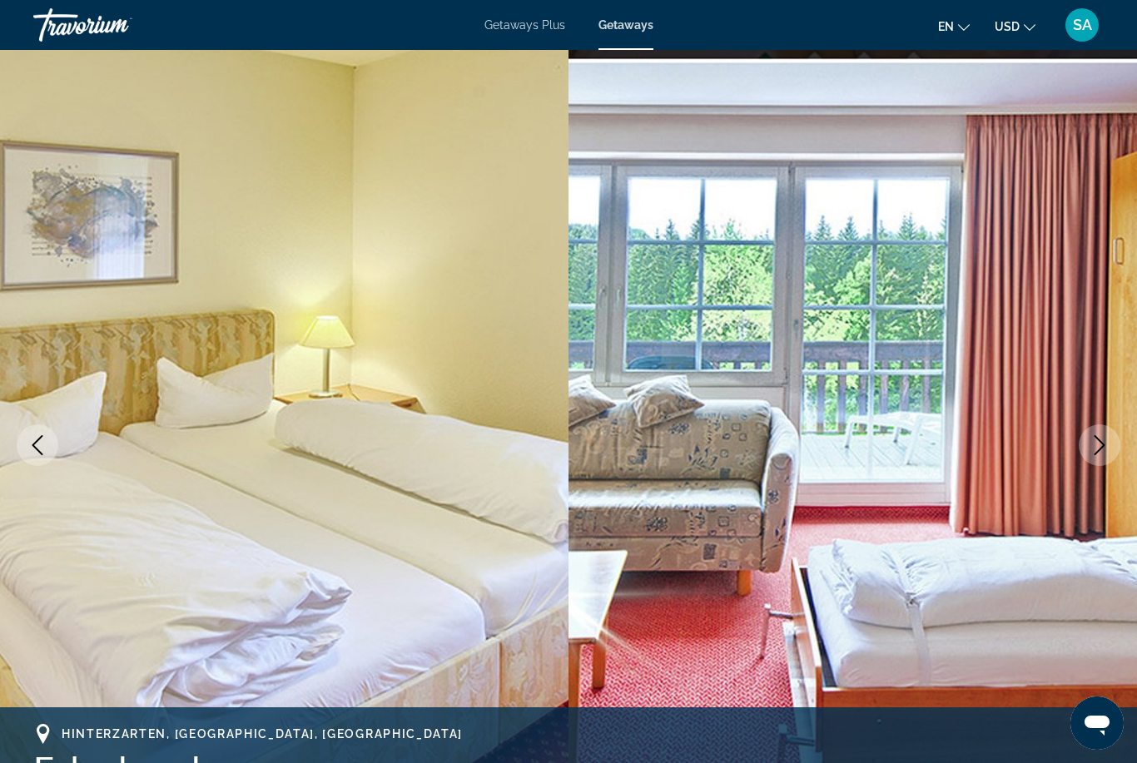
click at [1098, 449] on icon "Next image" at bounding box center [1100, 445] width 20 height 20
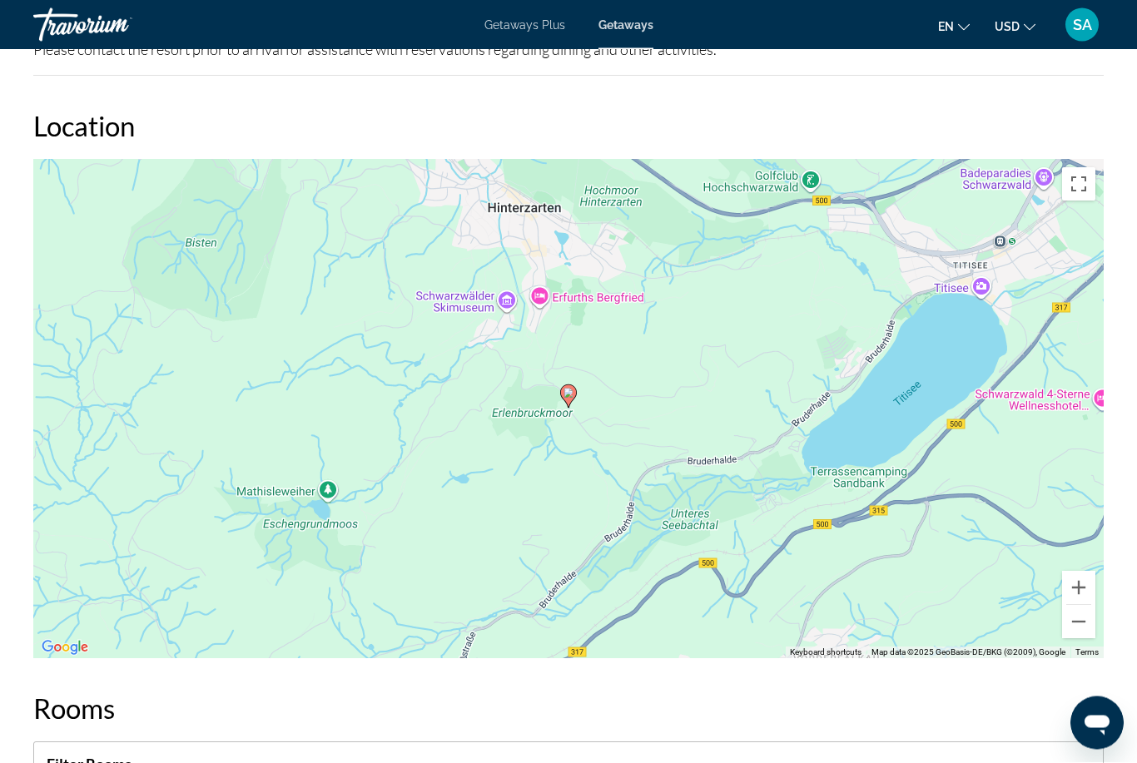
scroll to position [2469, 0]
click at [1075, 624] on button "Zoom out" at bounding box center [1078, 621] width 33 height 33
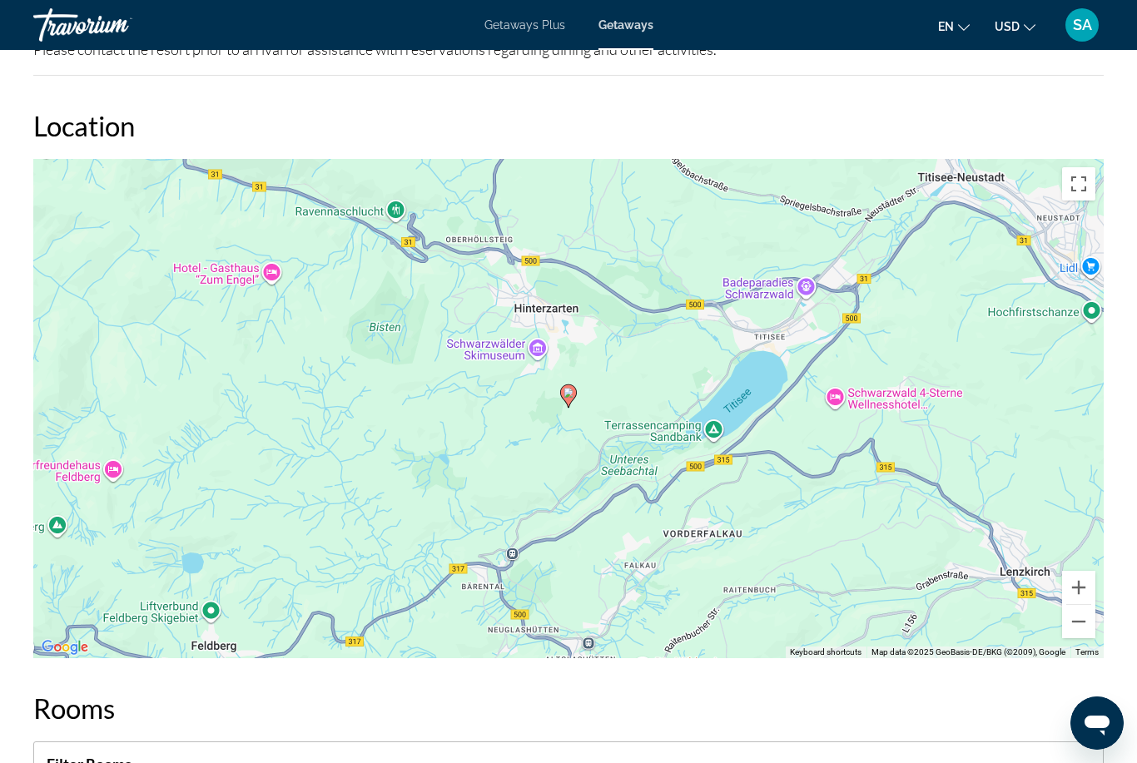
click at [1078, 628] on button "Zoom out" at bounding box center [1078, 621] width 33 height 33
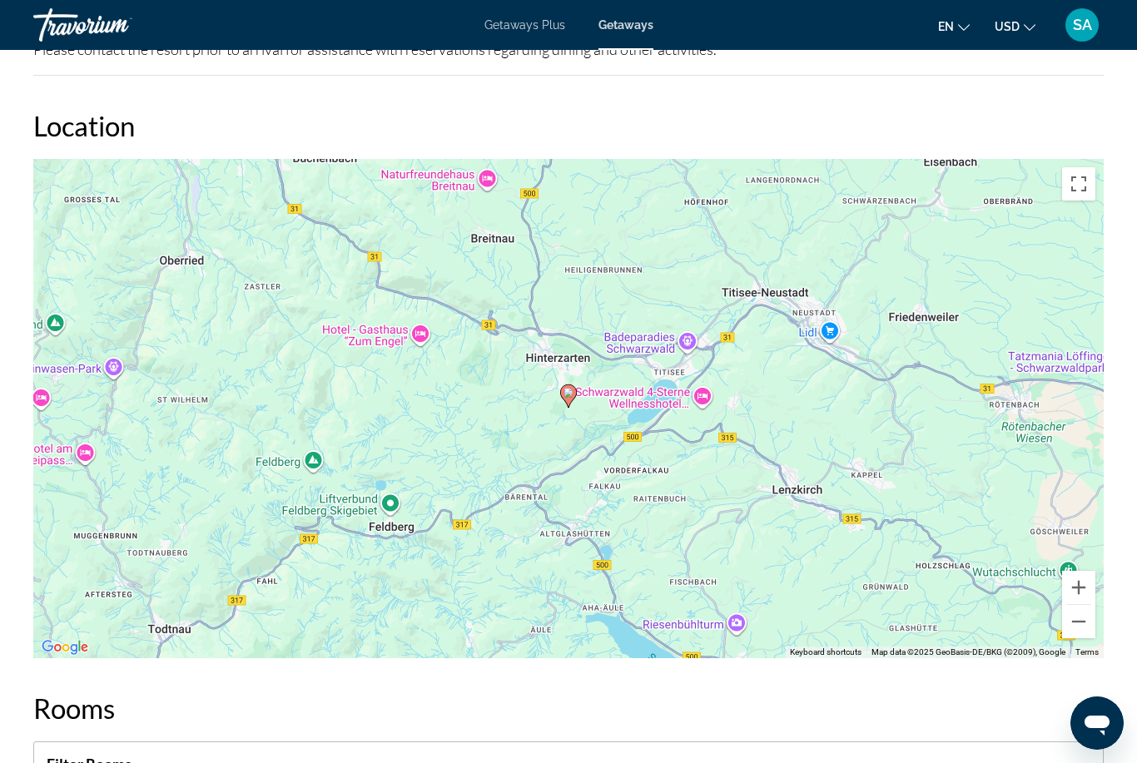
click at [1079, 624] on button "Zoom out" at bounding box center [1078, 621] width 33 height 33
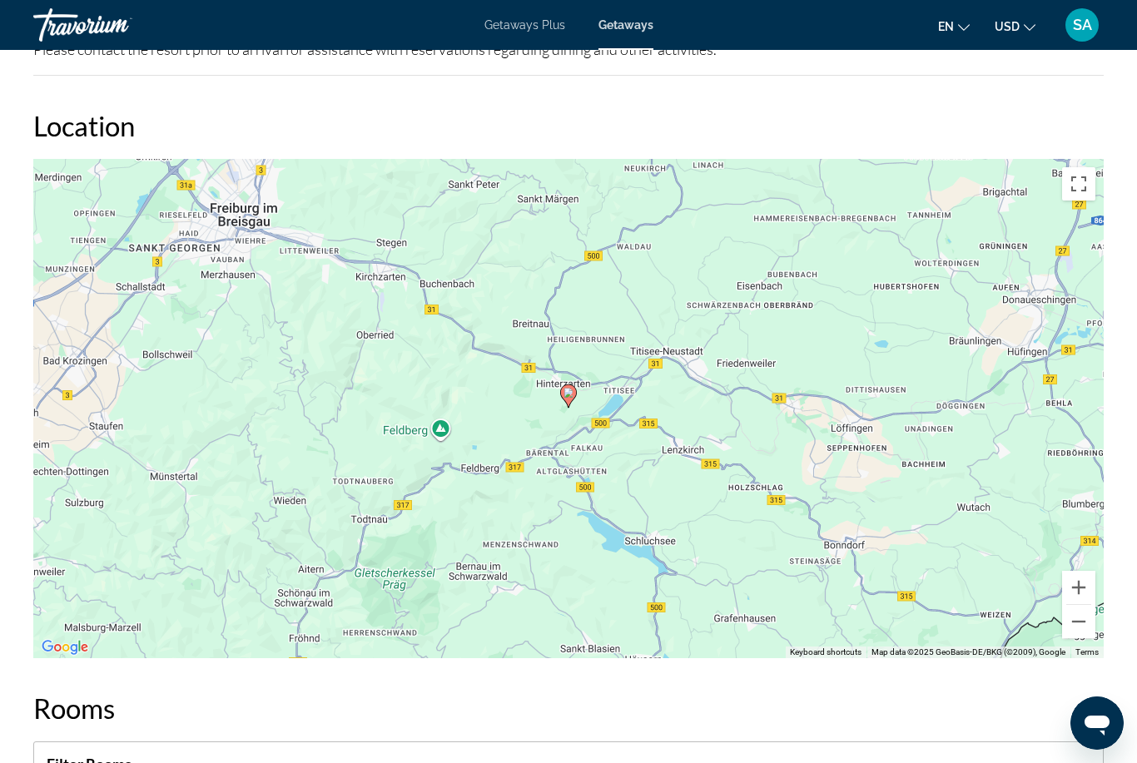
click at [1075, 623] on button "Zoom out" at bounding box center [1078, 621] width 33 height 33
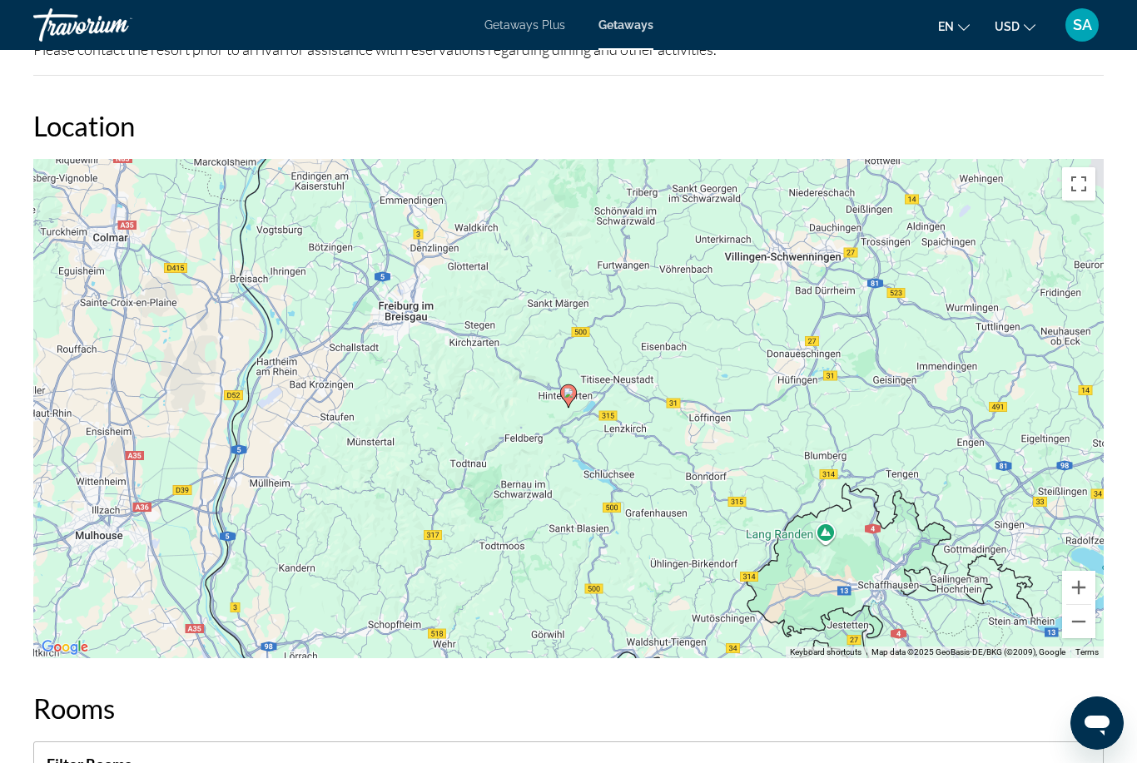
click at [1075, 623] on button "Zoom out" at bounding box center [1078, 621] width 33 height 33
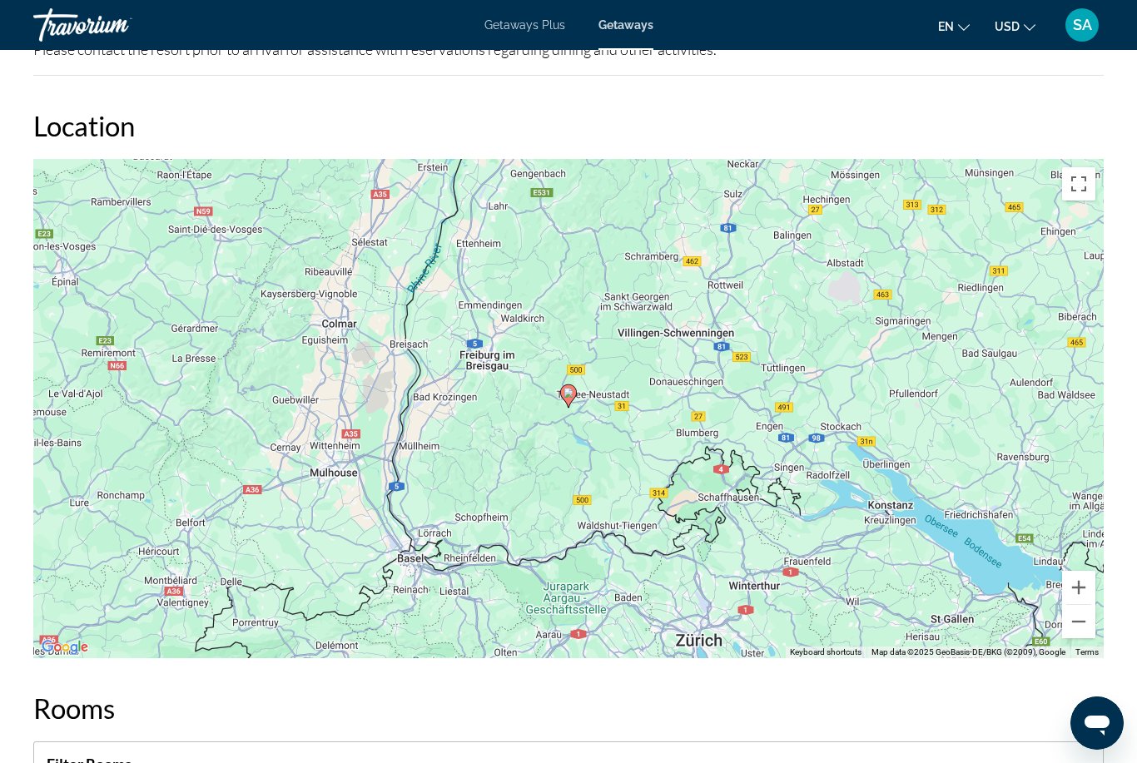
click at [1075, 622] on button "Zoom out" at bounding box center [1078, 621] width 33 height 33
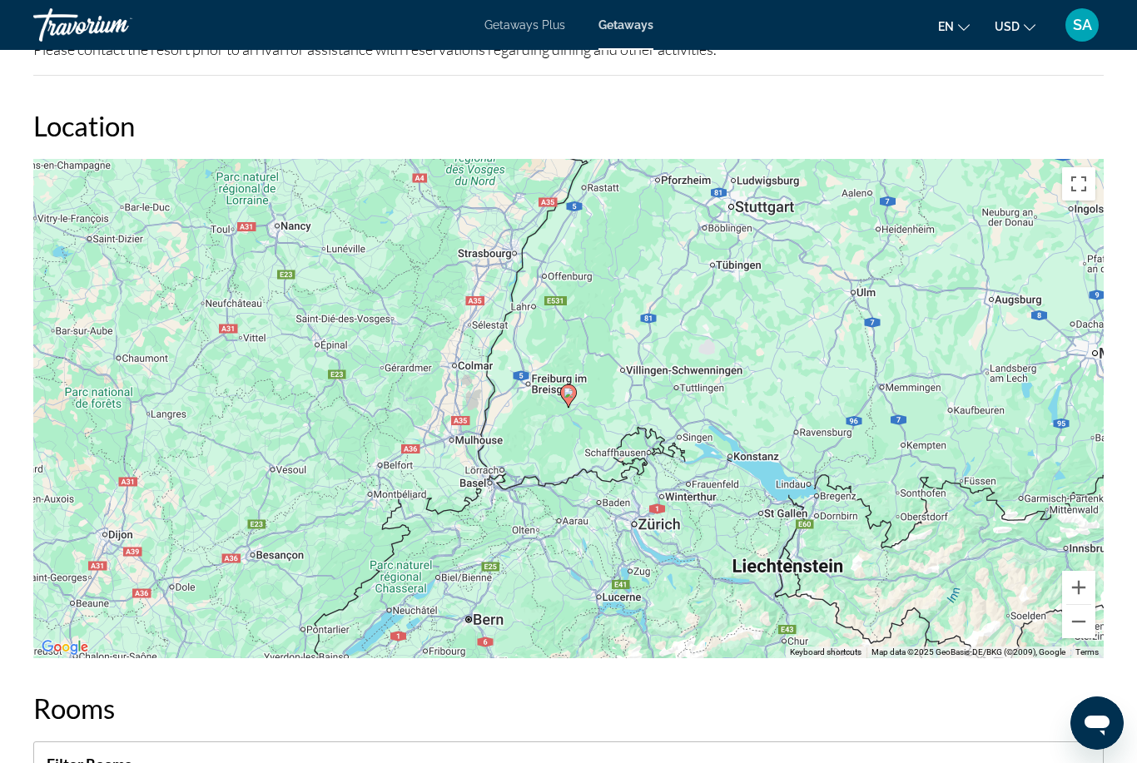
click at [1073, 622] on button "Zoom out" at bounding box center [1078, 621] width 33 height 33
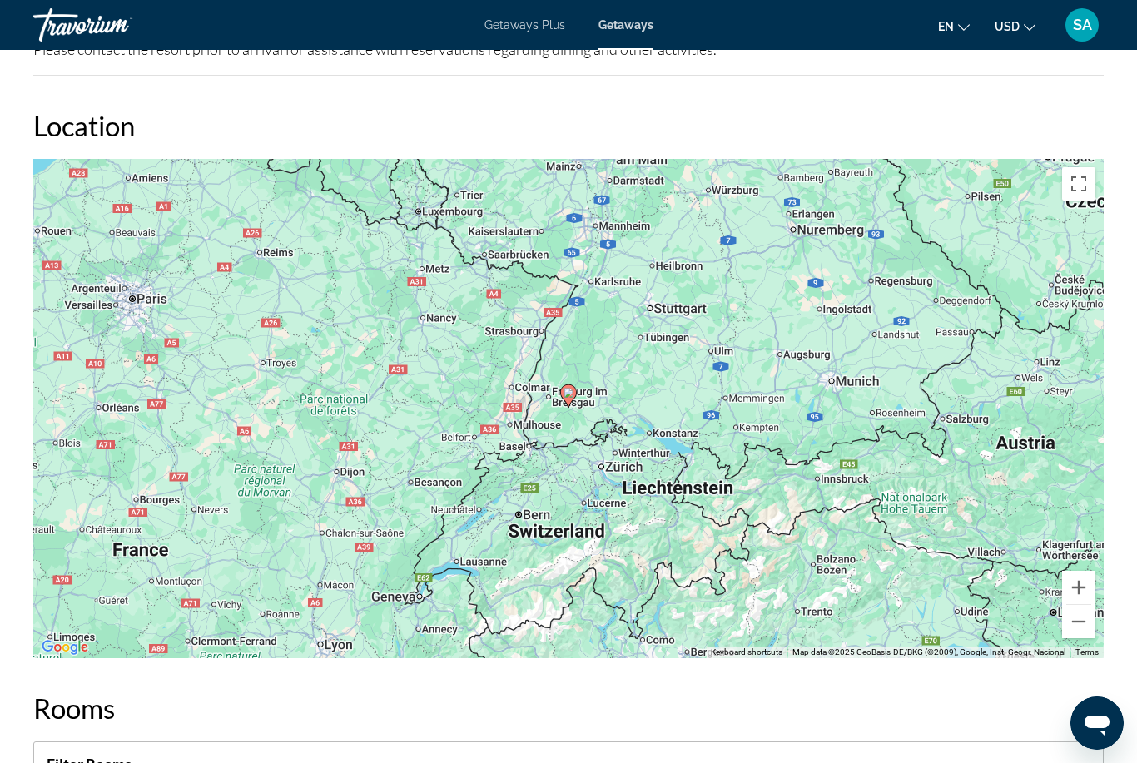
click at [1072, 621] on button "Zoom out" at bounding box center [1078, 621] width 33 height 33
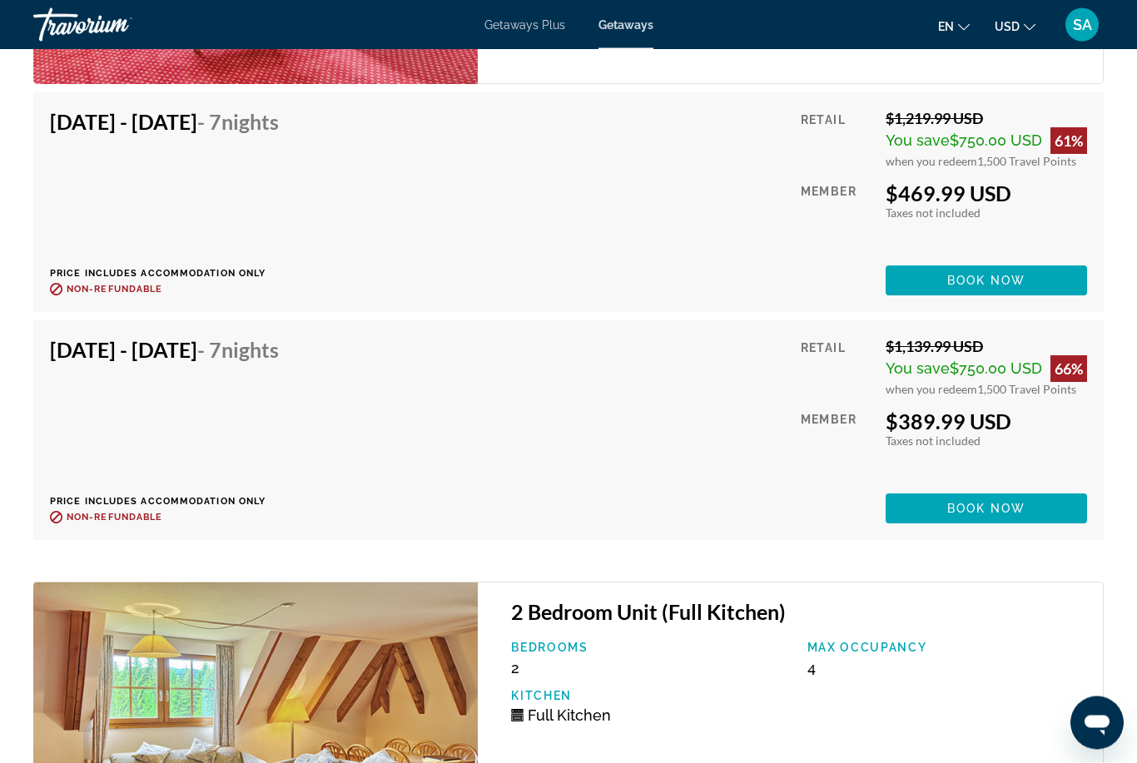
scroll to position [3583, 0]
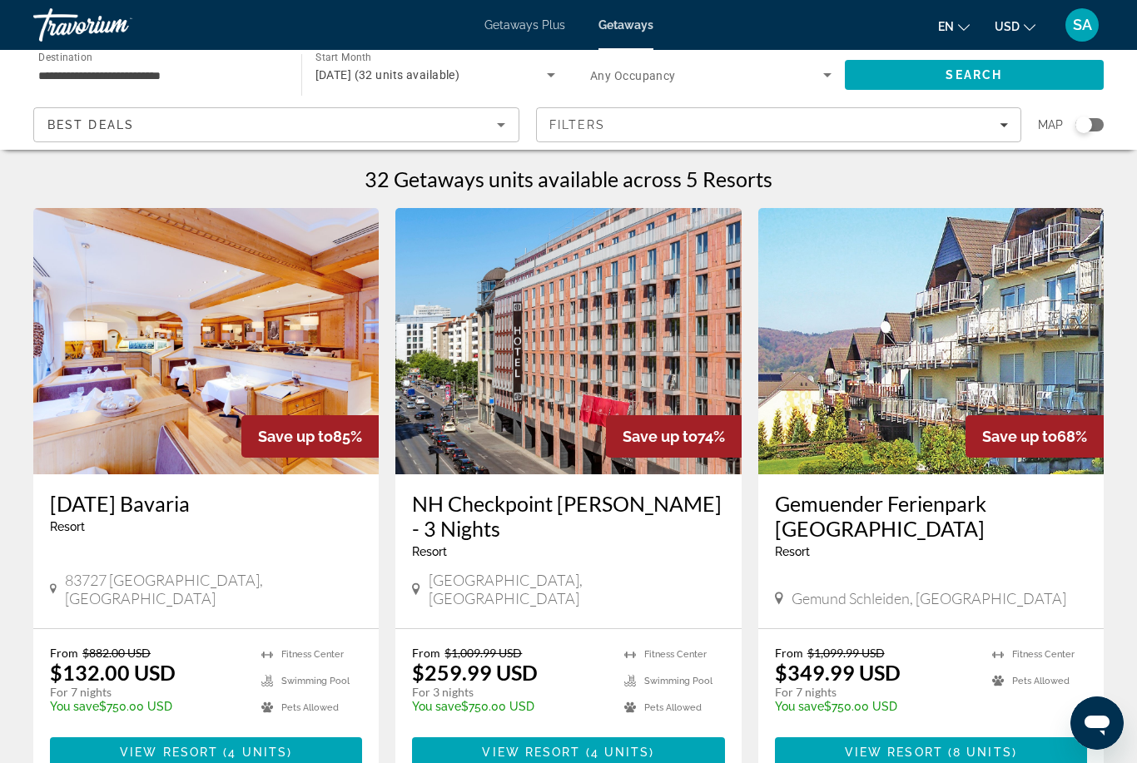
click at [1089, 127] on div "Search widget" at bounding box center [1083, 125] width 17 height 17
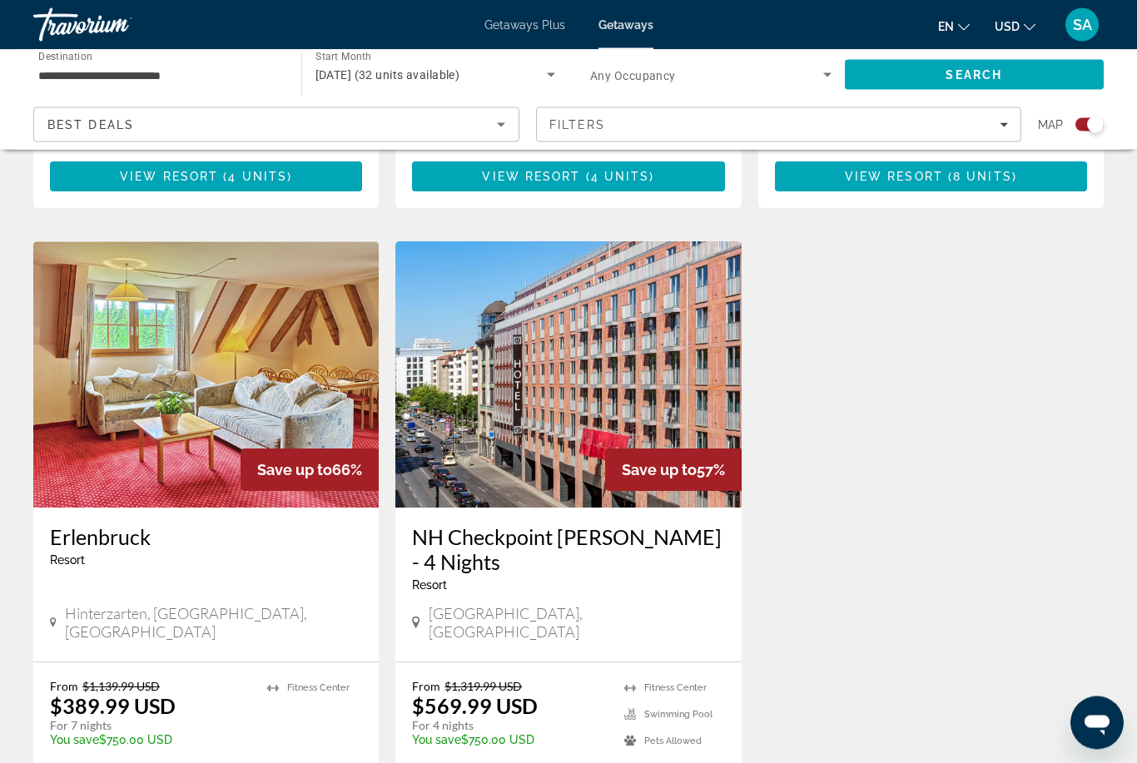
scroll to position [1092, 0]
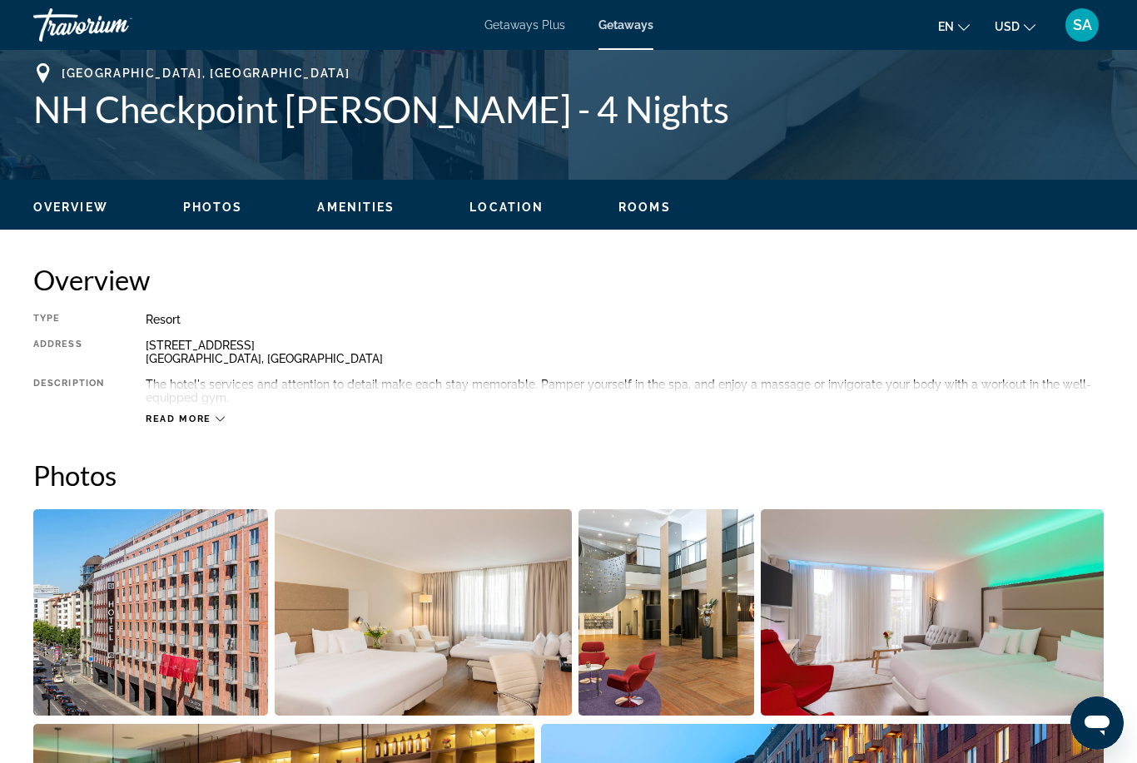
scroll to position [642, 0]
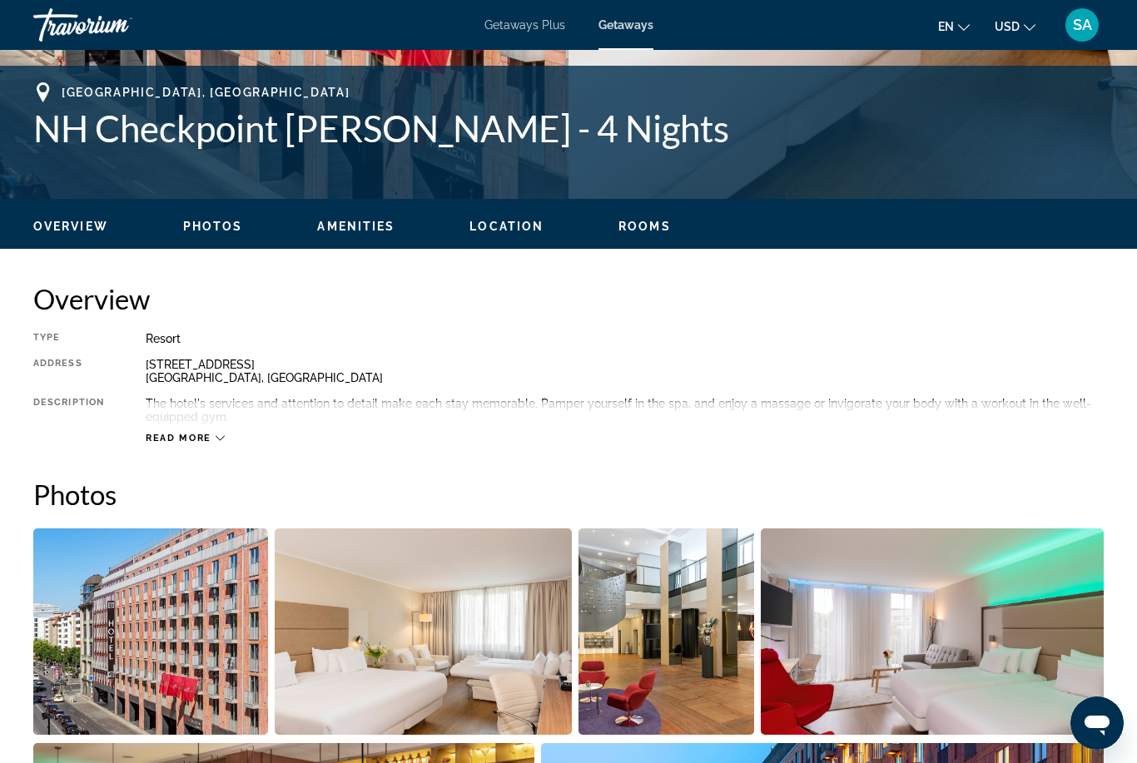
click at [207, 442] on span "Read more" at bounding box center [179, 438] width 66 height 11
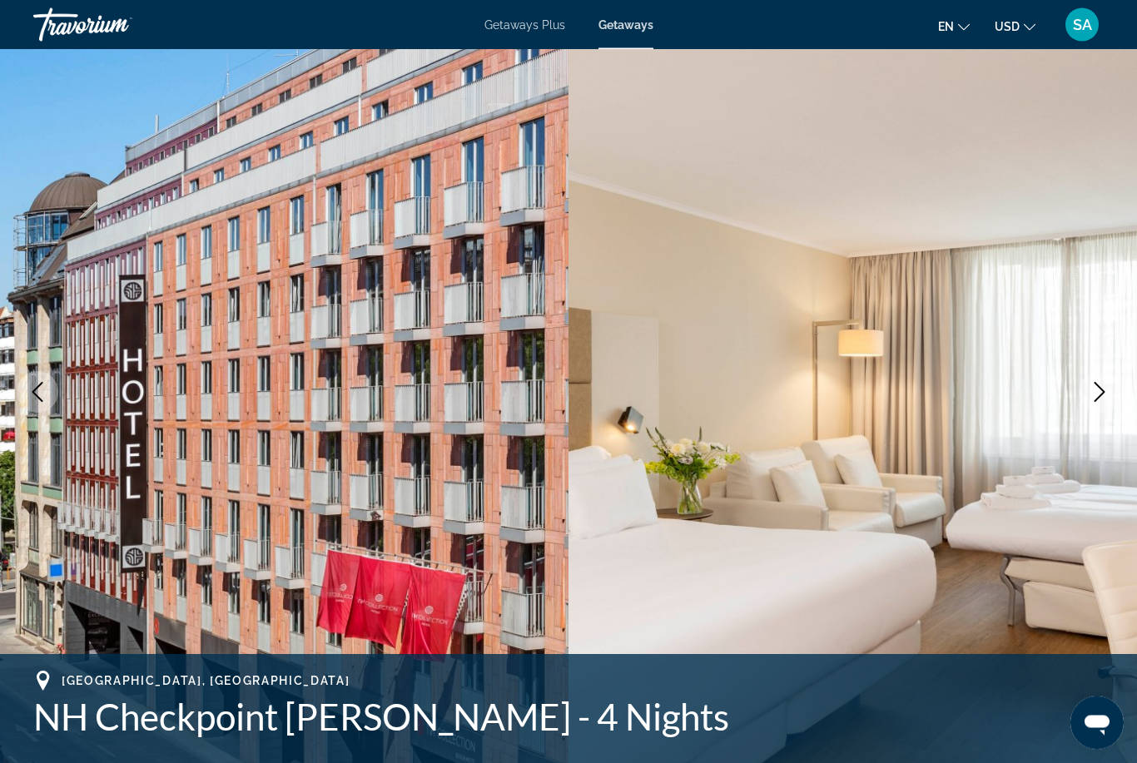
scroll to position [0, 0]
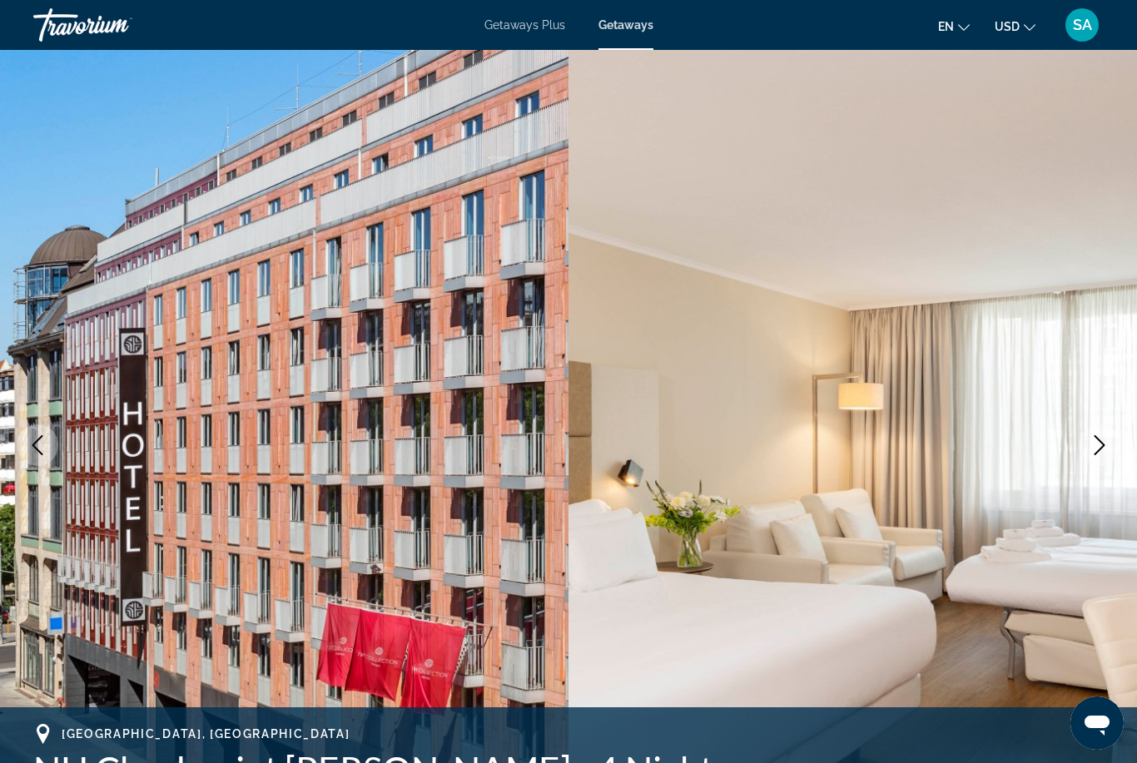
click at [531, 32] on span "Getaways Plus" at bounding box center [524, 24] width 81 height 13
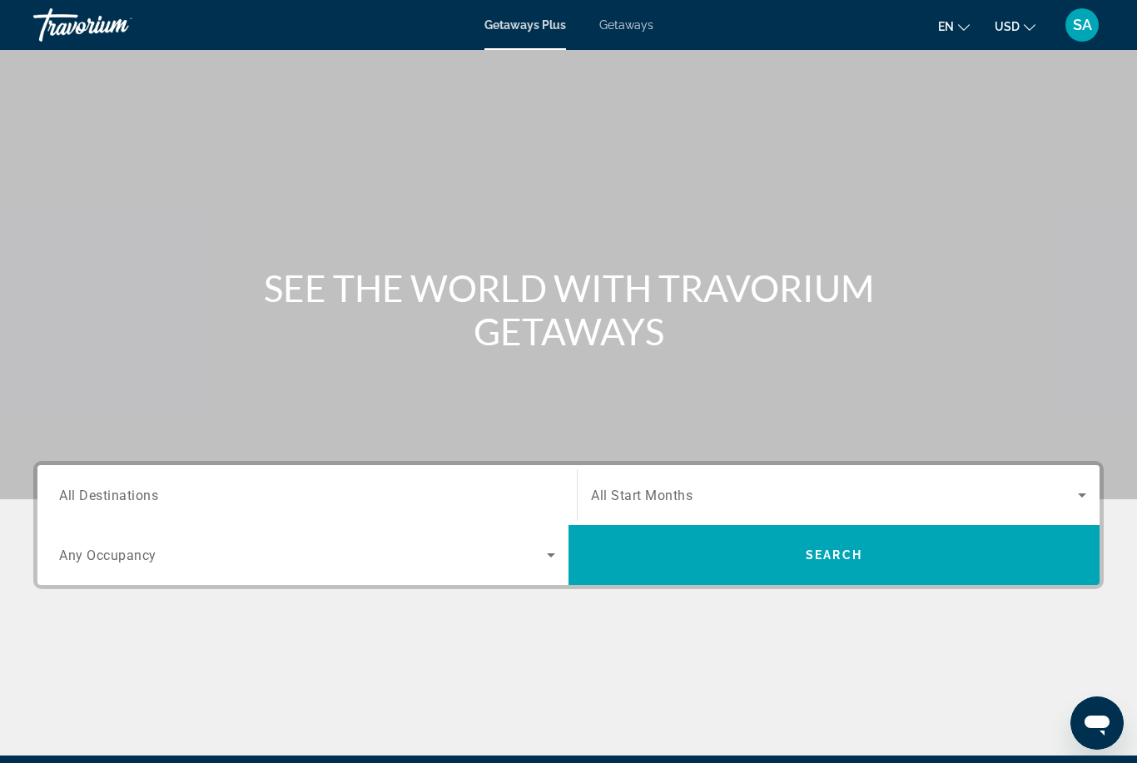
click at [150, 481] on div "Search widget" at bounding box center [307, 495] width 496 height 47
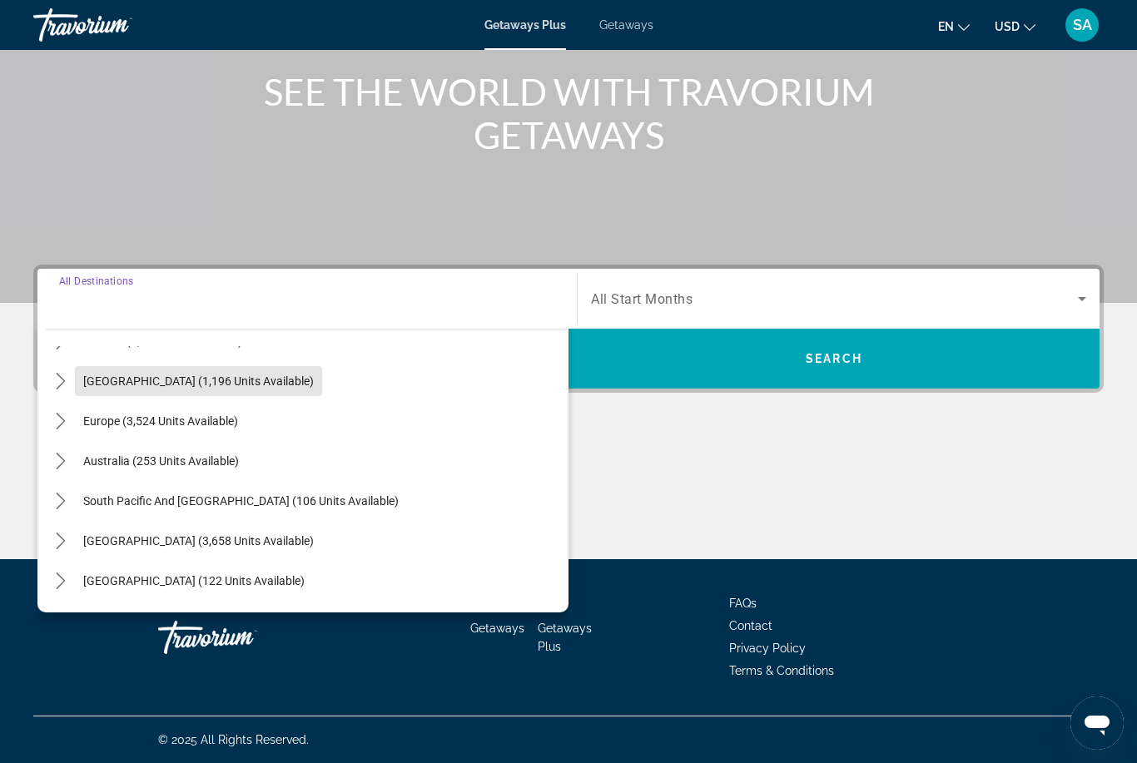
scroll to position [161, 0]
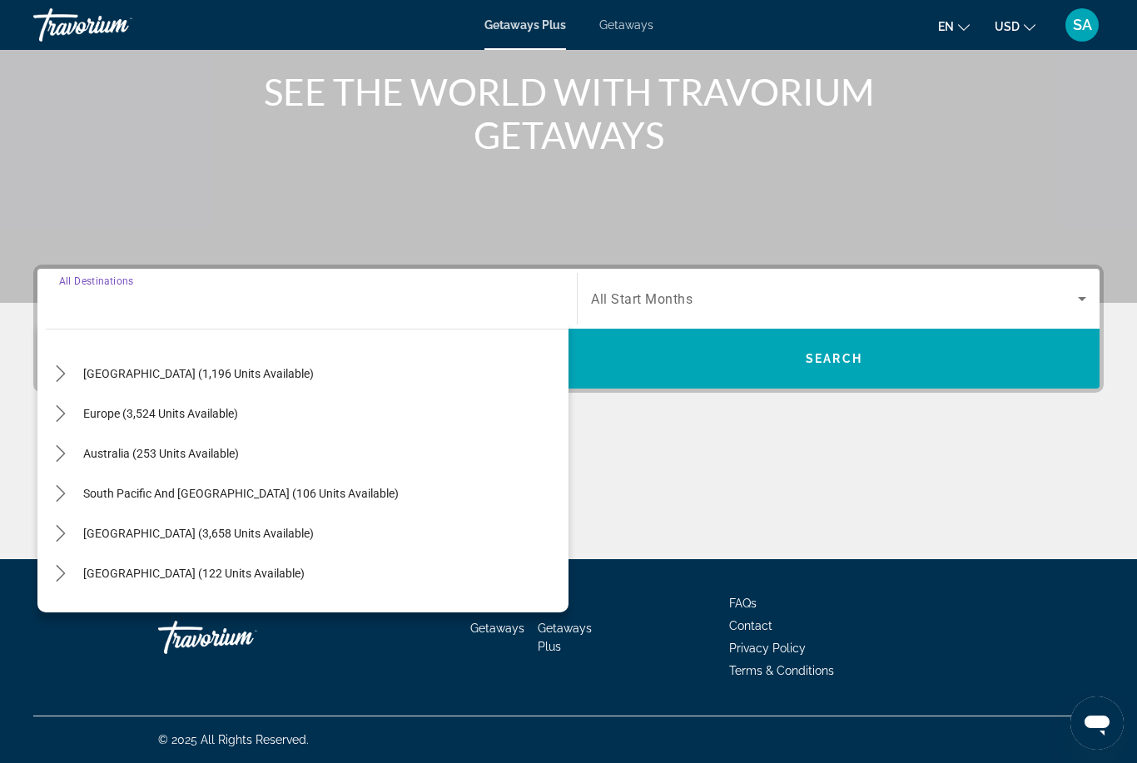
click at [63, 410] on icon "Toggle Europe (3,524 units available) submenu" at bounding box center [60, 413] width 17 height 17
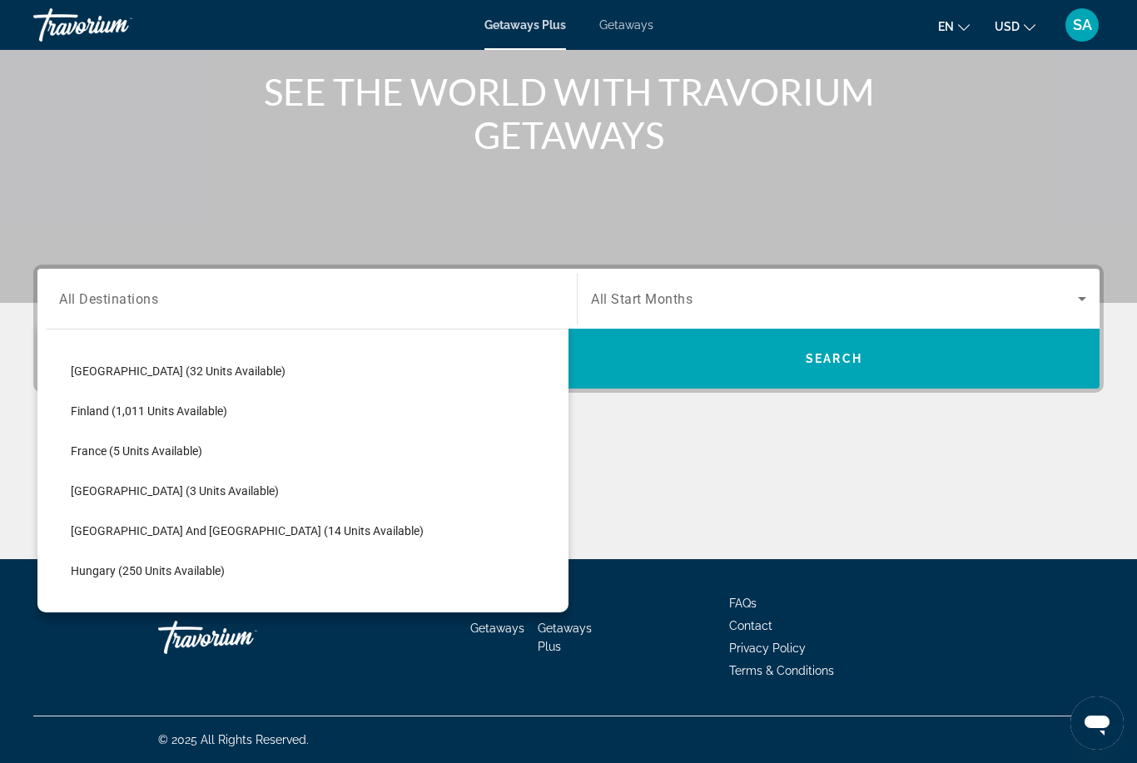
scroll to position [330, 0]
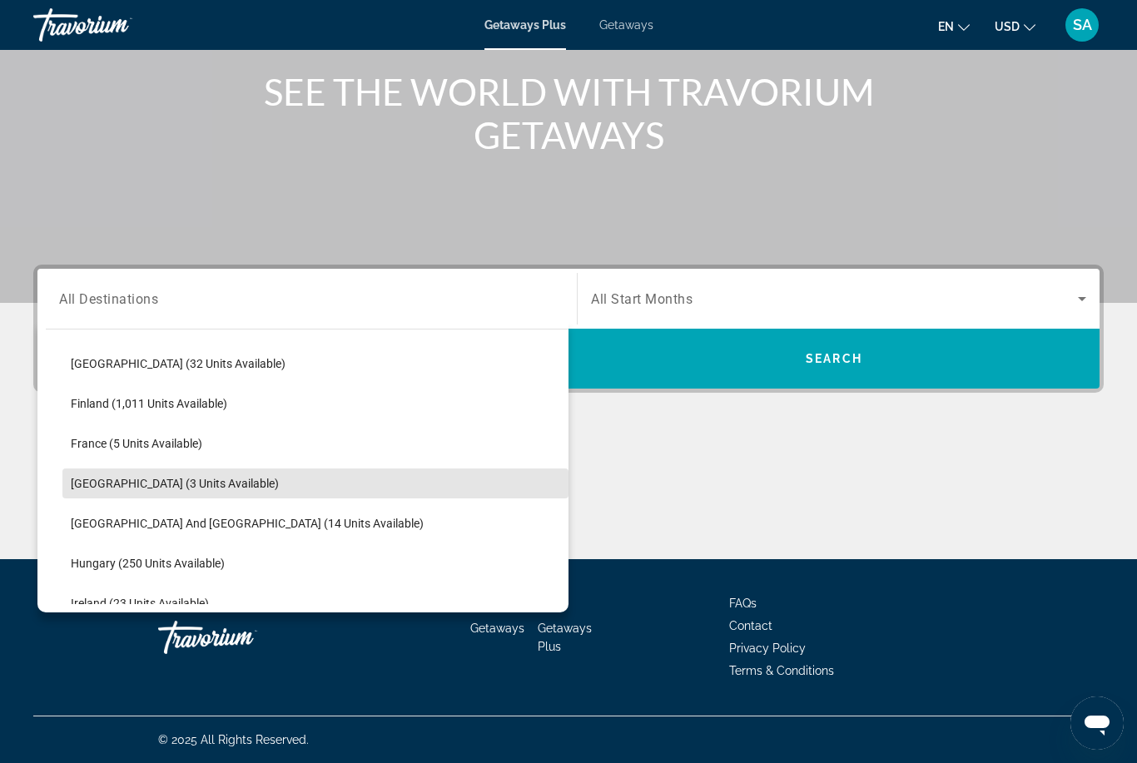
click at [184, 488] on span "[GEOGRAPHIC_DATA] (3 units available)" at bounding box center [175, 483] width 208 height 13
type input "**********"
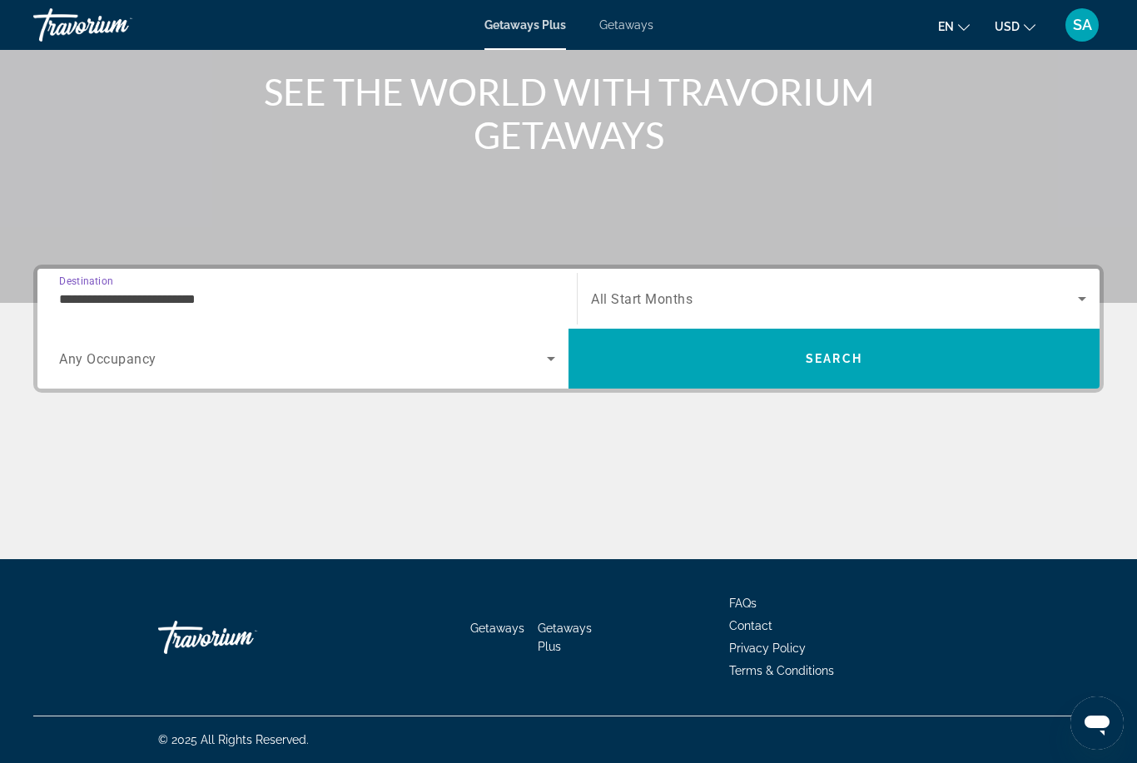
click at [869, 306] on span "Search widget" at bounding box center [834, 299] width 487 height 20
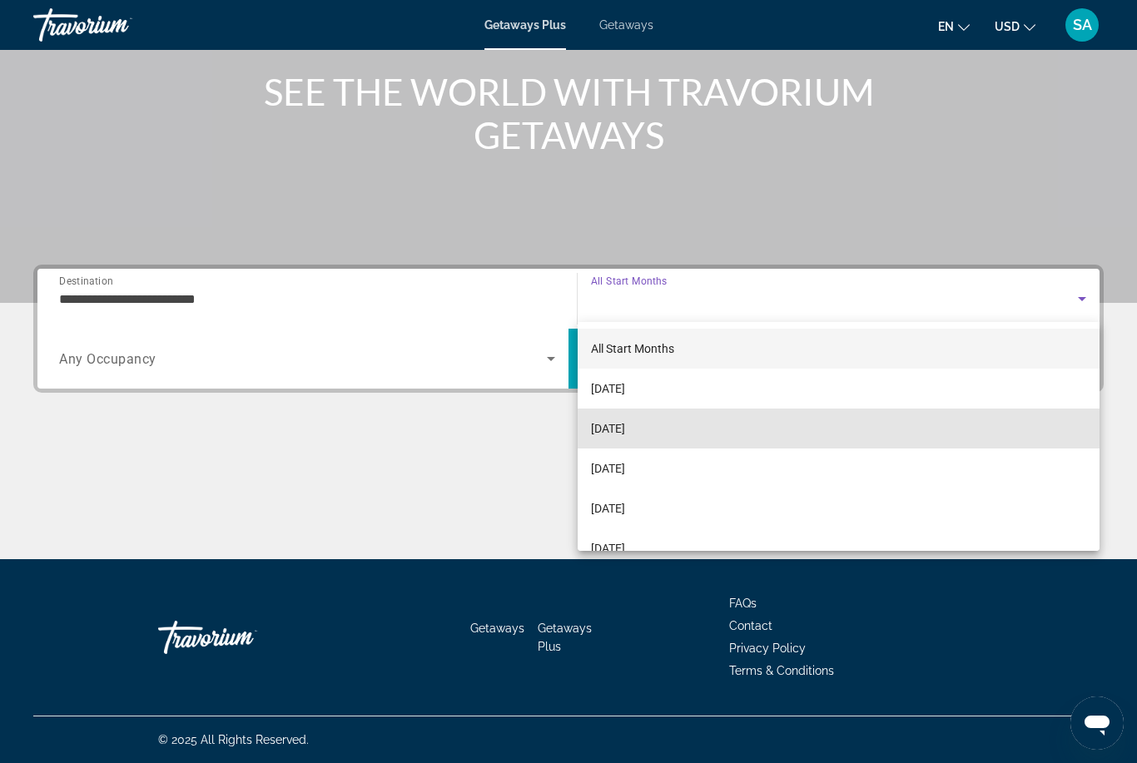
click at [625, 424] on span "[DATE]" at bounding box center [608, 429] width 34 height 20
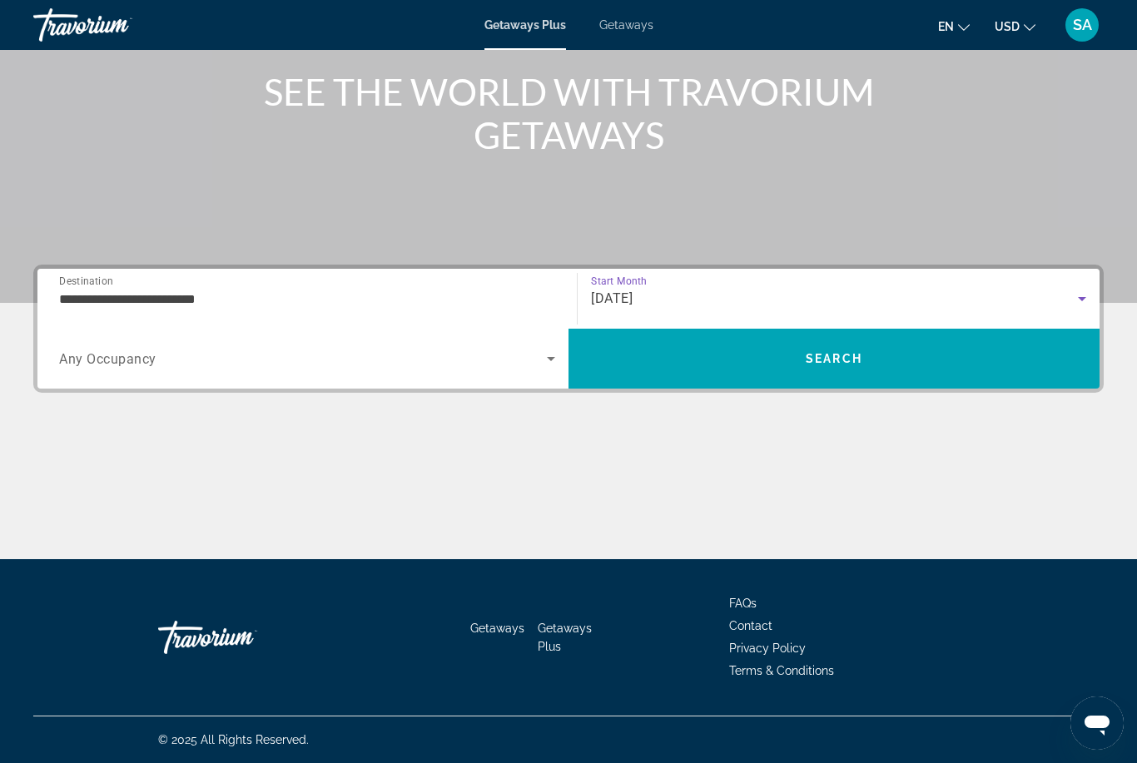
click at [757, 350] on span "Search" at bounding box center [833, 359] width 531 height 40
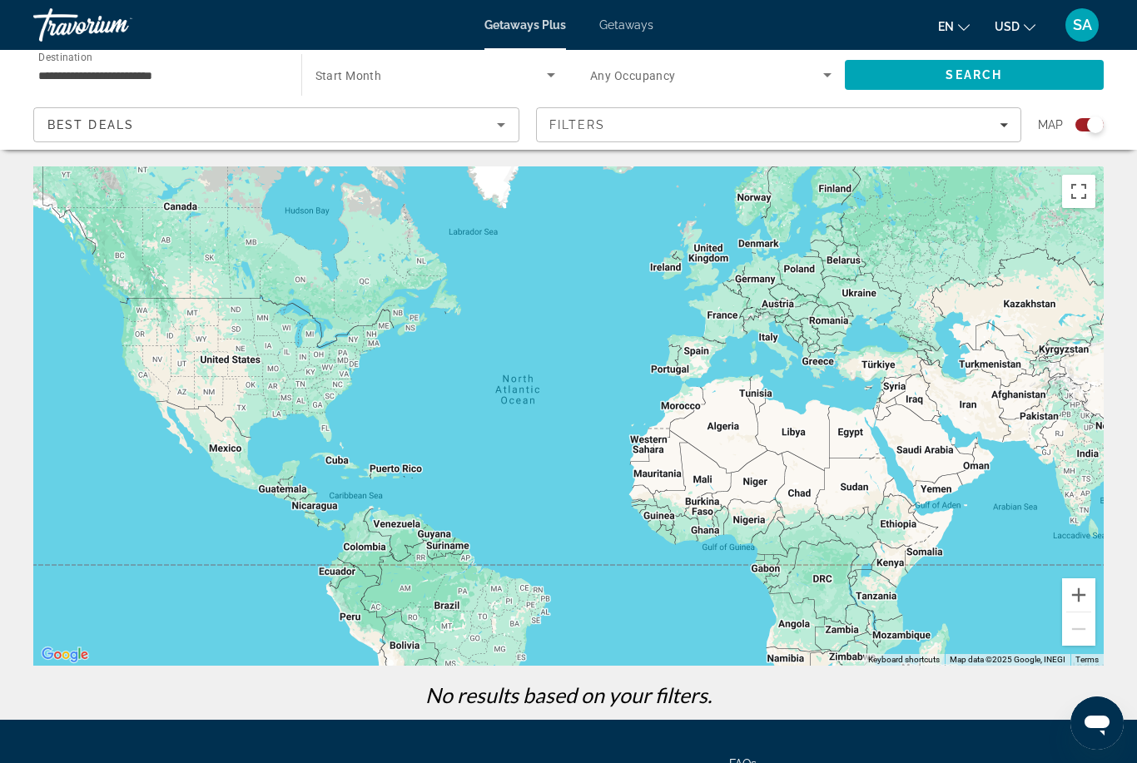
click at [201, 77] on input "**********" at bounding box center [158, 76] width 241 height 20
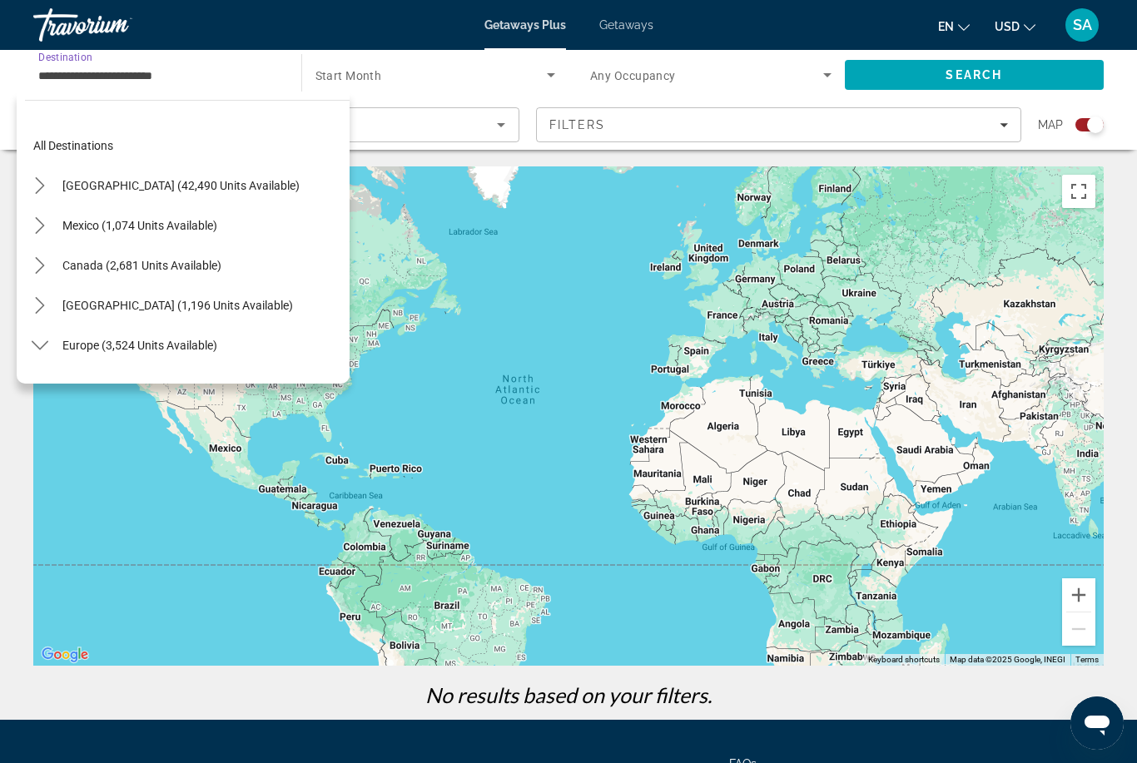
scroll to position [339, 0]
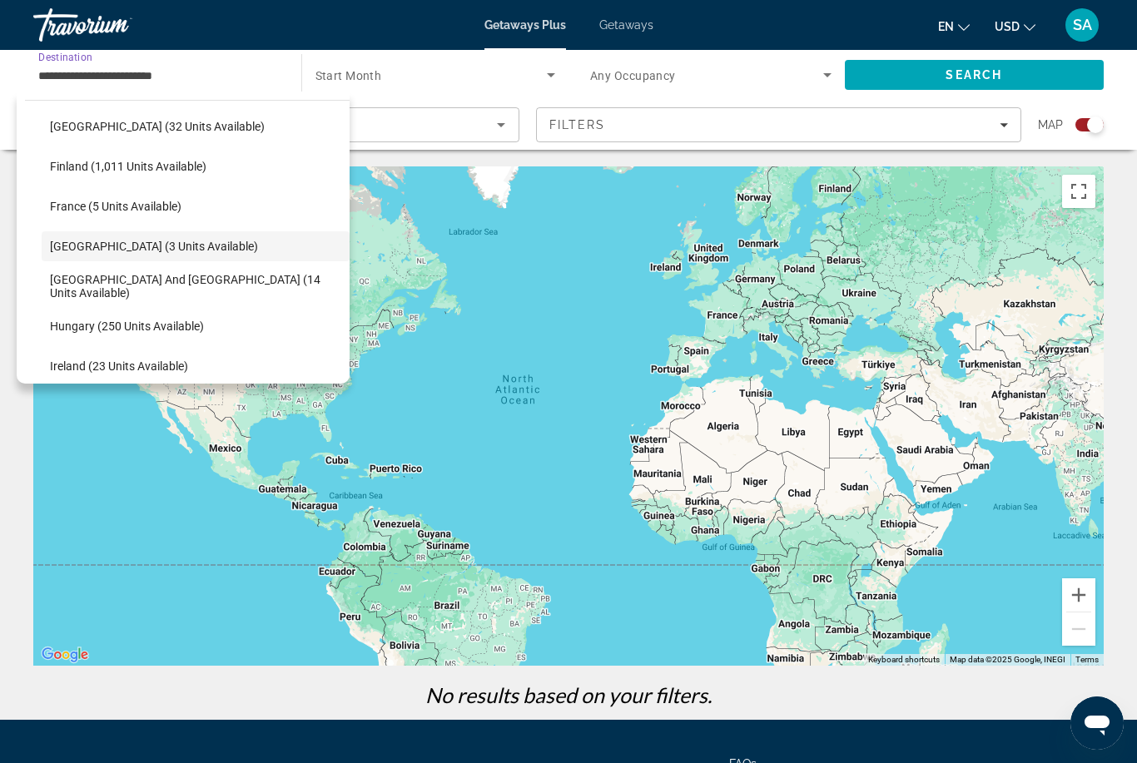
click at [154, 200] on span "France (5 units available)" at bounding box center [116, 206] width 132 height 13
type input "**********"
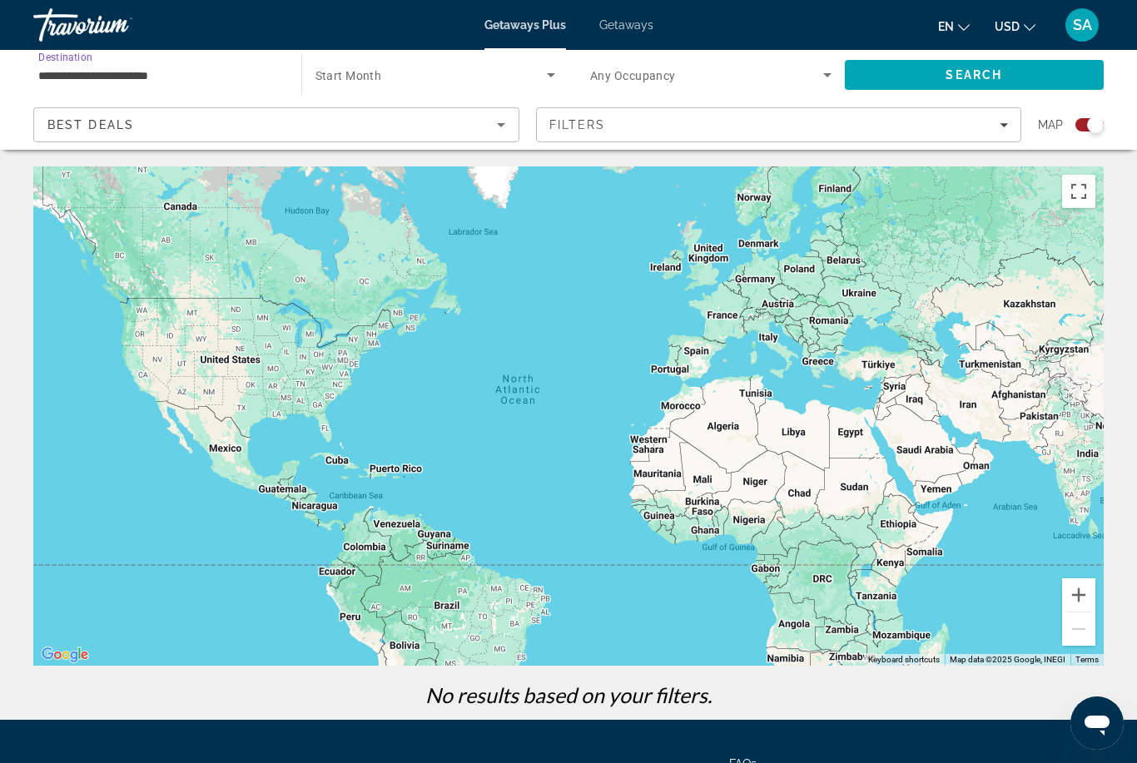
click at [970, 76] on span "Search" at bounding box center [974, 74] width 57 height 13
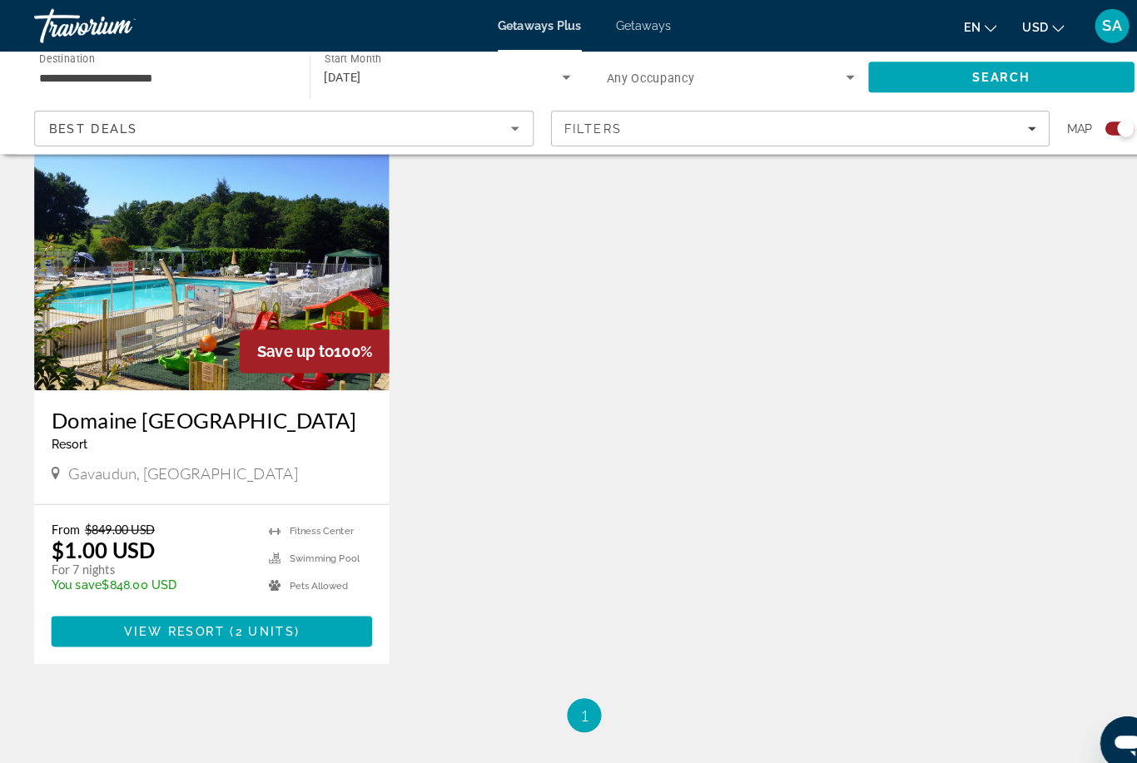
scroll to position [611, 0]
click at [298, 613] on span "Main content" at bounding box center [206, 614] width 312 height 40
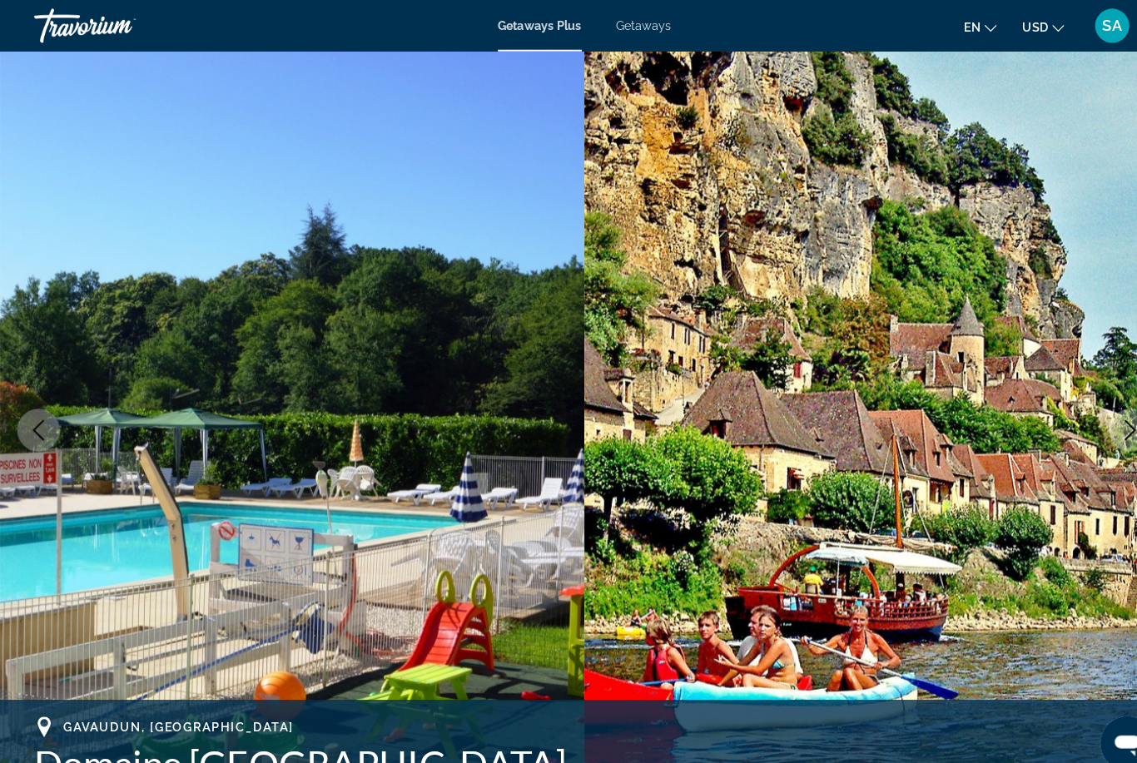
scroll to position [24, 0]
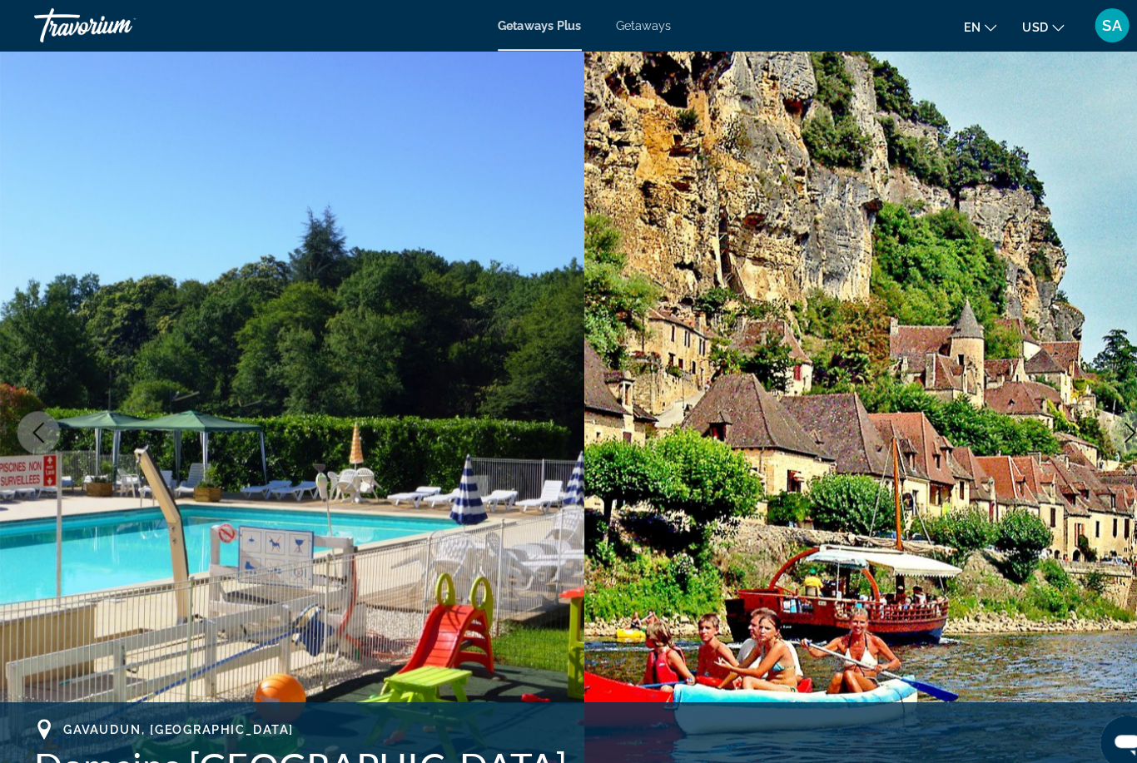
click at [1088, 414] on button "Next image" at bounding box center [1100, 421] width 42 height 42
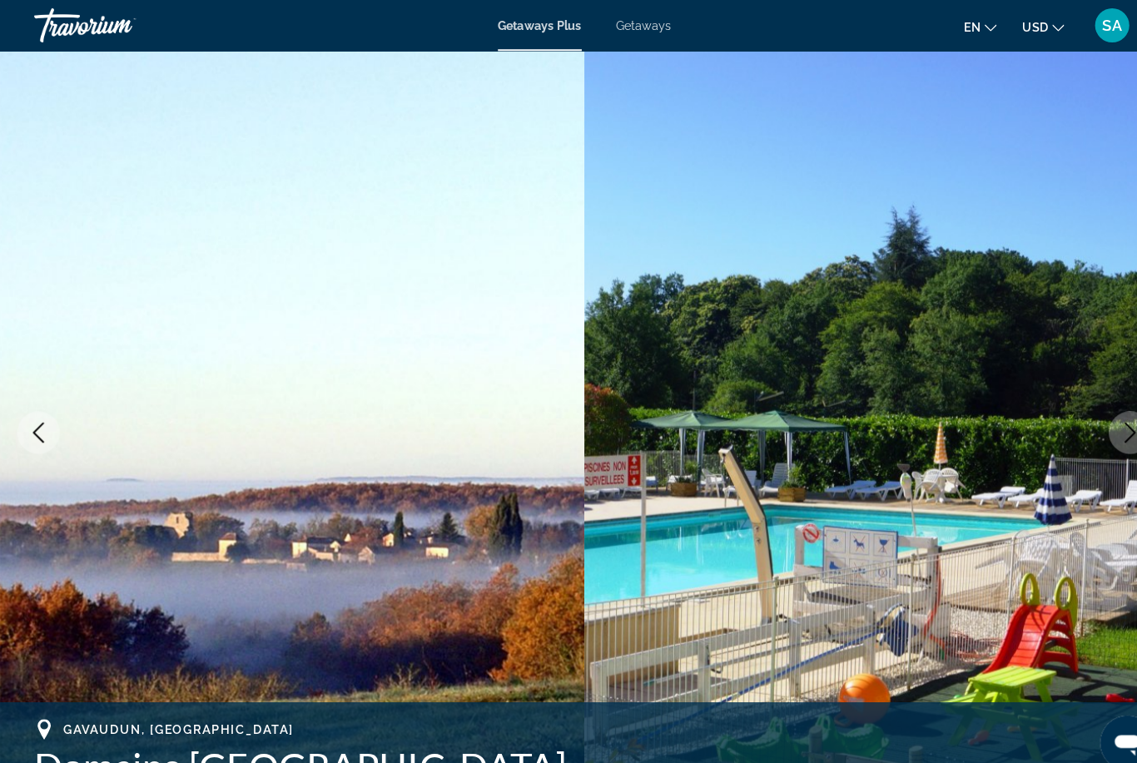
click at [1094, 409] on button "Next image" at bounding box center [1100, 421] width 42 height 42
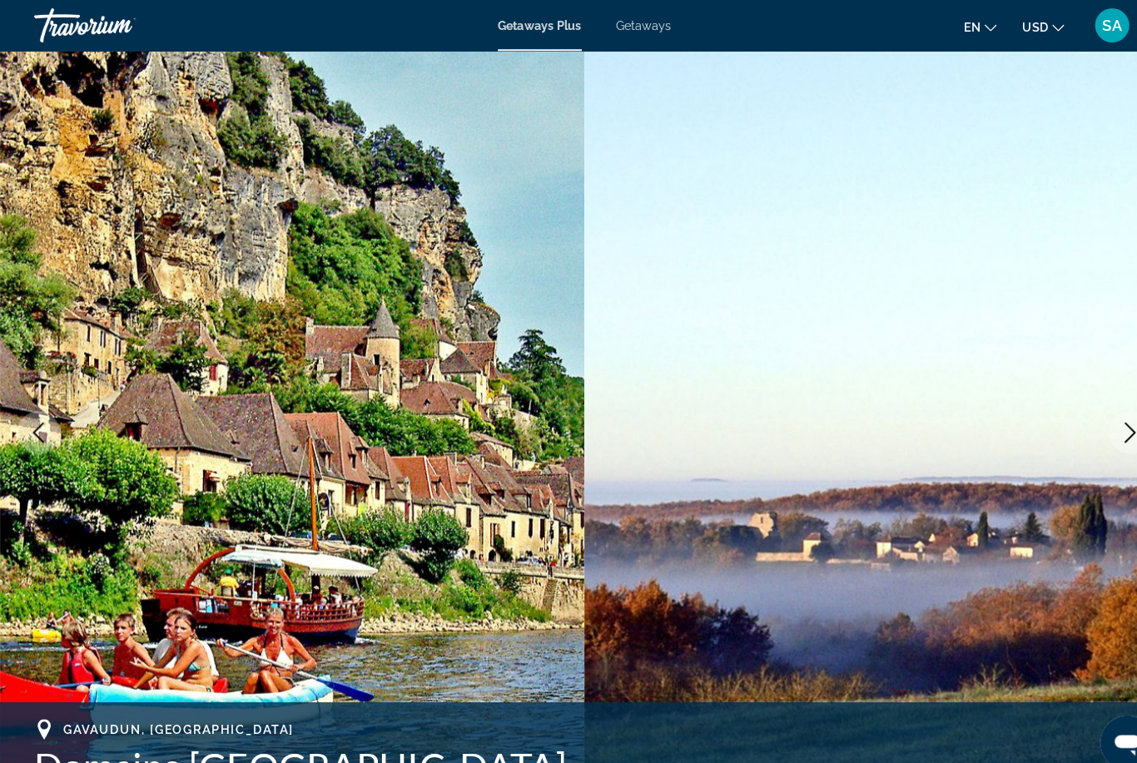
click at [1095, 407] on button "Next image" at bounding box center [1100, 421] width 42 height 42
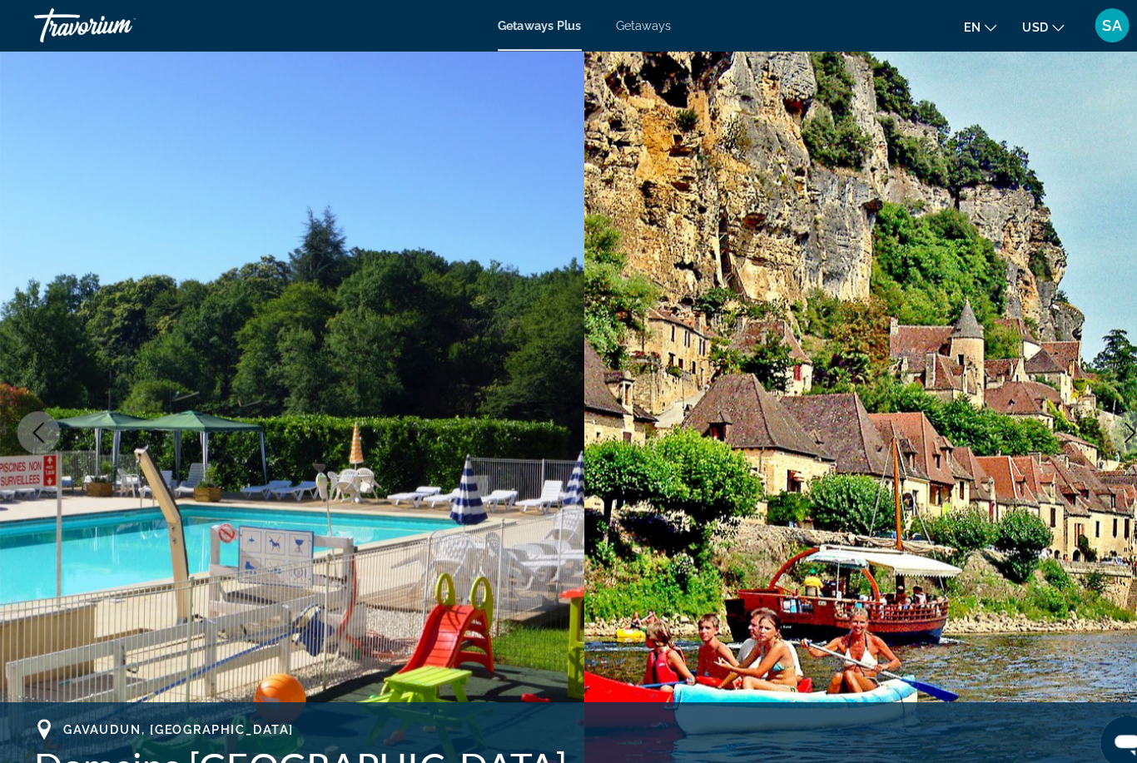
click at [1088, 411] on button "Next image" at bounding box center [1100, 421] width 42 height 42
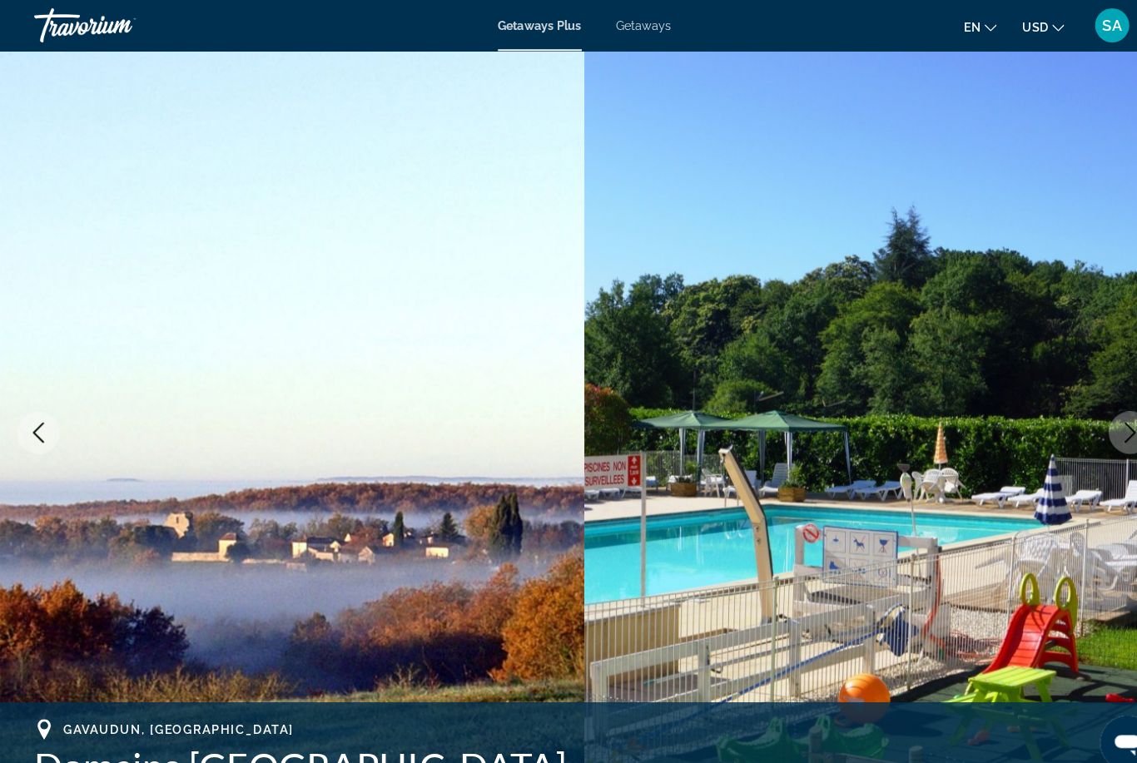
click at [1082, 414] on button "Next image" at bounding box center [1100, 421] width 42 height 42
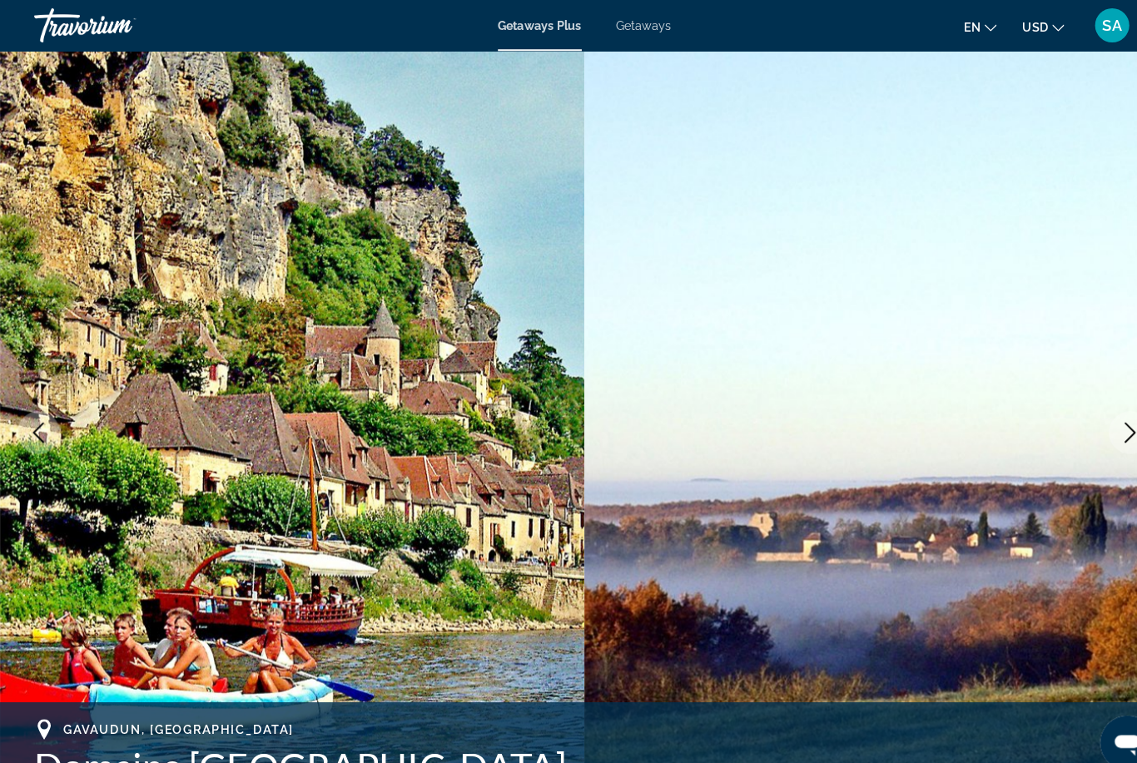
click at [1080, 418] on button "Next image" at bounding box center [1100, 421] width 42 height 42
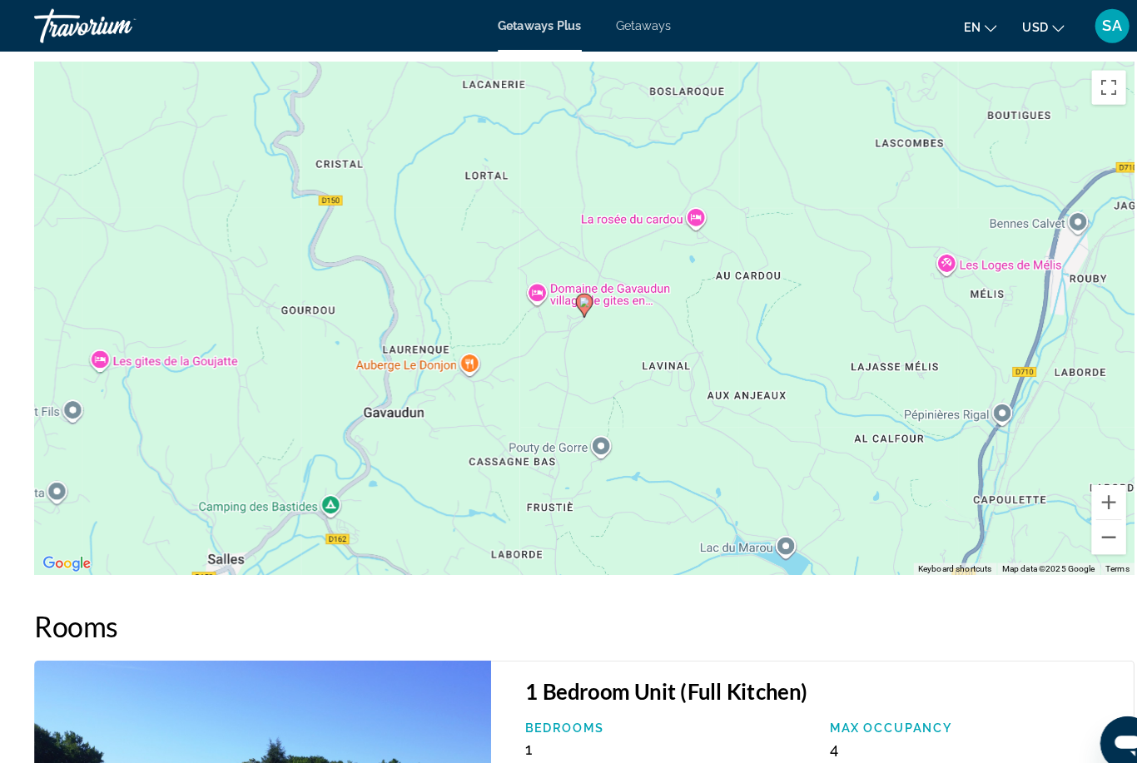
scroll to position [2668, 0]
click at [1068, 507] on button "Zoom out" at bounding box center [1078, 523] width 33 height 33
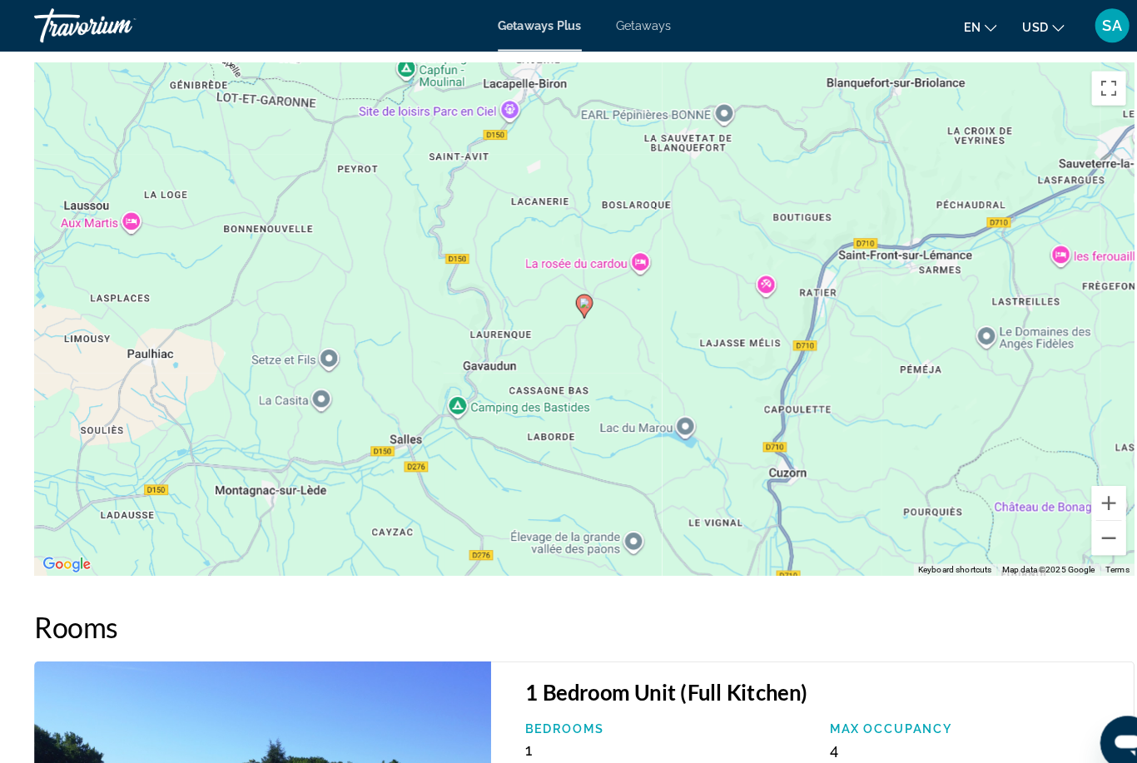
click at [1068, 507] on button "Zoom out" at bounding box center [1078, 523] width 33 height 33
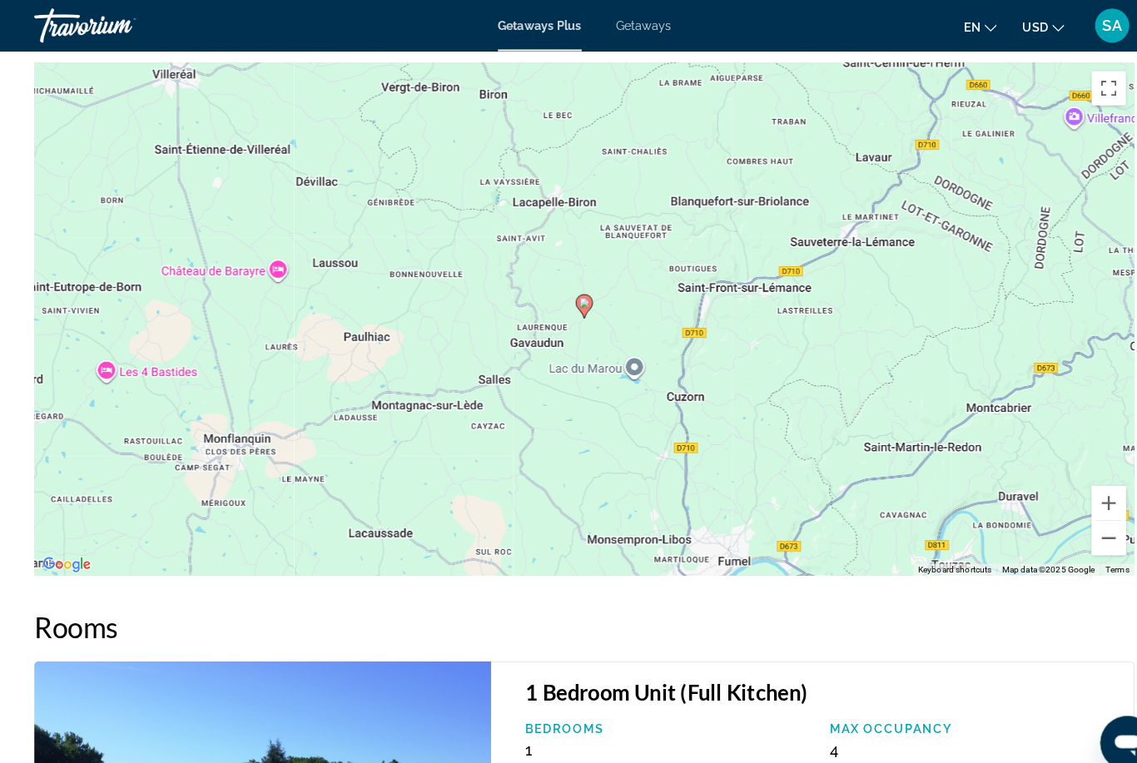
click at [620, 23] on span "Getaways" at bounding box center [626, 24] width 54 height 13
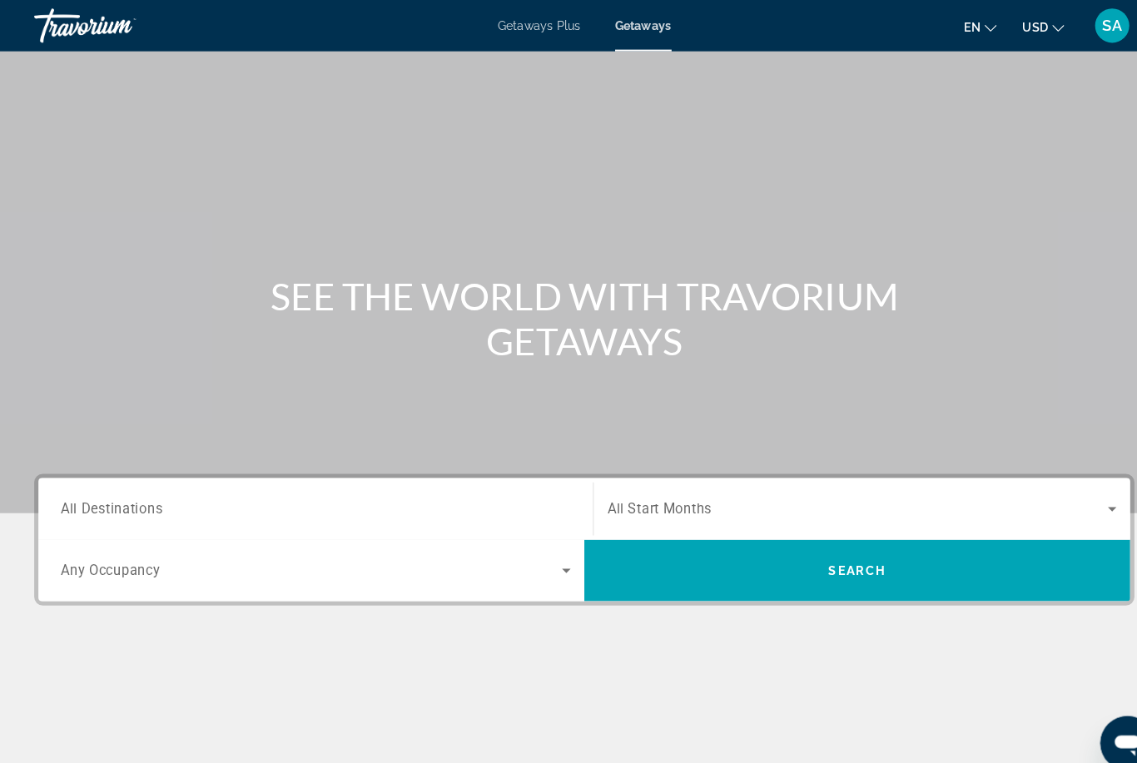
click at [81, 501] on span "All Destinations" at bounding box center [108, 495] width 99 height 16
click at [81, 501] on input "Destination All Destinations" at bounding box center [307, 496] width 496 height 20
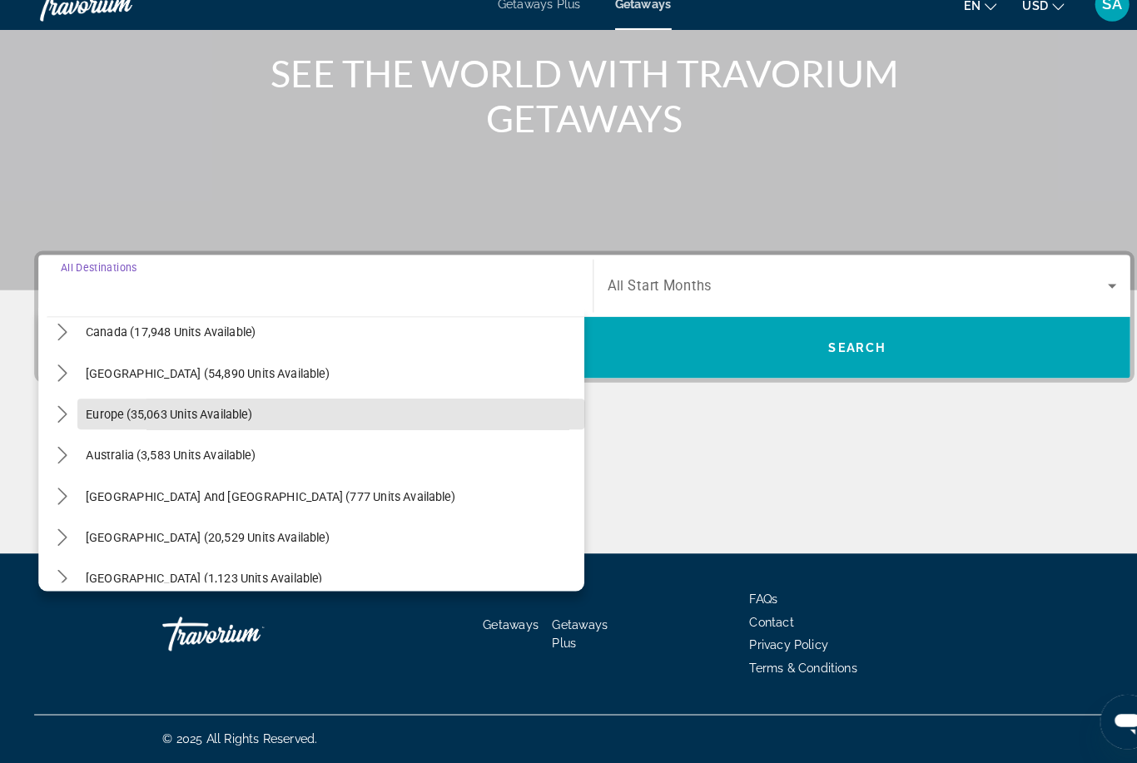
scroll to position [138, 0]
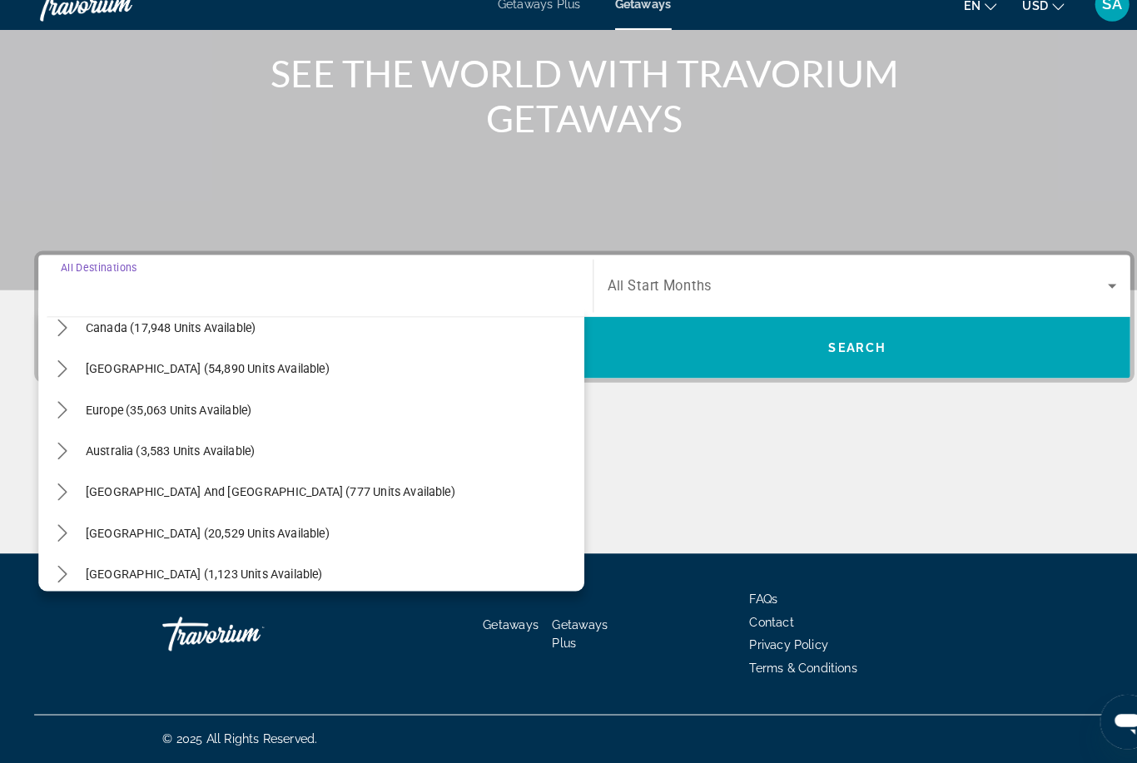
click at [71, 405] on mat-icon "Toggle Europe (35,063 units available) submenu" at bounding box center [60, 419] width 29 height 29
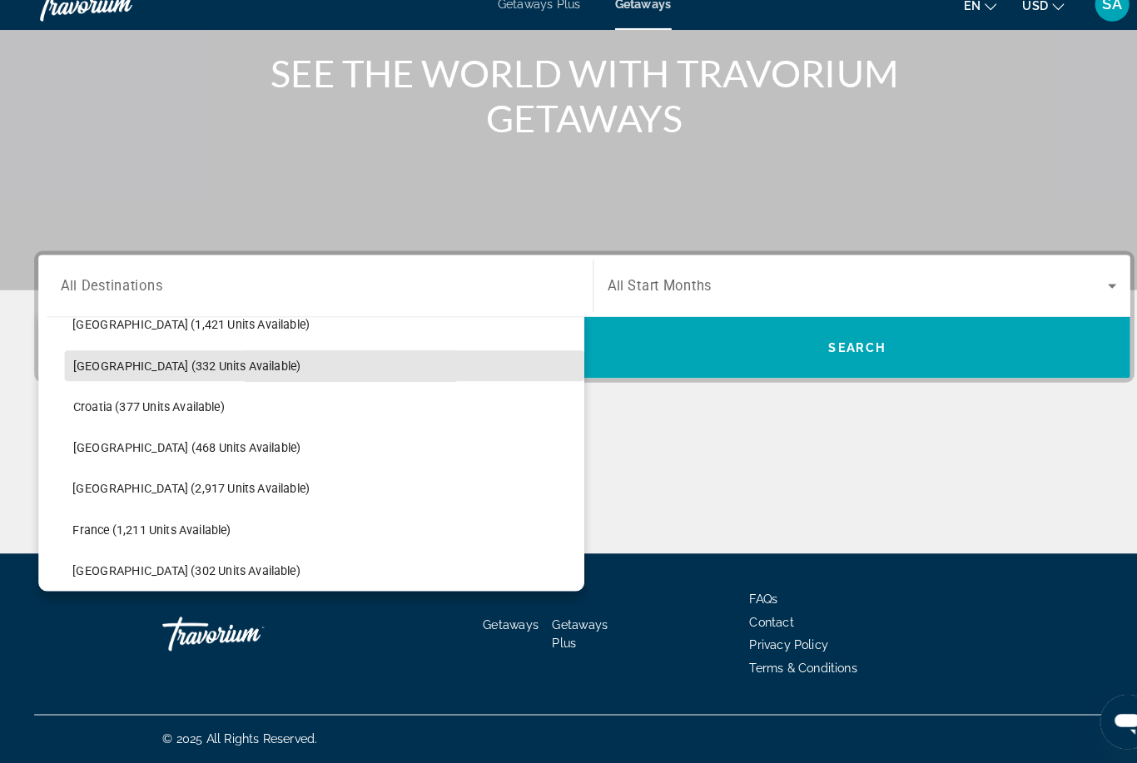
scroll to position [314, 0]
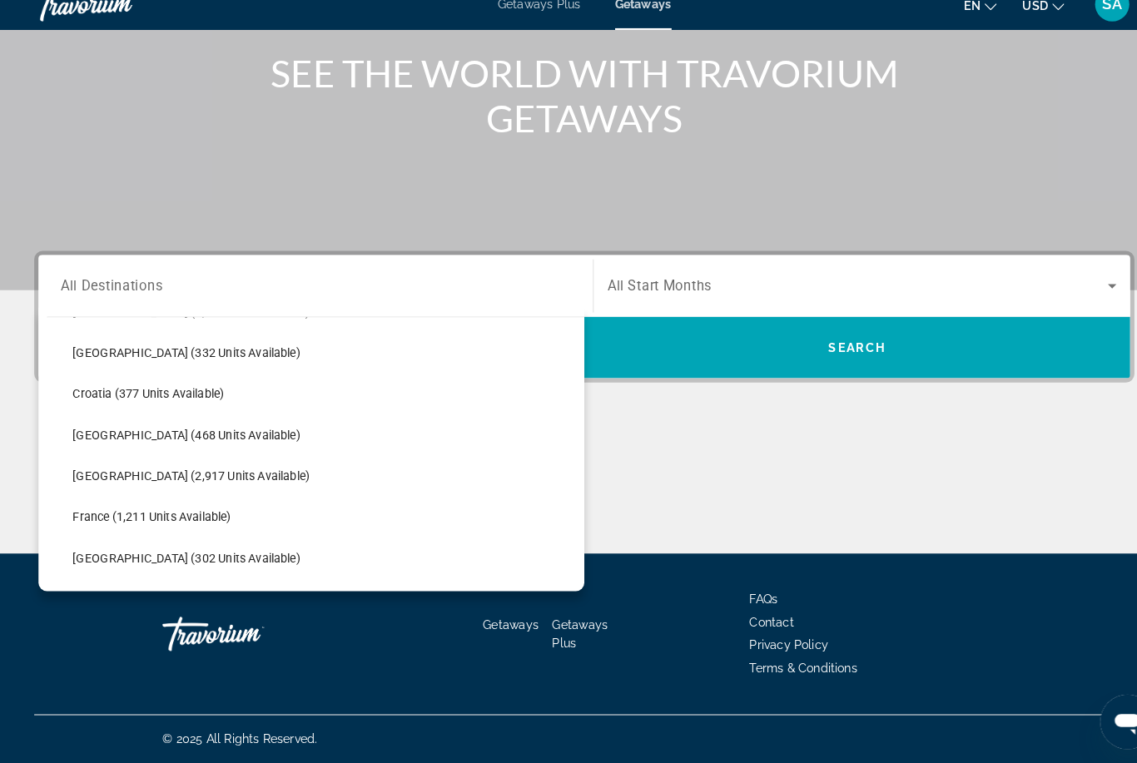
click at [188, 517] on span "France (1,211 units available)" at bounding box center [148, 523] width 154 height 13
type input "**********"
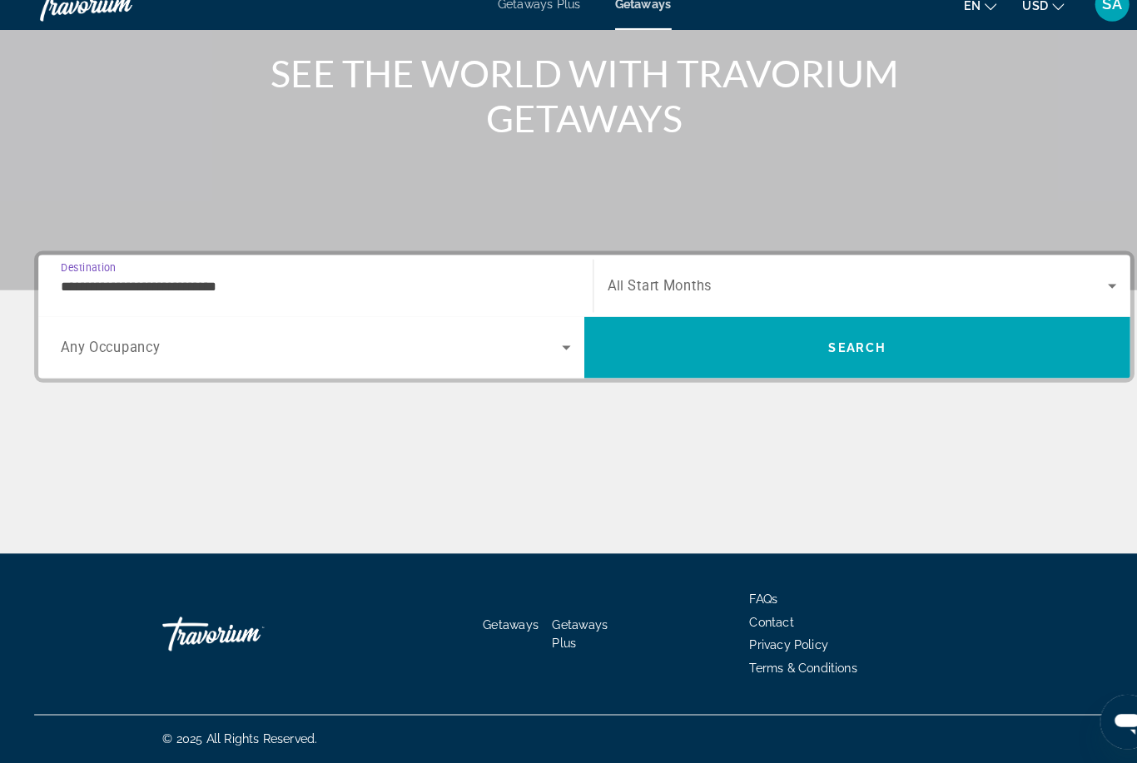
click at [1076, 289] on icon "Search widget" at bounding box center [1082, 299] width 20 height 20
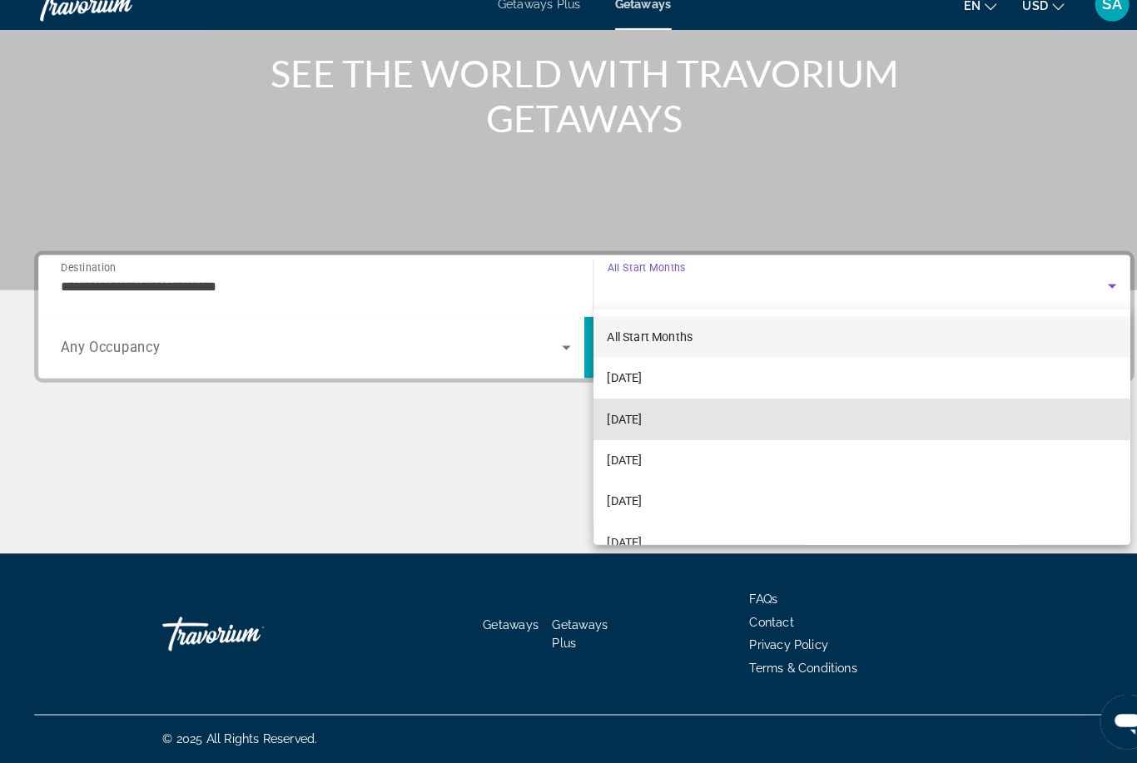
click at [773, 409] on mat-option "[DATE]" at bounding box center [839, 429] width 522 height 40
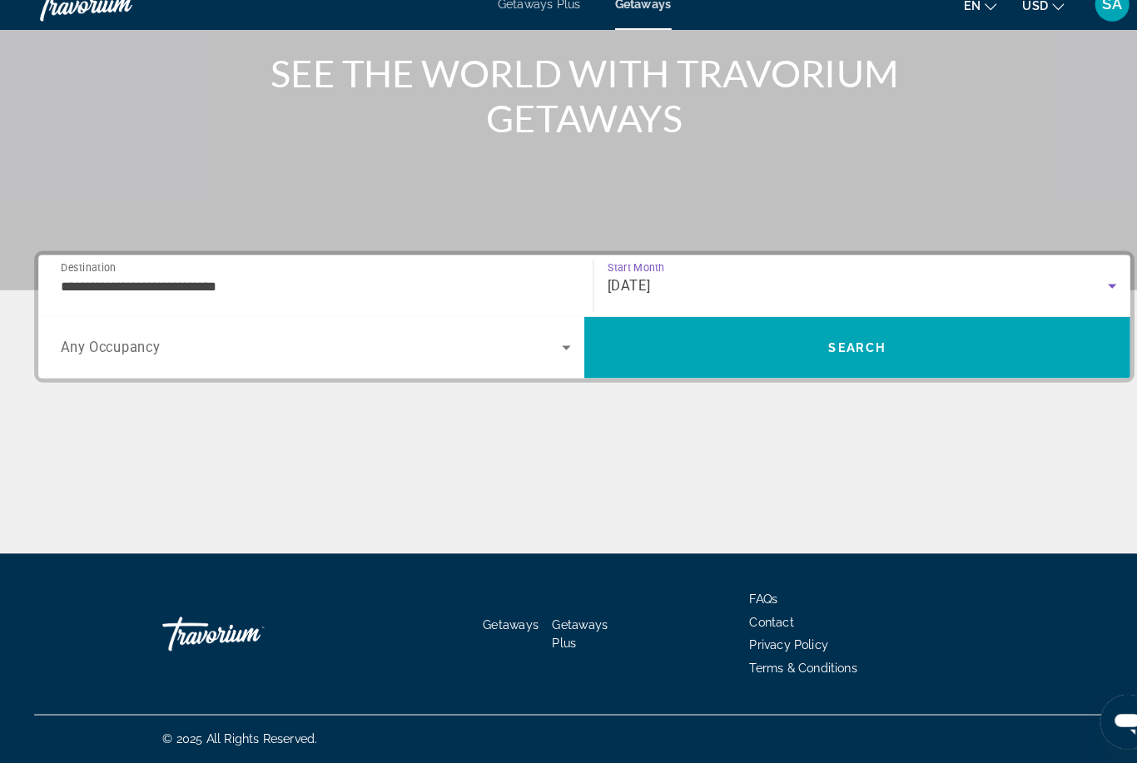
click at [925, 339] on span "Search" at bounding box center [833, 359] width 531 height 40
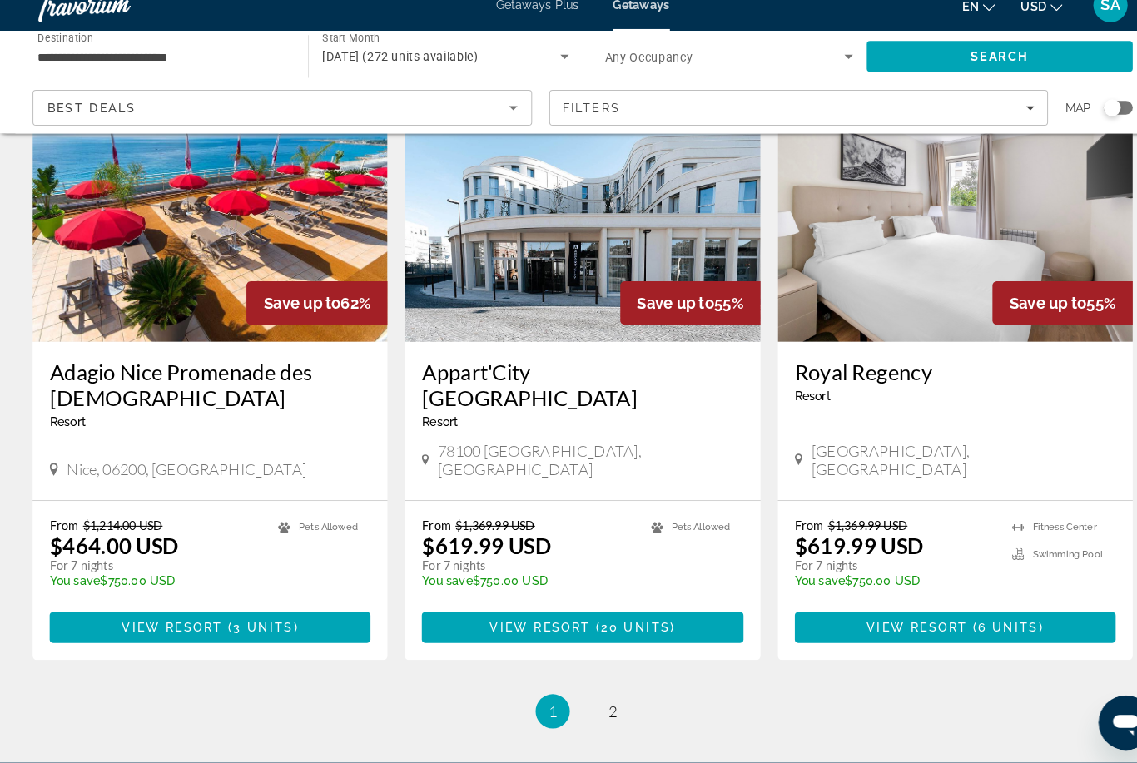
scroll to position [1974, 0]
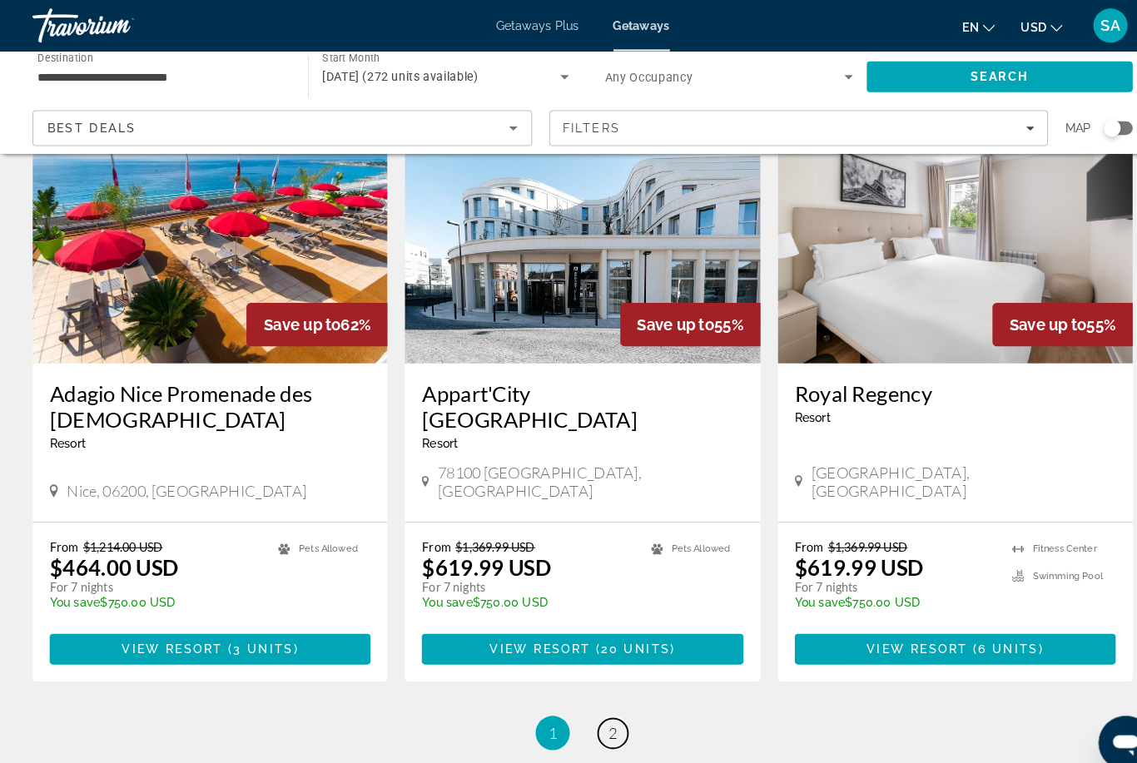
click at [598, 704] on span "2" at bounding box center [597, 713] width 8 height 18
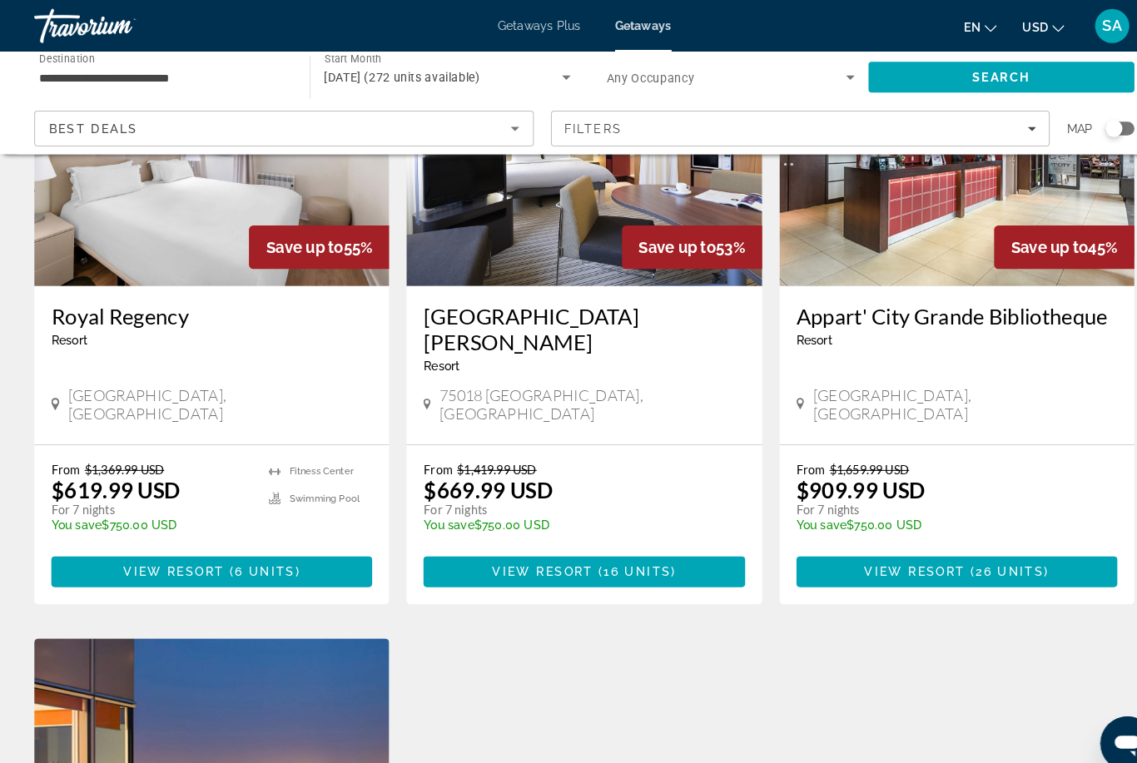
scroll to position [171, 0]
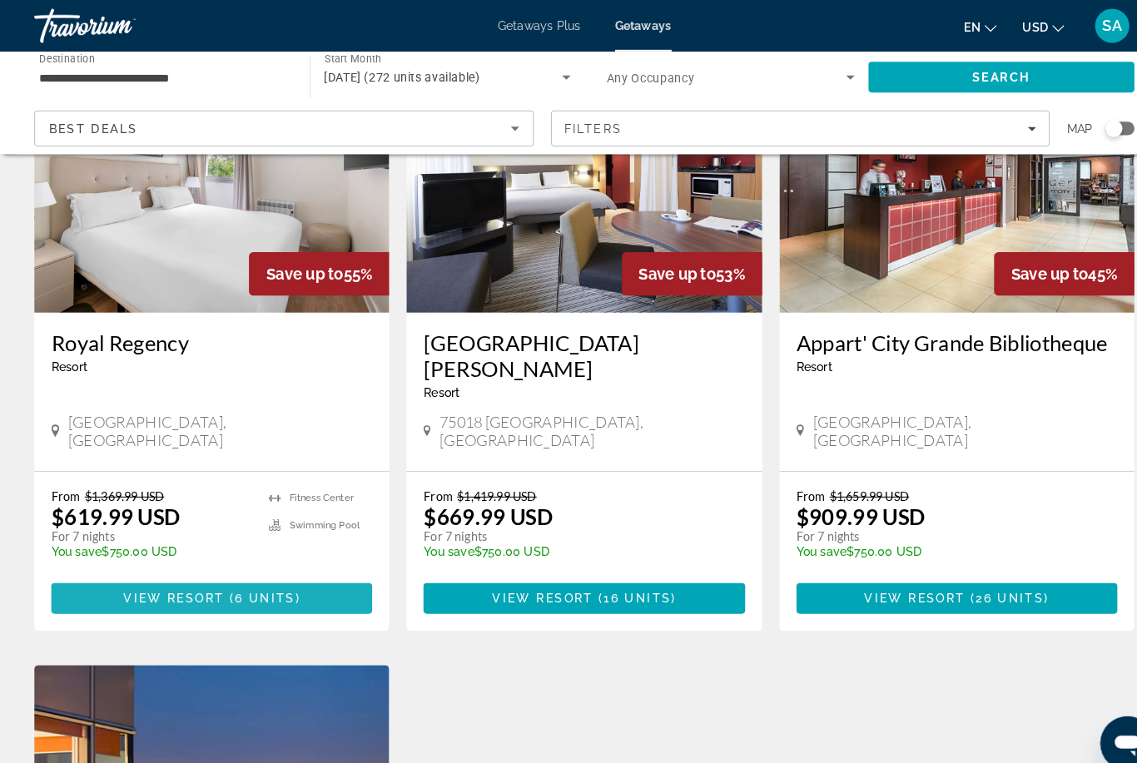
click at [292, 562] on span "Main content" at bounding box center [206, 582] width 312 height 40
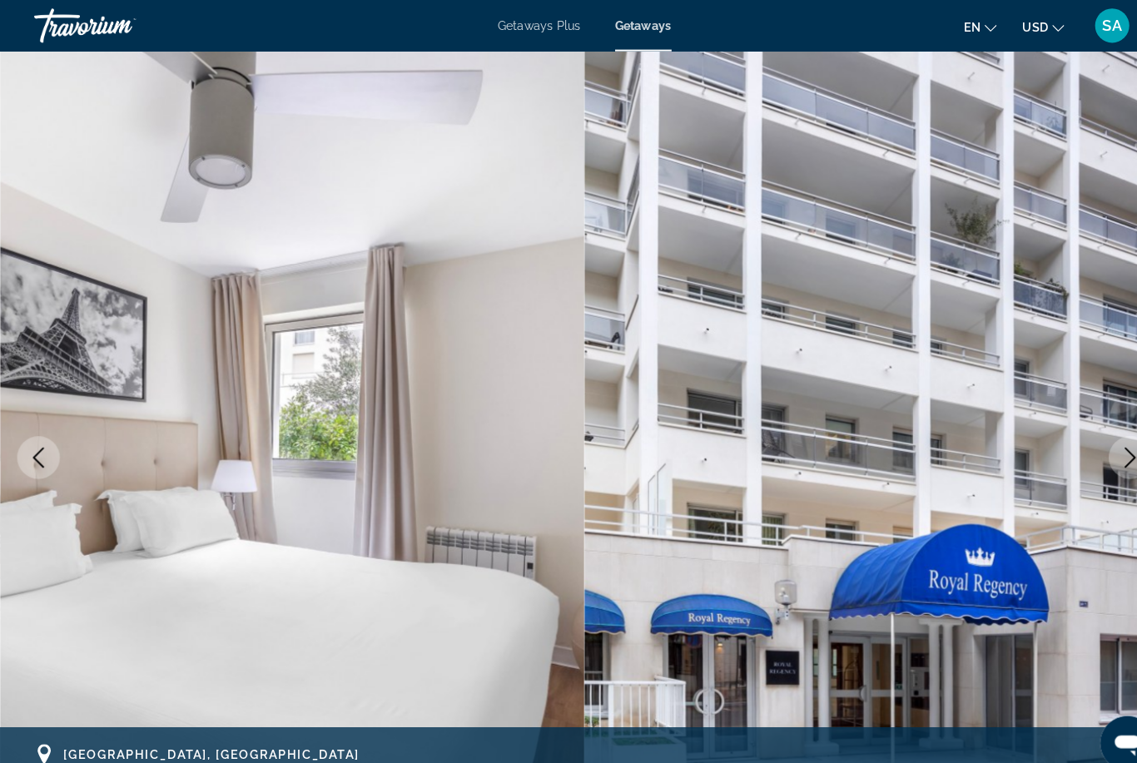
click at [1086, 431] on button "Next image" at bounding box center [1100, 445] width 42 height 42
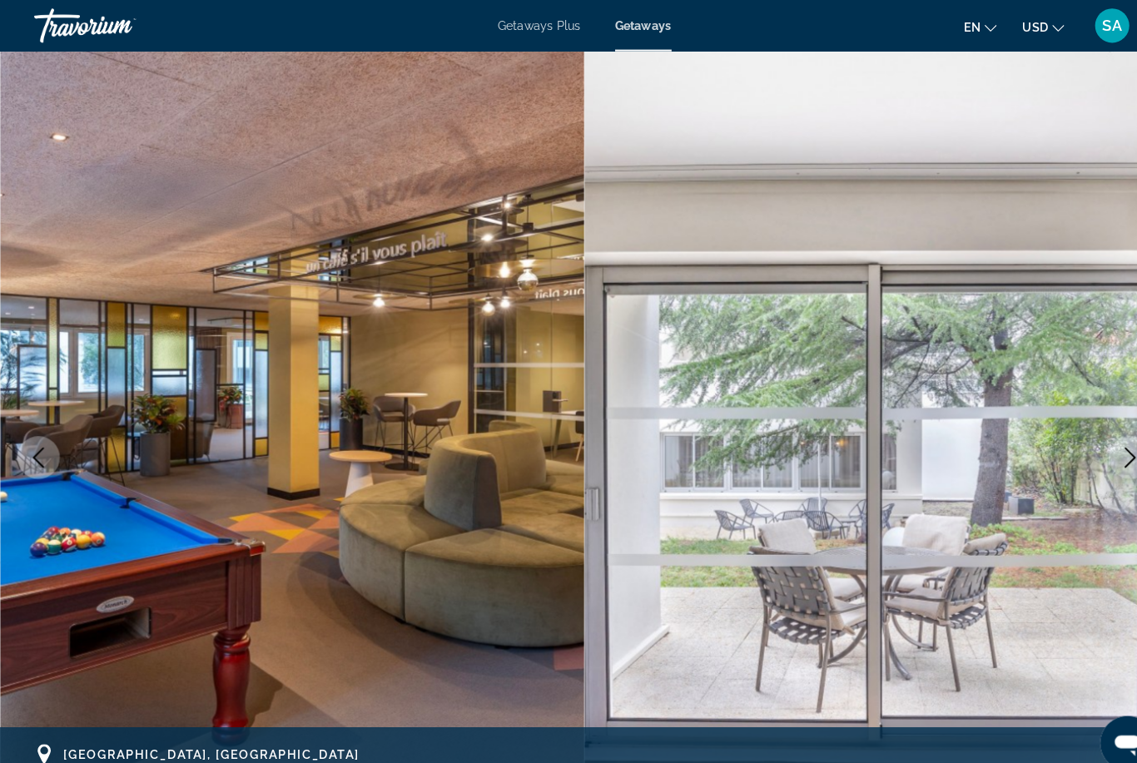
click at [1084, 442] on button "Next image" at bounding box center [1100, 445] width 42 height 42
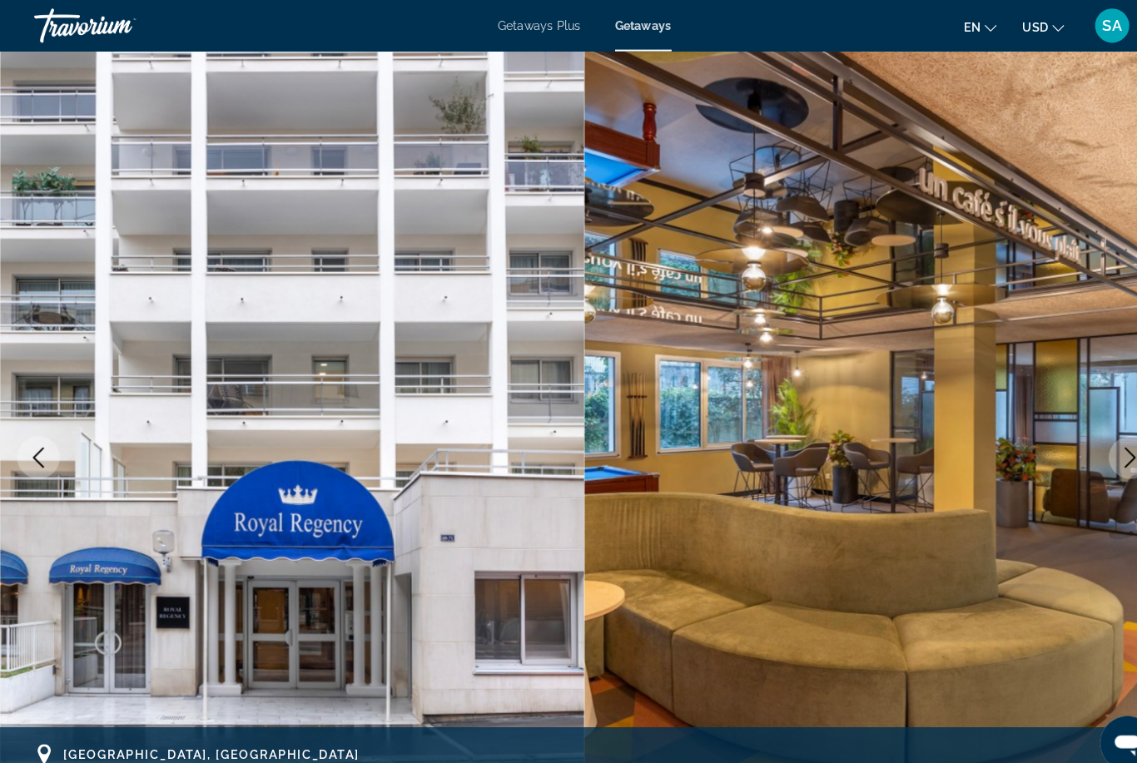
click at [1084, 440] on button "Next image" at bounding box center [1100, 445] width 42 height 42
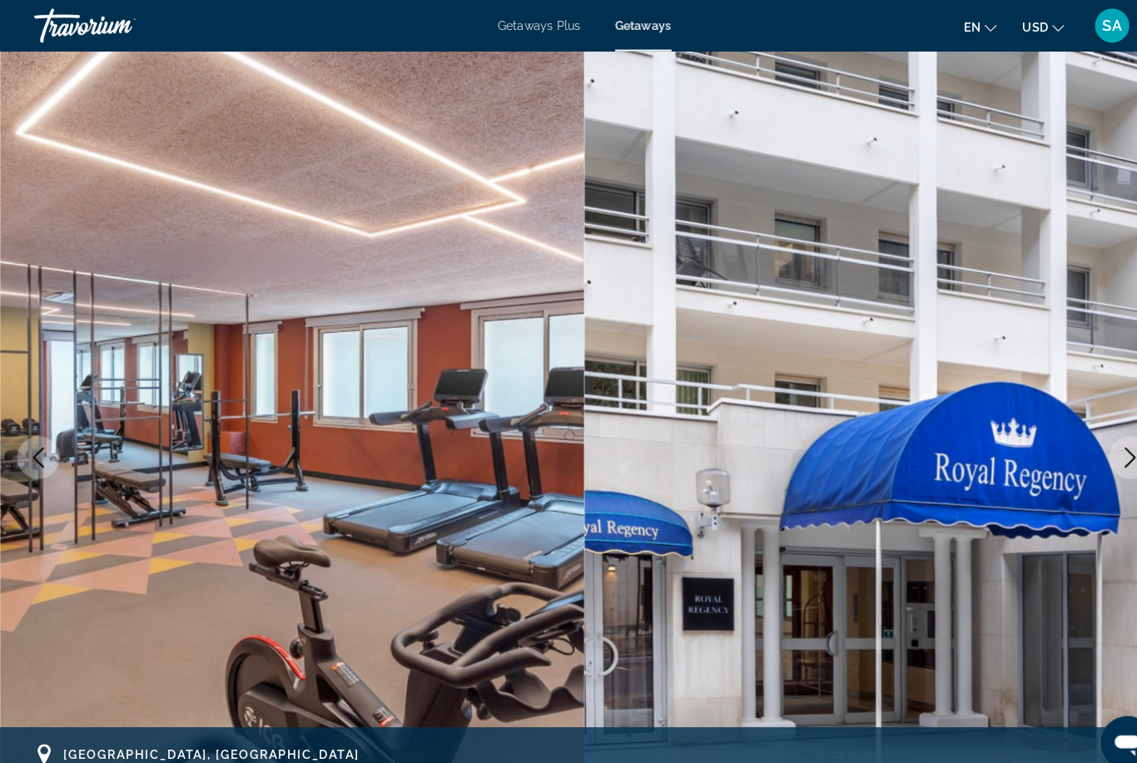
click at [1080, 442] on button "Next image" at bounding box center [1100, 445] width 42 height 42
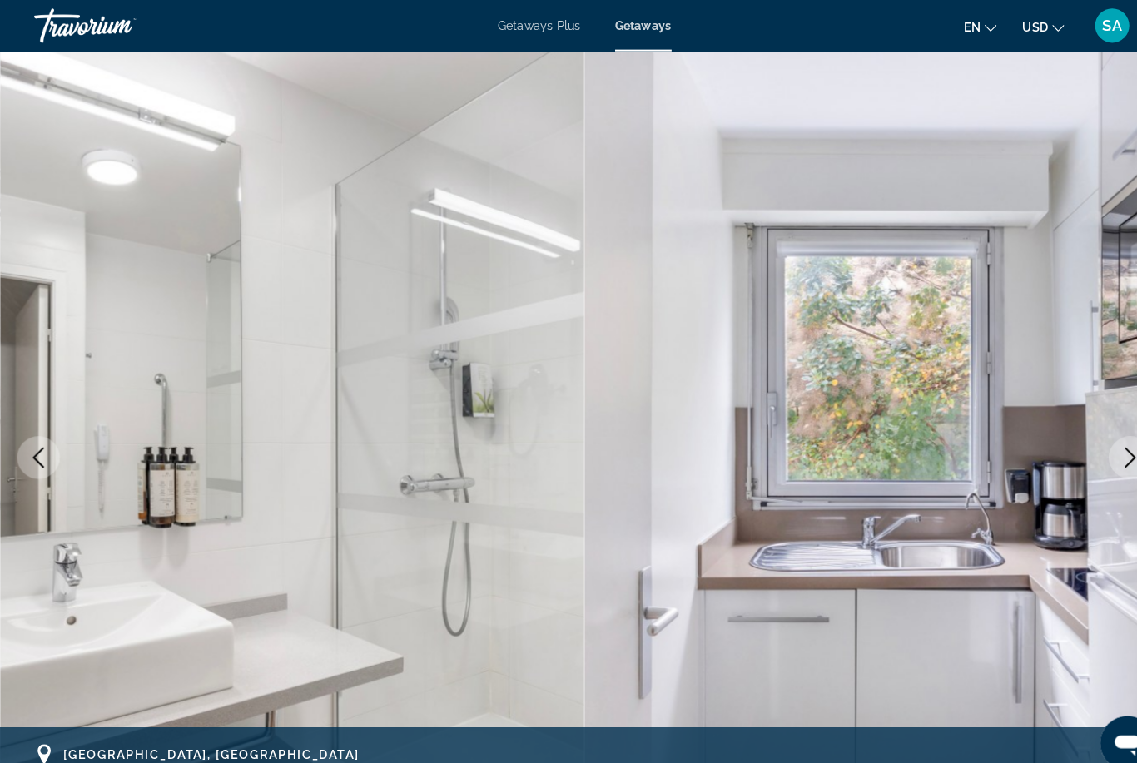
click at [1082, 444] on button "Next image" at bounding box center [1100, 445] width 42 height 42
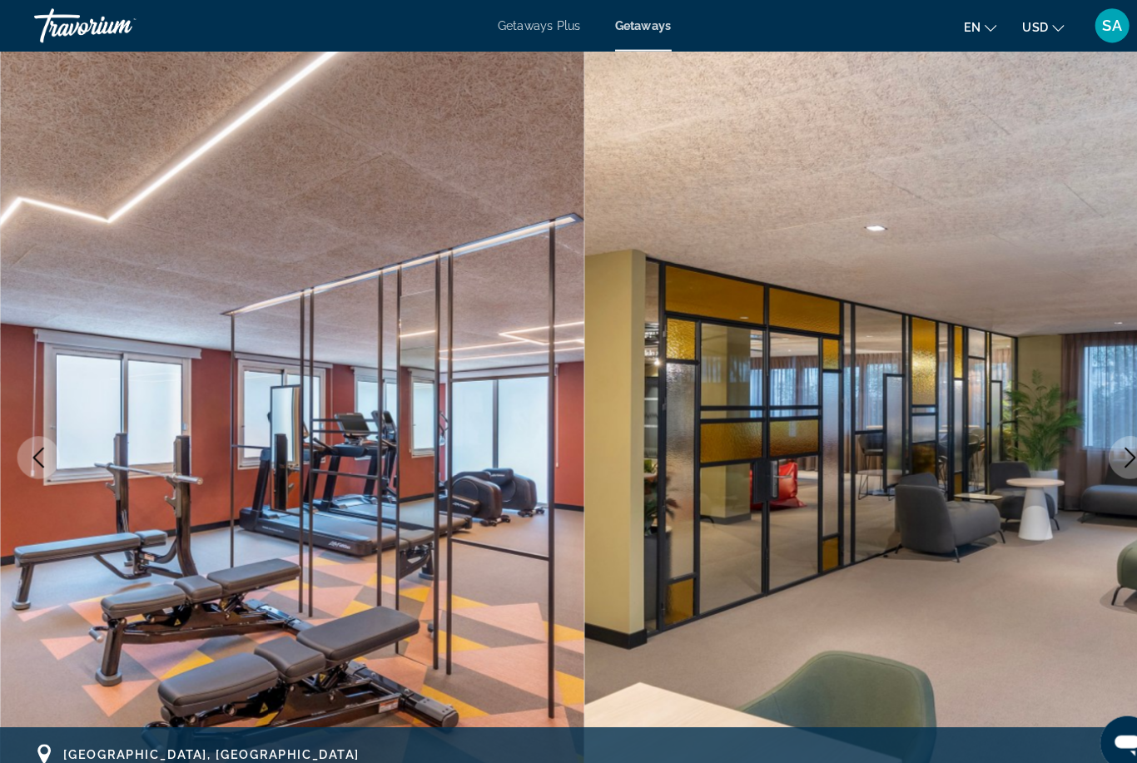
click at [1082, 439] on button "Next image" at bounding box center [1100, 445] width 42 height 42
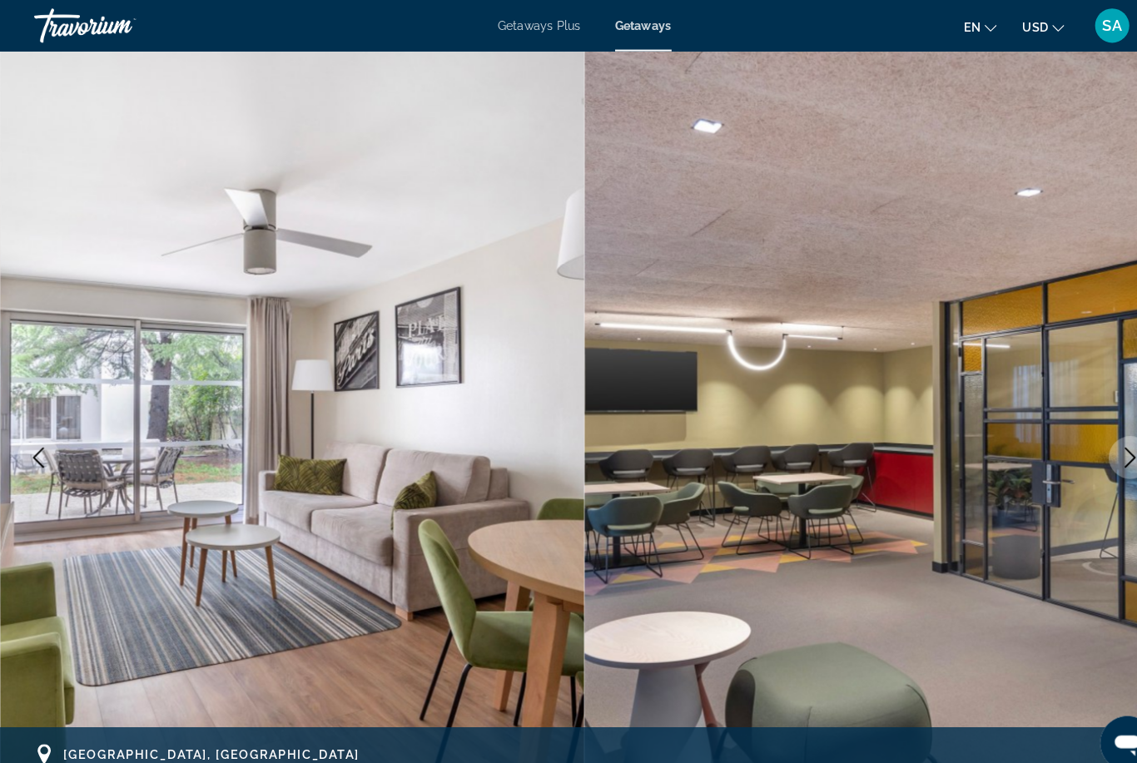
click at [1084, 442] on button "Next image" at bounding box center [1100, 445] width 42 height 42
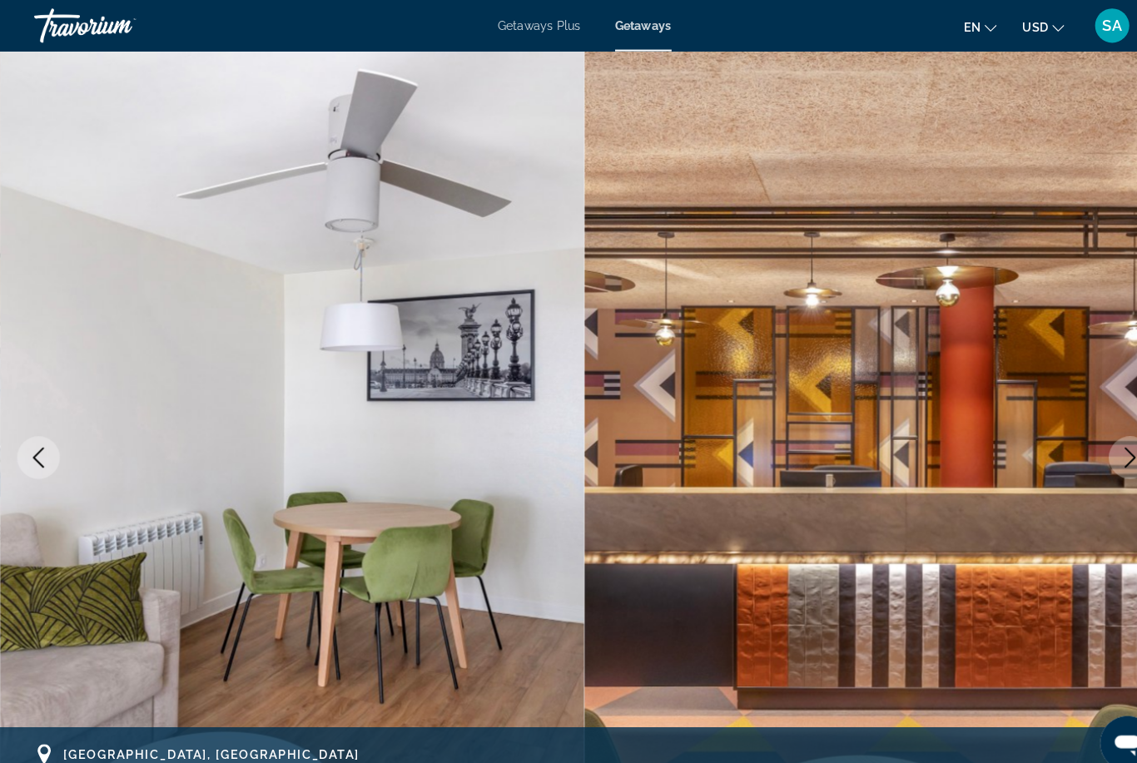
click at [1070, 446] on img "Main content" at bounding box center [852, 445] width 568 height 791
click at [1076, 449] on img "Main content" at bounding box center [852, 445] width 568 height 791
click at [1080, 441] on button "Next image" at bounding box center [1100, 445] width 42 height 42
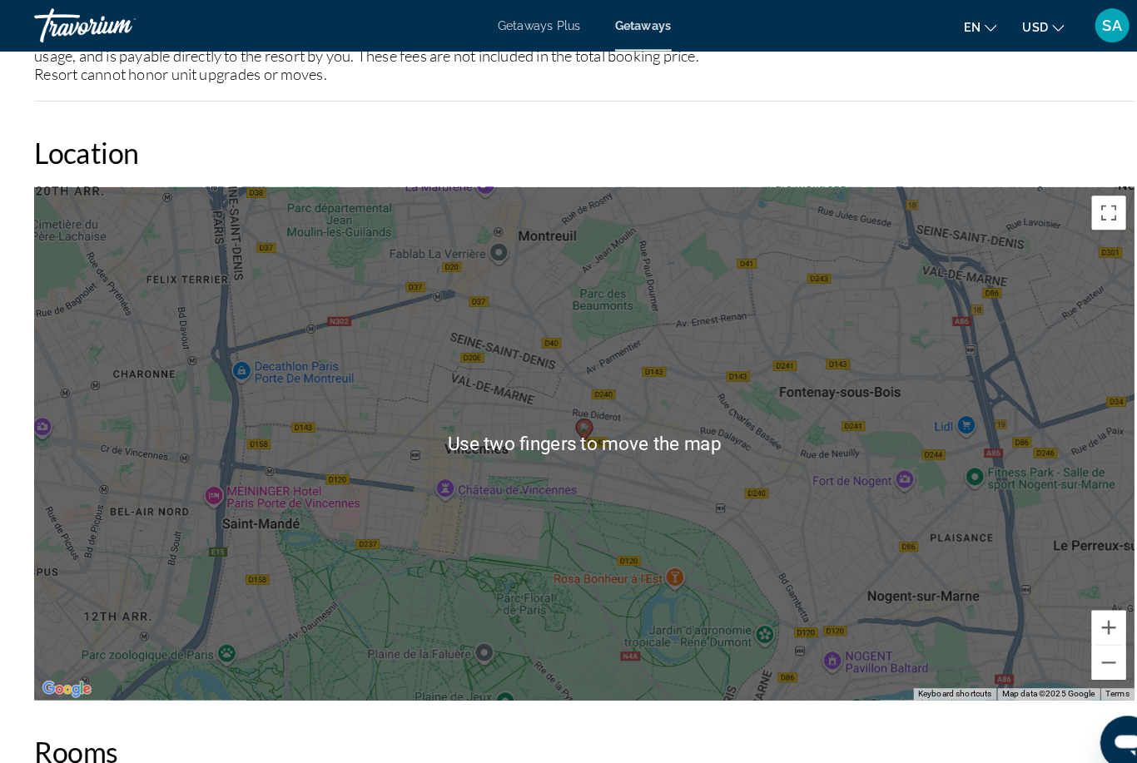
scroll to position [2684, 0]
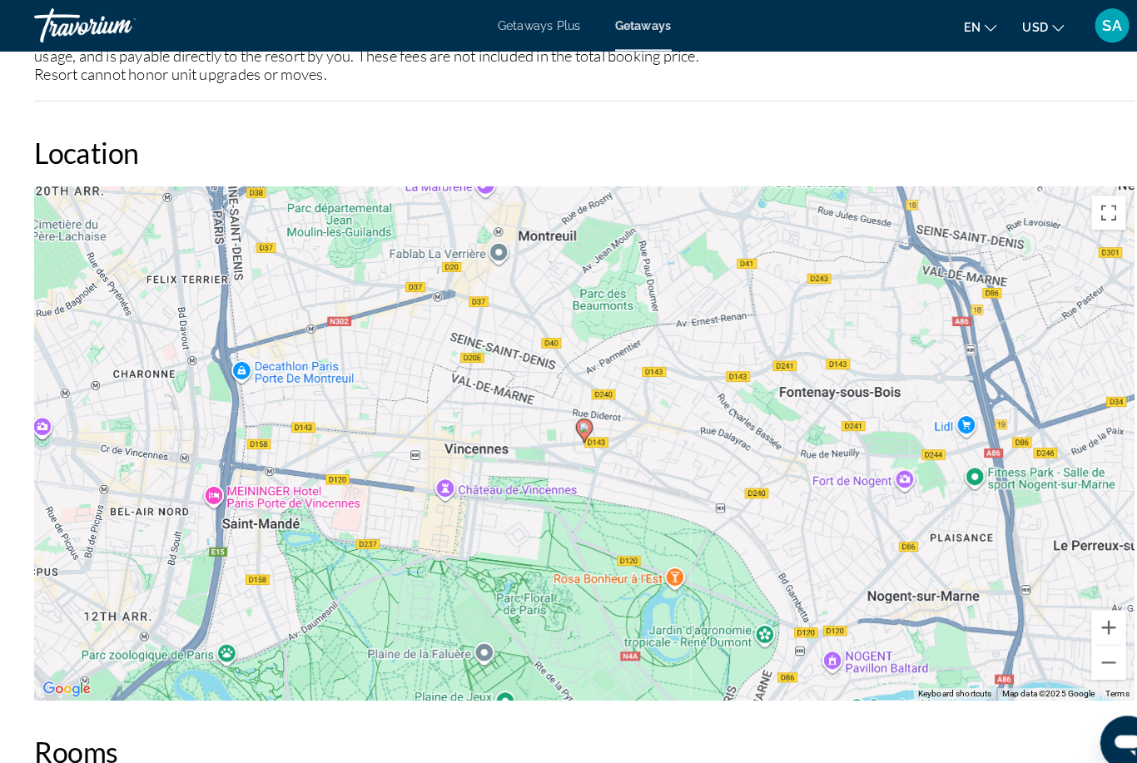
click at [1073, 633] on button "Zoom out" at bounding box center [1078, 644] width 33 height 33
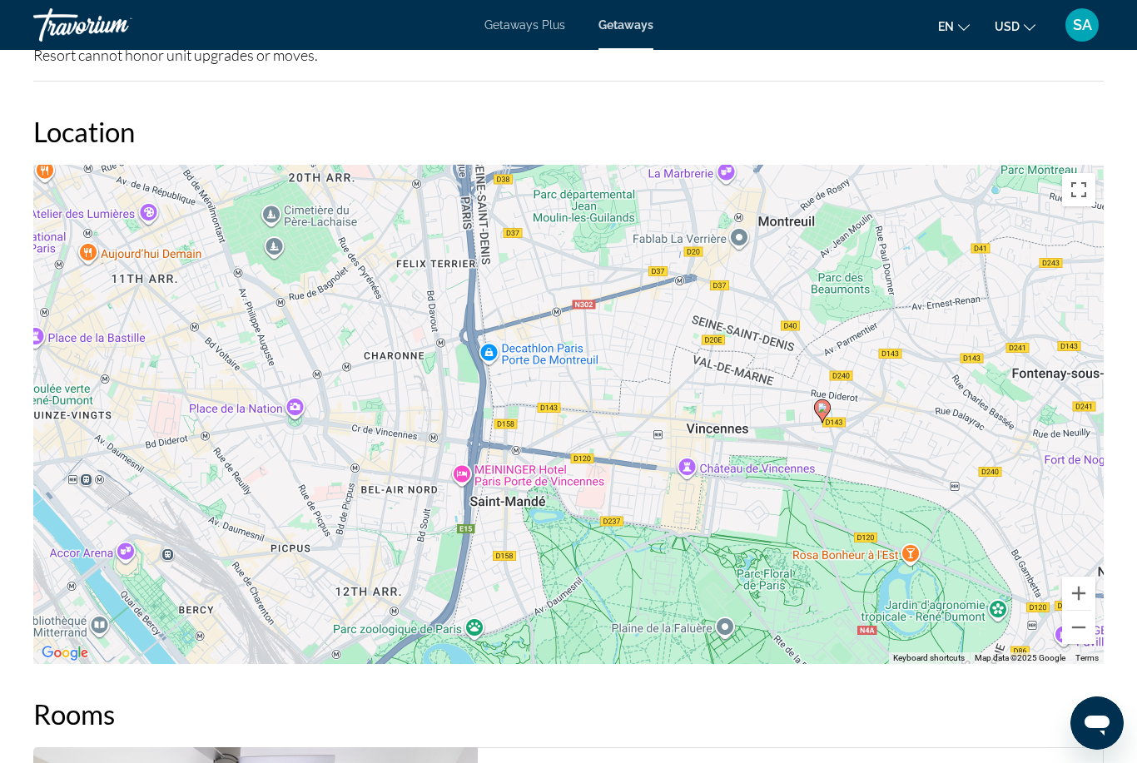
scroll to position [2701, 0]
